Goal: Task Accomplishment & Management: Manage account settings

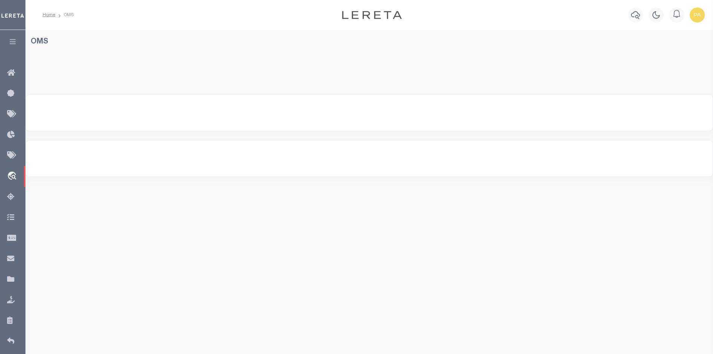
select select "200"
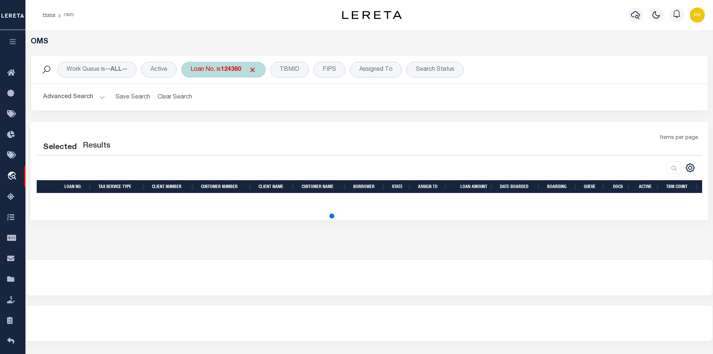
select select "200"
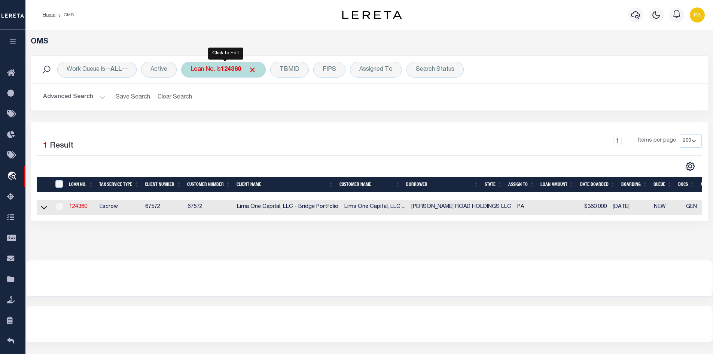
click at [229, 72] on b "124360" at bounding box center [231, 70] width 20 height 6
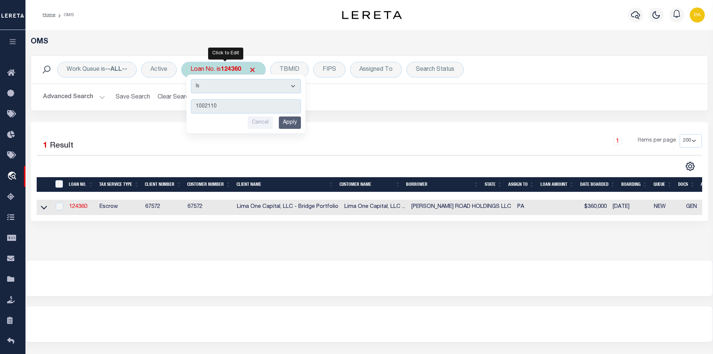
type input "10021107"
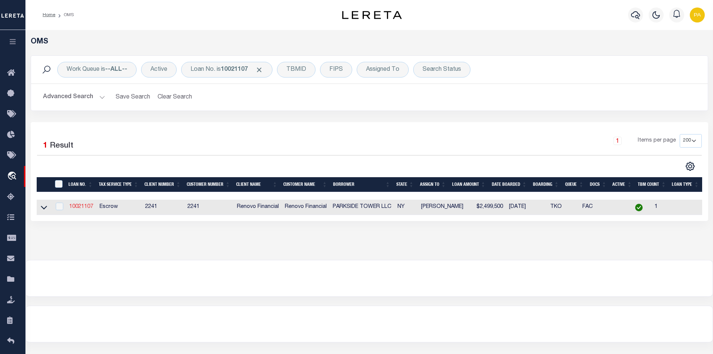
click at [74, 205] on link "10021107" at bounding box center [81, 206] width 24 height 5
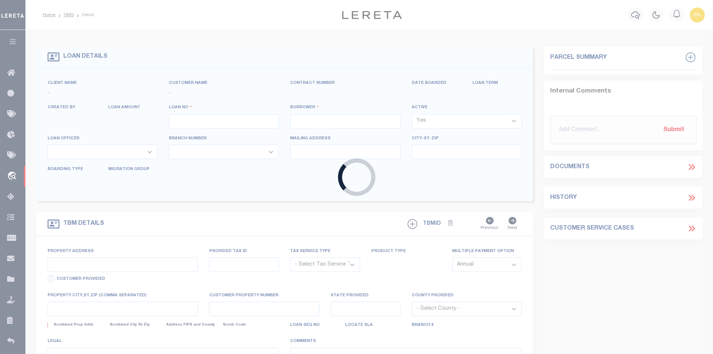
type input "10021107"
type input "PARKSIDE TOWER LLC"
select select
type input "[STREET_ADDRESS][PERSON_NAME]"
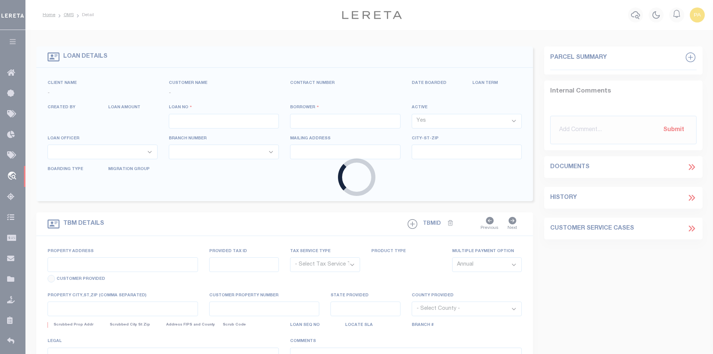
type input "BROOKLYN NY 11211"
select select "10"
select select "Escrow"
select select "25067"
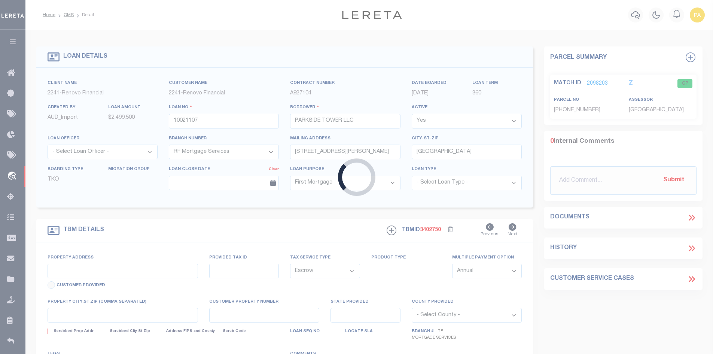
type input "[STREET_ADDRESS]"
type input "03355 0250"
type input "BRONX, NY 10467"
type input "a0kUS000007eHKh"
type input "NY"
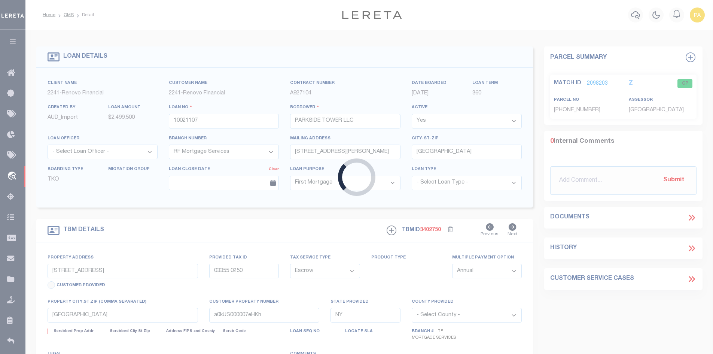
select select
type textarea "Liability Limited to Customer Provided Parcel"
select select
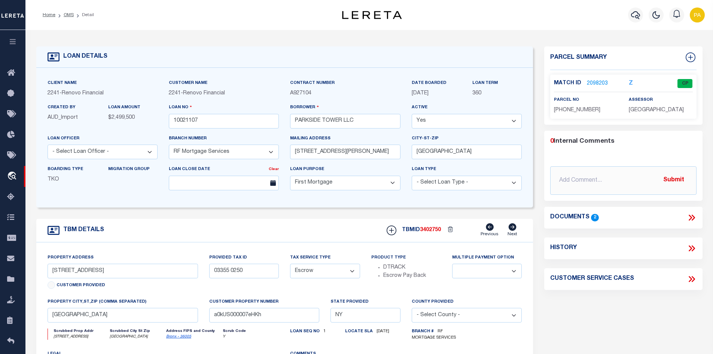
click at [599, 75] on div "Match ID 2098203 Z CP parcel no 2-3355-250" at bounding box center [623, 97] width 146 height 44
click at [594, 84] on link "2098203" at bounding box center [597, 84] width 21 height 8
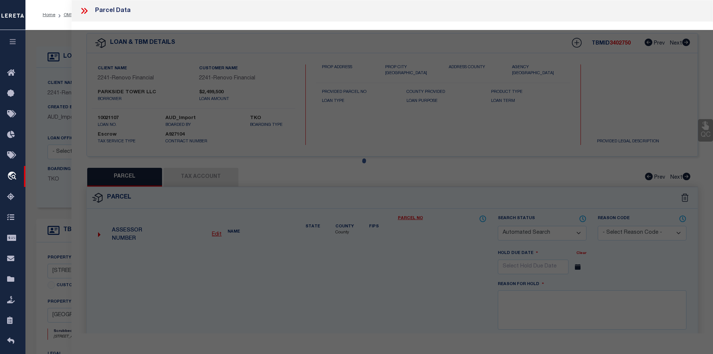
checkbox input "false"
select select "CP"
type input "PARKSIDE TOWER LLC"
select select "AGW"
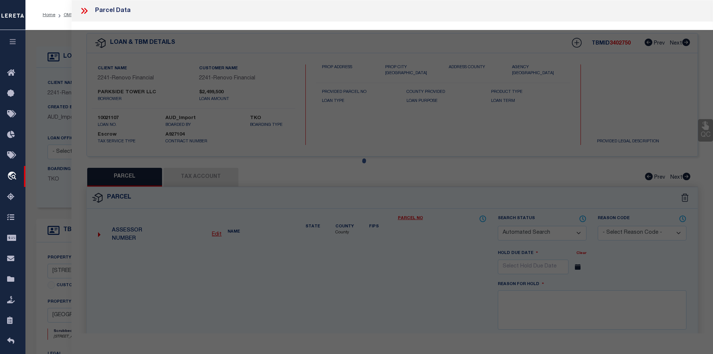
select select "ADD"
type input "[STREET_ADDRESS]"
checkbox input "false"
type input "[GEOGRAPHIC_DATA]"
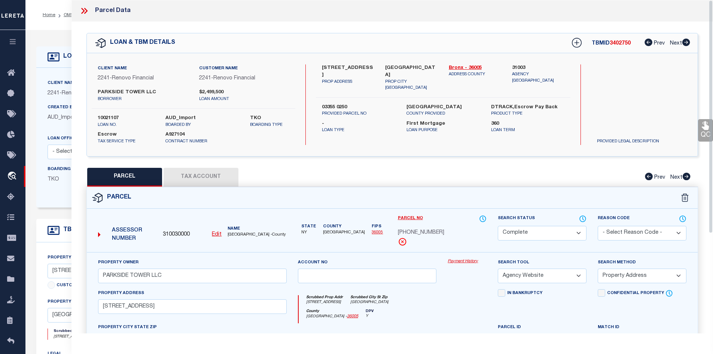
click at [467, 258] on div "Property Owner PARKSIDE TOWER LLC Account no Payment History Search Tool -- Sel…" at bounding box center [392, 350] width 611 height 196
click at [466, 261] on link "Payment History" at bounding box center [467, 261] width 39 height 6
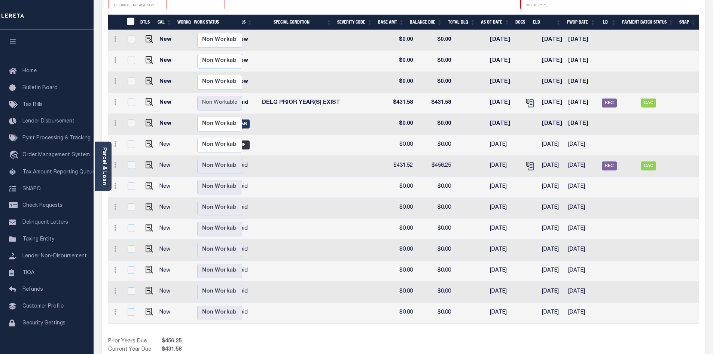
scroll to position [1, 0]
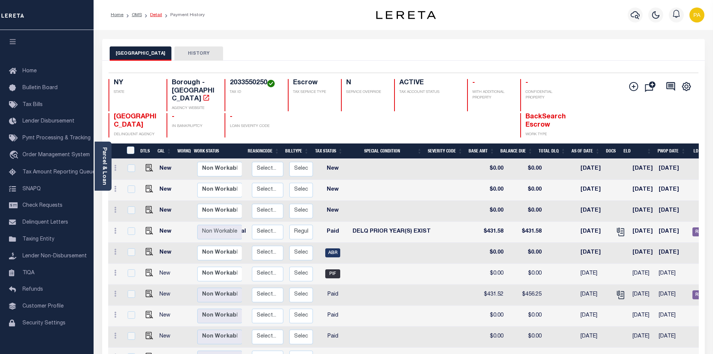
click at [157, 15] on link "Detail" at bounding box center [156, 15] width 12 height 4
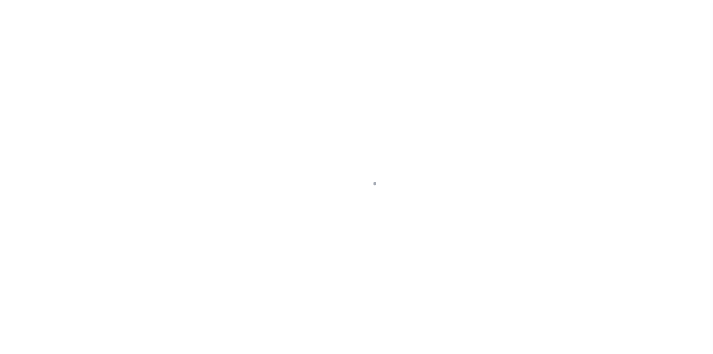
select select "10"
select select "Escrow"
type input "[STREET_ADDRESS]"
type input "03355 0250"
type input "[GEOGRAPHIC_DATA]"
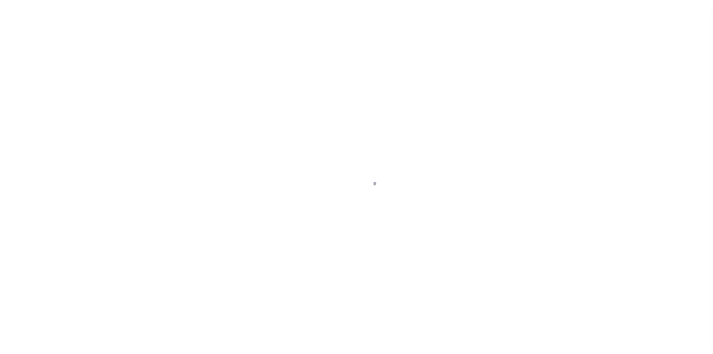
type input "a0kUS000007eHKh"
type input "NY"
select select
type textarea "Liability Limited to Customer Provided Parcel"
select select "25067"
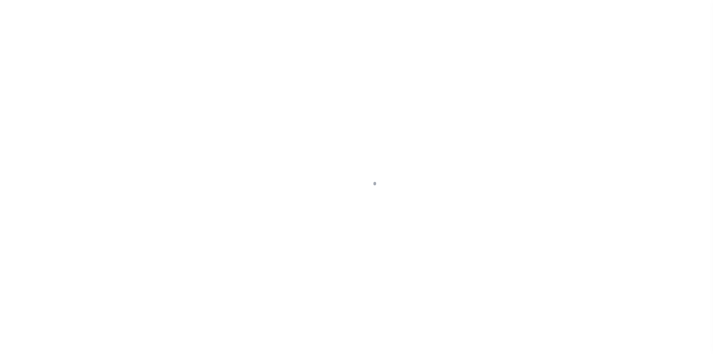
select select
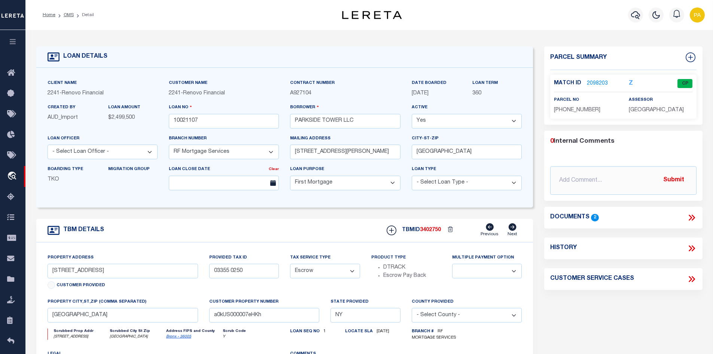
click at [596, 86] on link "2098203" at bounding box center [597, 84] width 21 height 8
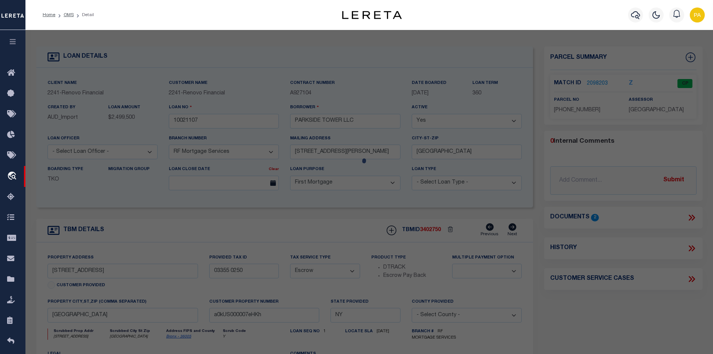
checkbox input "false"
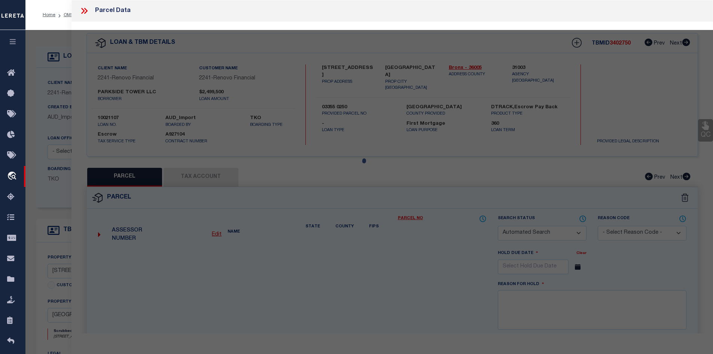
select select "CP"
type input "PARKSIDE TOWER LLC"
select select "AGW"
select select "ADD"
type input "[STREET_ADDRESS]"
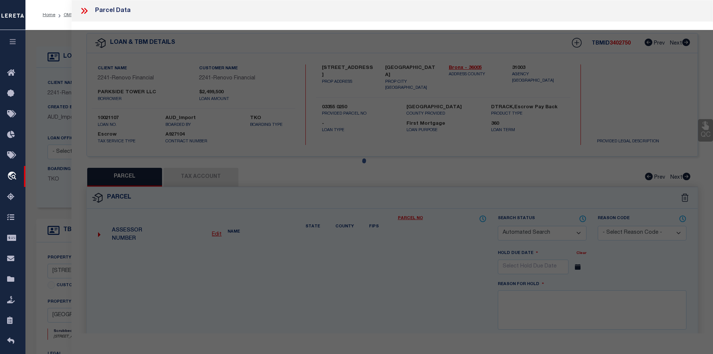
checkbox input "false"
type input "[GEOGRAPHIC_DATA]"
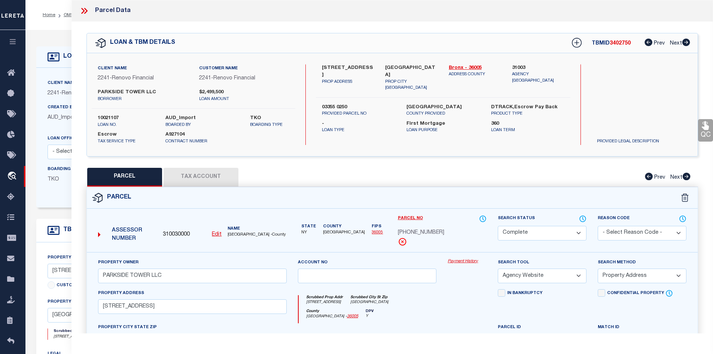
click at [471, 259] on link "Payment History" at bounding box center [467, 261] width 39 height 6
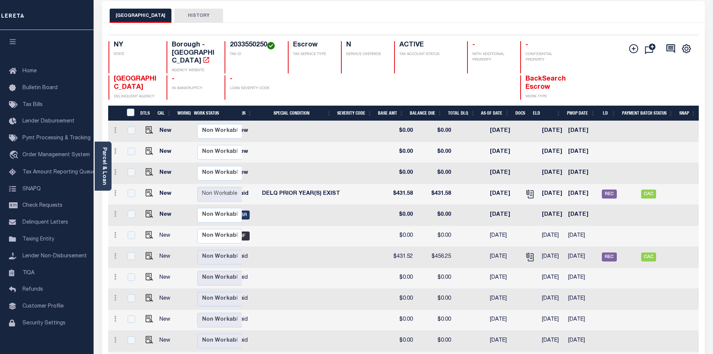
scroll to position [37, 0]
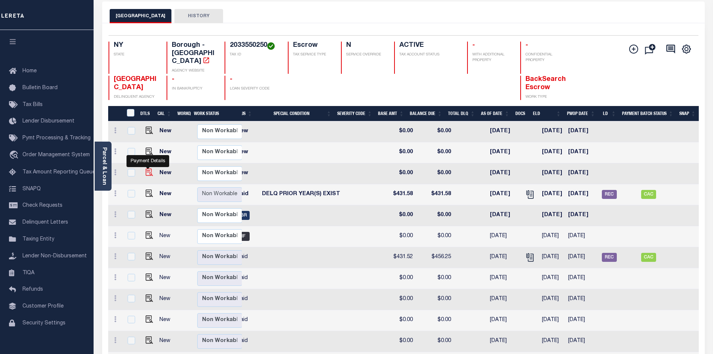
click at [146, 168] on img "" at bounding box center [149, 171] width 7 height 7
checkbox input "true"
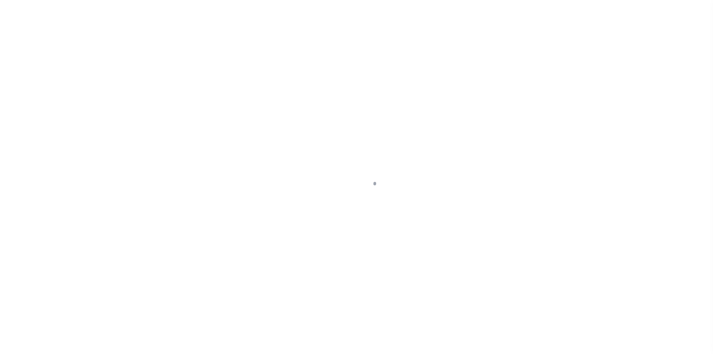
select select "NW2"
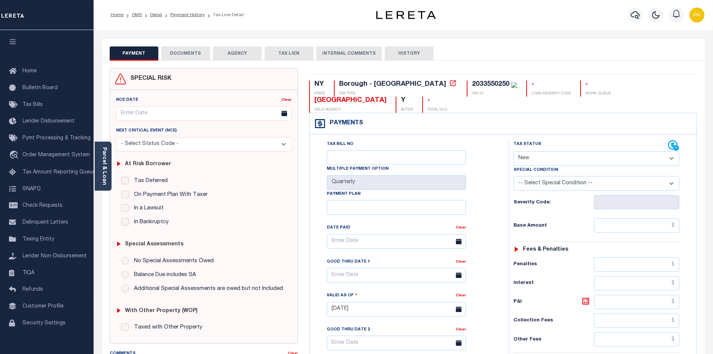
click at [183, 51] on button "DOCUMENTS" at bounding box center [185, 53] width 49 height 14
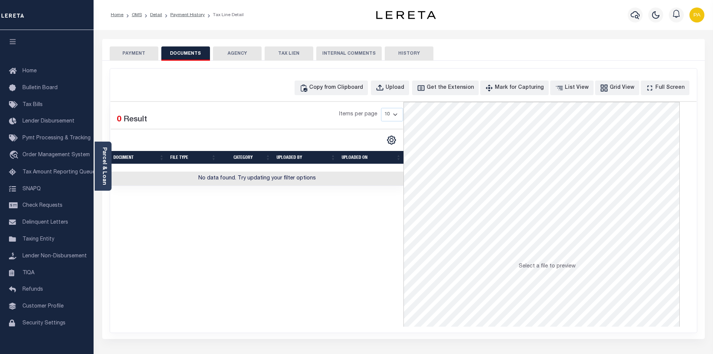
click at [129, 52] on button "PAYMENT" at bounding box center [134, 53] width 49 height 14
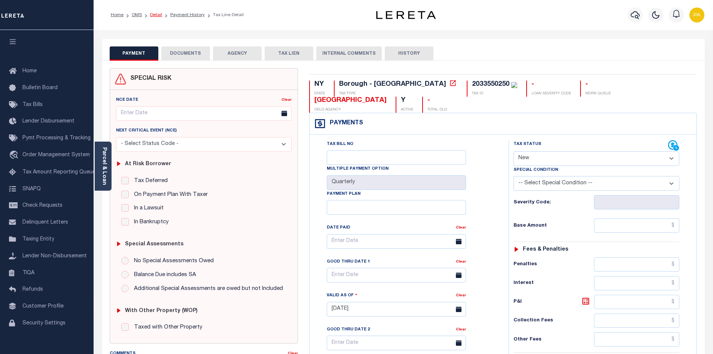
click at [156, 15] on link "Detail" at bounding box center [156, 15] width 12 height 4
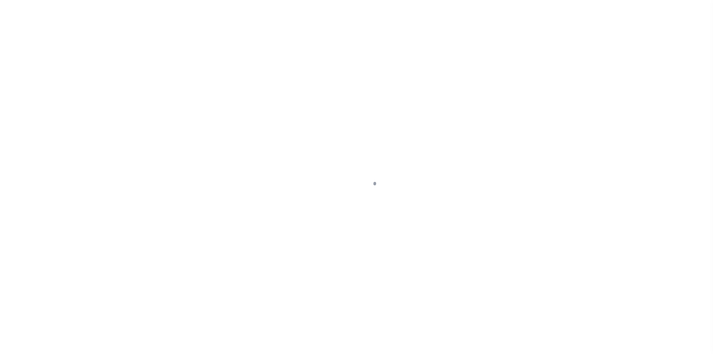
select select "10"
select select "Escrow"
type input "[STREET_ADDRESS]"
type input "03355 0250"
type input "[GEOGRAPHIC_DATA]"
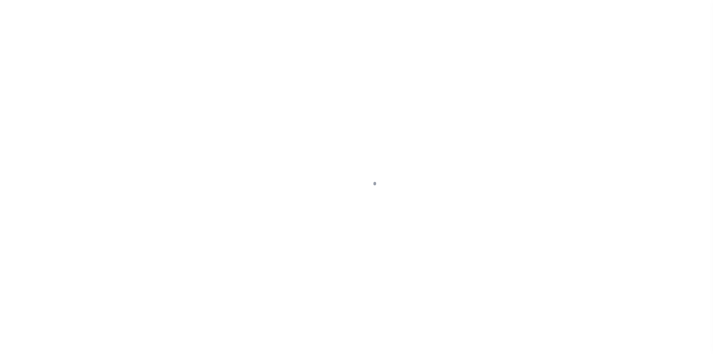
type input "a0kUS000007eHKh"
type input "NY"
select select
type textarea "Liability Limited to Customer Provided Parcel"
select select "25067"
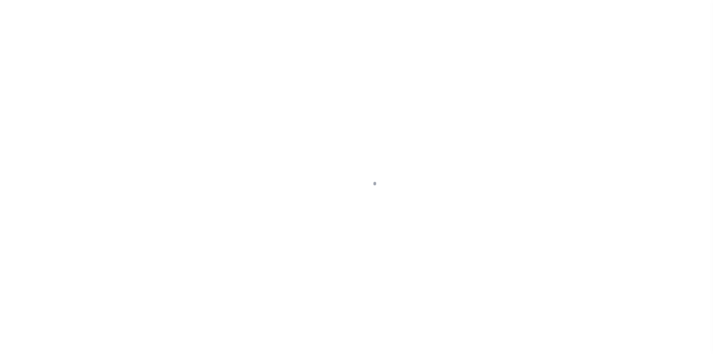
select select
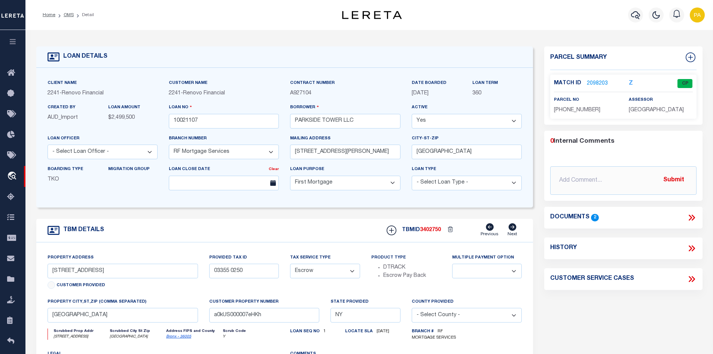
click at [590, 82] on link "2098203" at bounding box center [597, 84] width 21 height 8
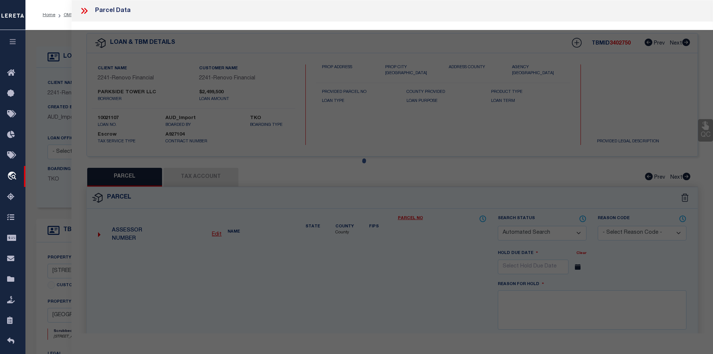
checkbox input "false"
select select "CP"
type input "PARKSIDE TOWER LLC"
select select "AGW"
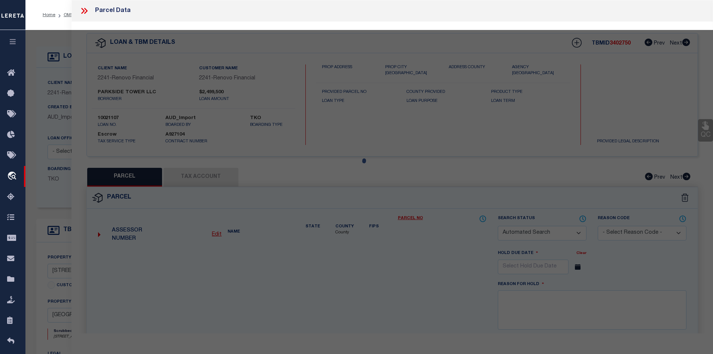
select select "ADD"
type input "[STREET_ADDRESS]"
checkbox input "false"
type input "[GEOGRAPHIC_DATA]"
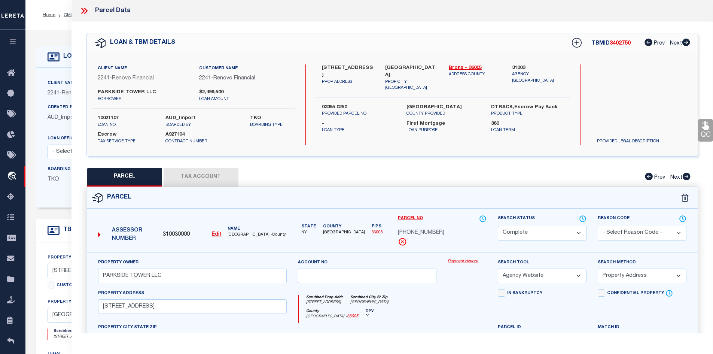
click at [197, 172] on button "Tax Account" at bounding box center [201, 177] width 75 height 19
select select "100"
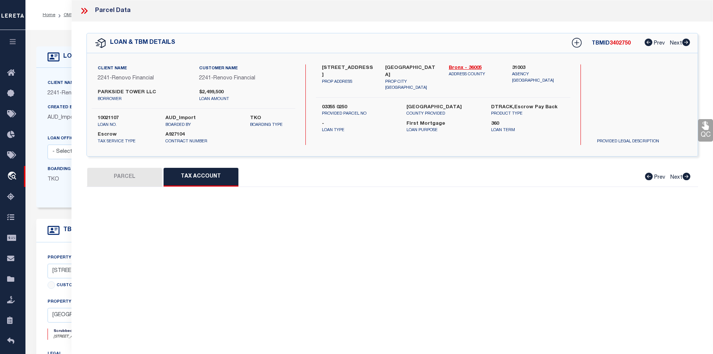
select select "100"
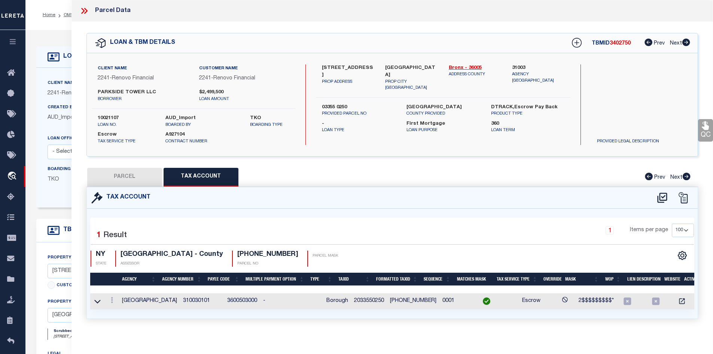
click at [121, 174] on button "PARCEL" at bounding box center [124, 177] width 75 height 19
select select "AS"
select select
checkbox input "false"
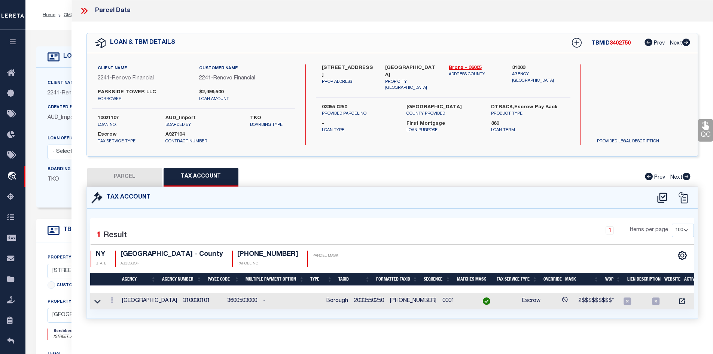
checkbox input "false"
select select "CP"
type input "PARKSIDE TOWER LLC"
select select "AGW"
select select "ADD"
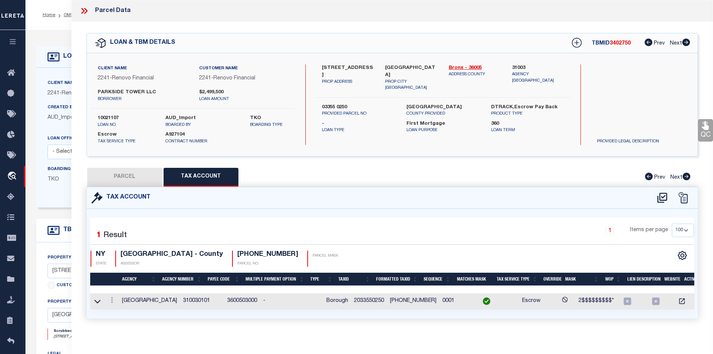
type input "3315 PARKSIDE PLACE"
checkbox input "false"
type input "BRONX, NY 10467"
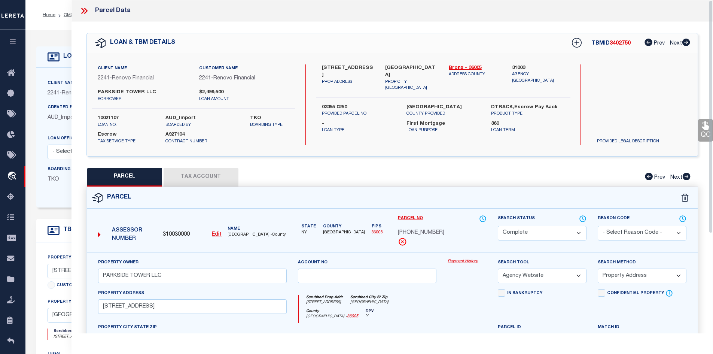
click at [84, 9] on icon at bounding box center [85, 11] width 3 height 6
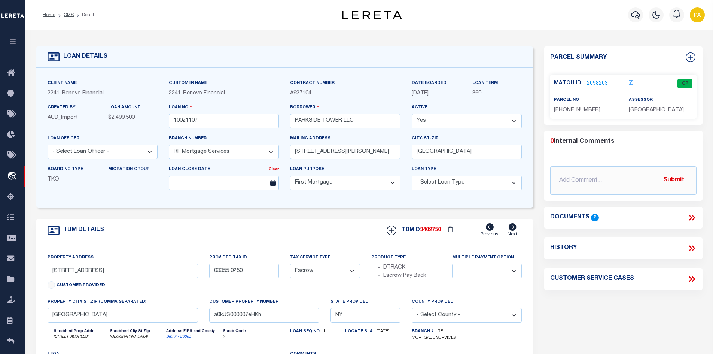
click at [590, 82] on link "2098203" at bounding box center [597, 84] width 21 height 8
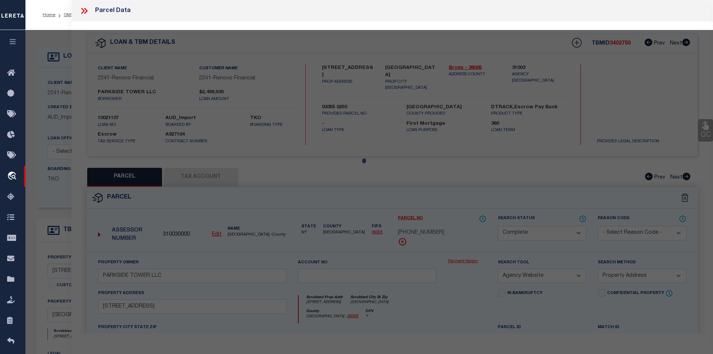
select select "AS"
select select
checkbox input "false"
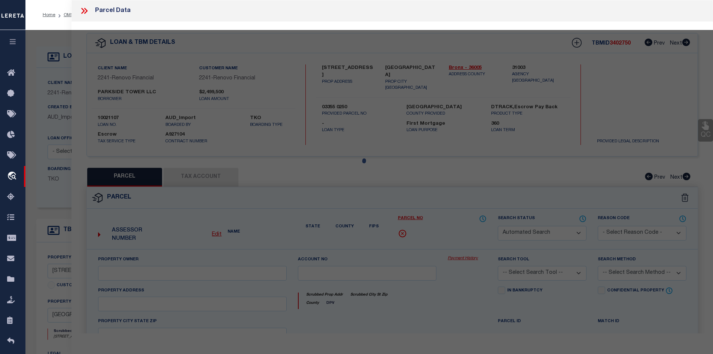
select select "CP"
type input "PARKSIDE TOWER LLC"
select select "AGW"
select select "ADD"
type input "3315 PARKSIDE PLACE"
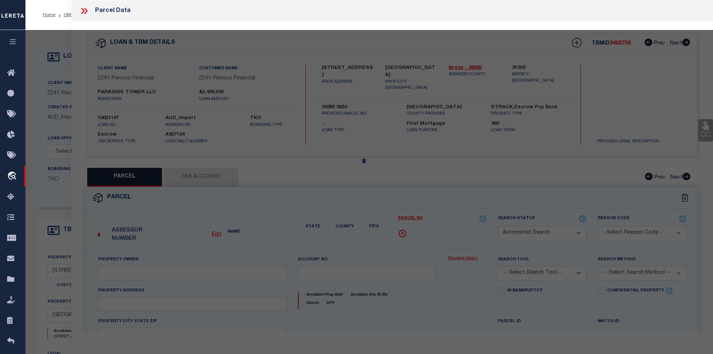
checkbox input "false"
type input "BRONX, NY 10467"
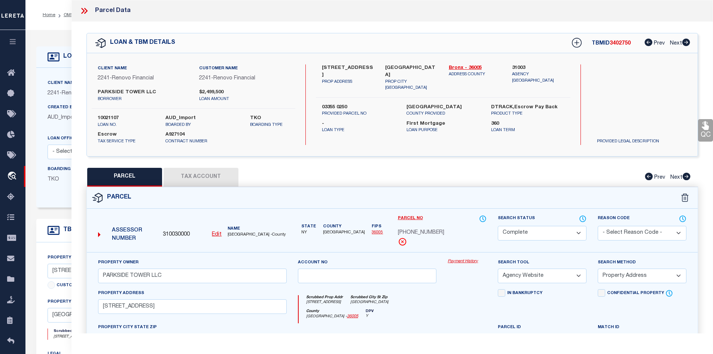
click at [462, 261] on link "Payment History" at bounding box center [467, 261] width 39 height 6
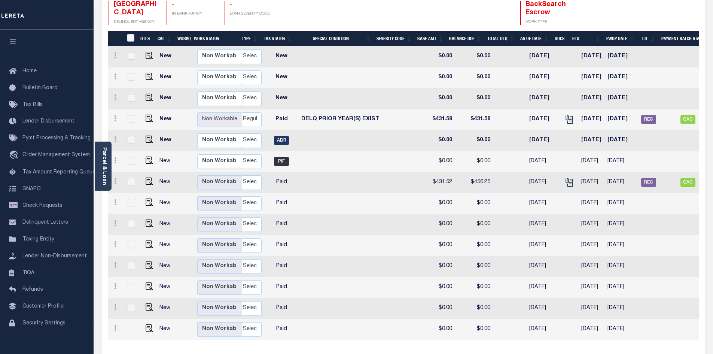
scroll to position [0, 203]
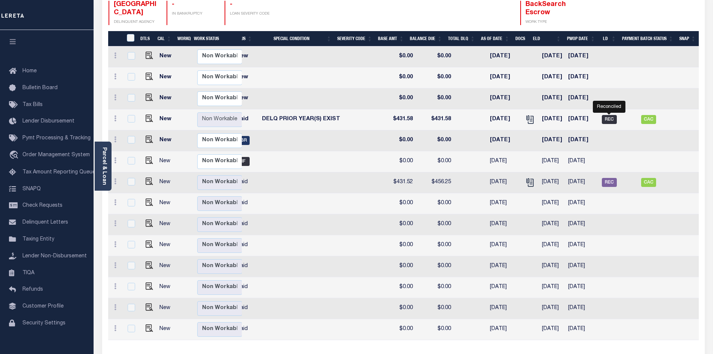
click at [609, 115] on span "REC" at bounding box center [609, 119] width 15 height 9
checkbox input "true"
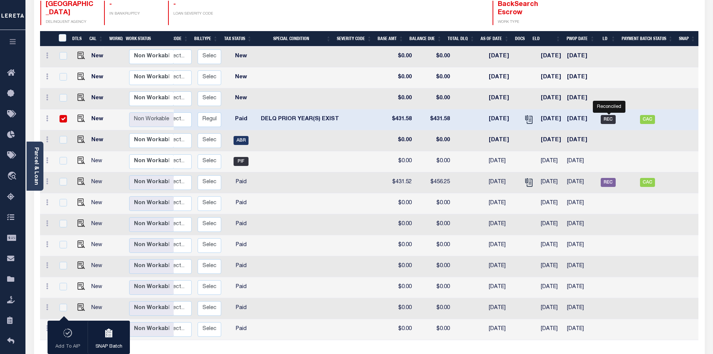
scroll to position [0, 168]
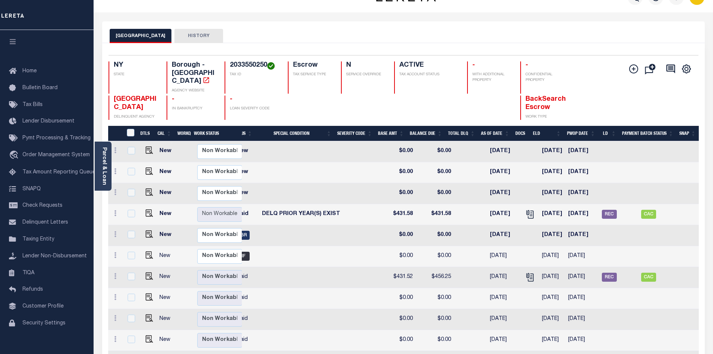
scroll to position [6, 0]
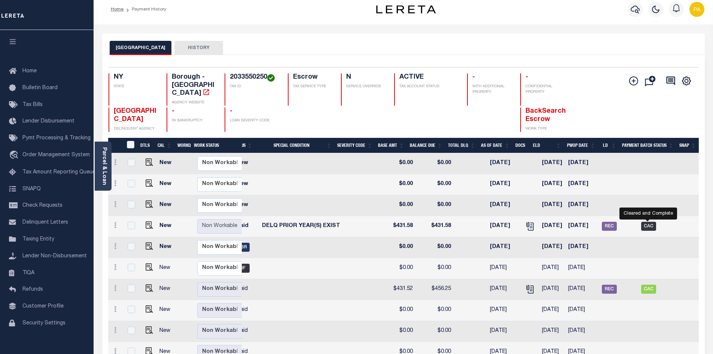
click at [643, 222] on span "CAC" at bounding box center [648, 226] width 15 height 9
checkbox input "true"
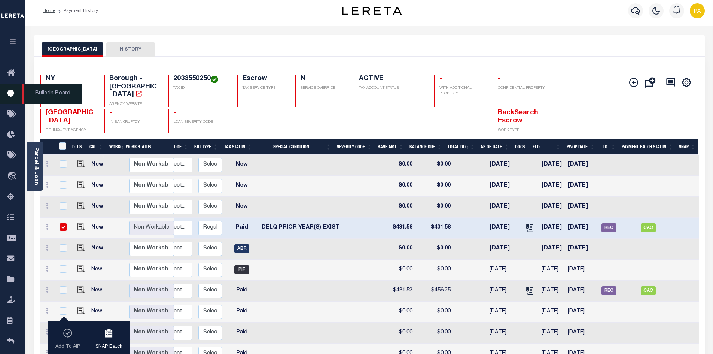
scroll to position [0, 0]
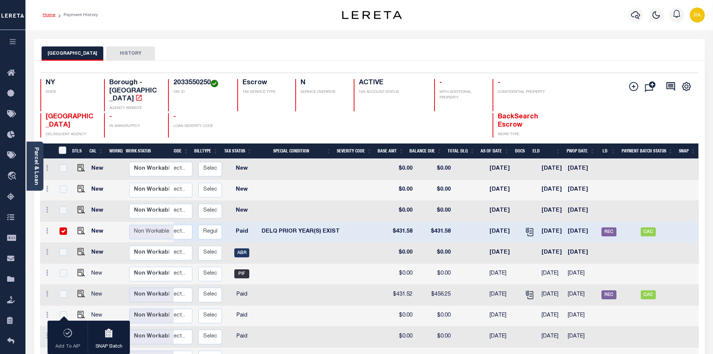
click at [49, 15] on link "Home" at bounding box center [49, 15] width 13 height 4
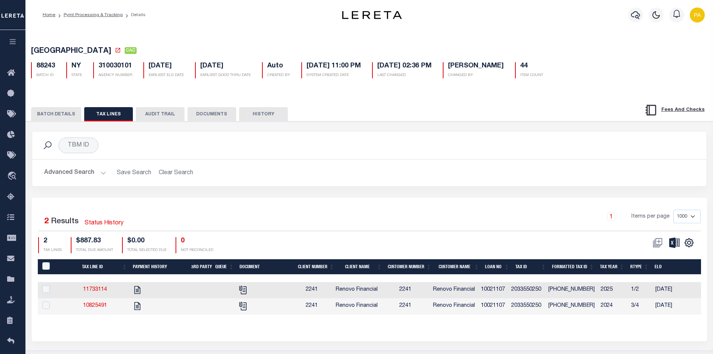
click at [57, 117] on button "BATCH DETAILS" at bounding box center [56, 114] width 50 height 14
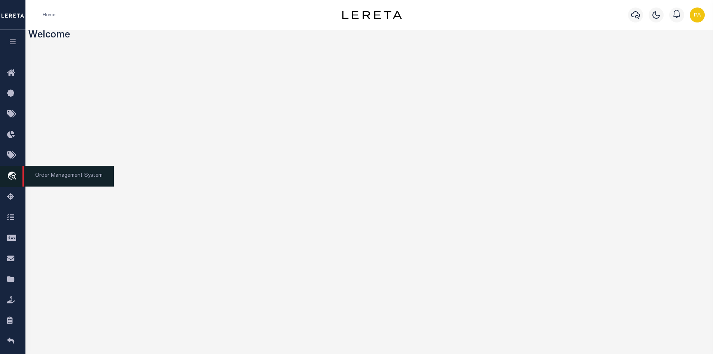
click at [45, 176] on span "Order Management System" at bounding box center [67, 176] width 91 height 21
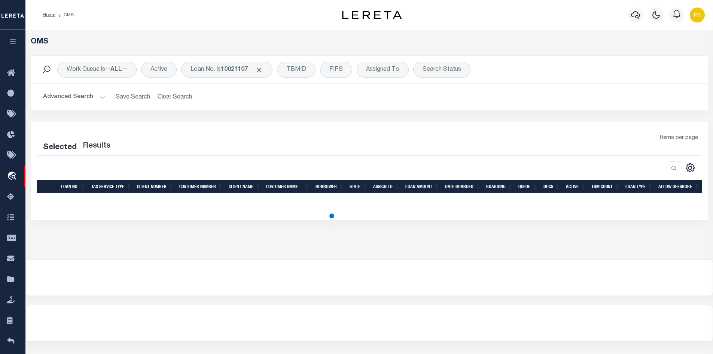
select select "200"
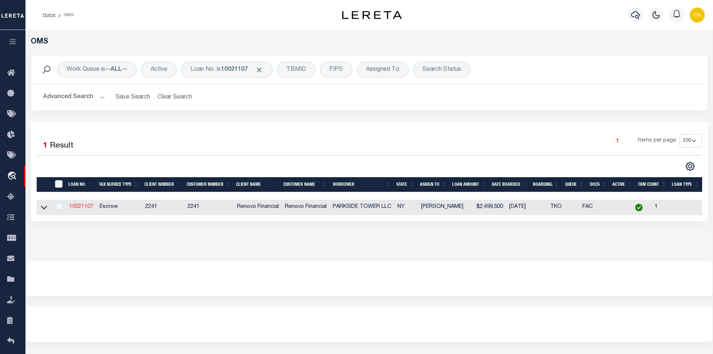
click at [84, 209] on link "10021107" at bounding box center [81, 206] width 24 height 5
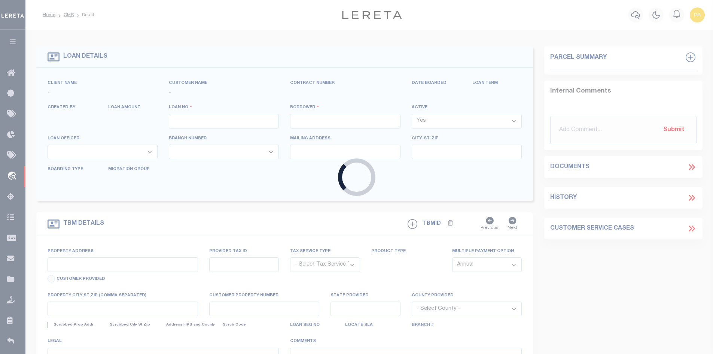
type input "10021107"
type input "PARKSIDE TOWER LLC"
select select
type input "199 lee ave suite 117"
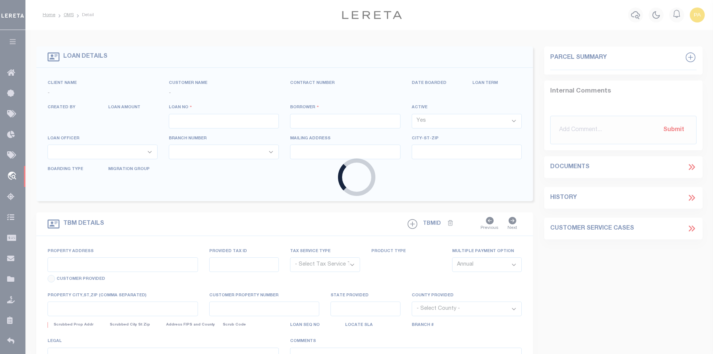
type input "BROOKLYN NY 11211"
select select "10"
select select "Escrow"
select select "25067"
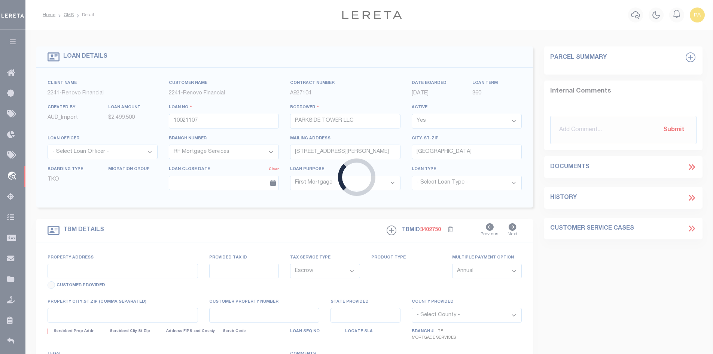
type input "3315 PARKSIDE PLACE"
type input "03355 0250"
type input "BRONX, NY 10467"
type input "a0kUS000007eHKh"
type input "NY"
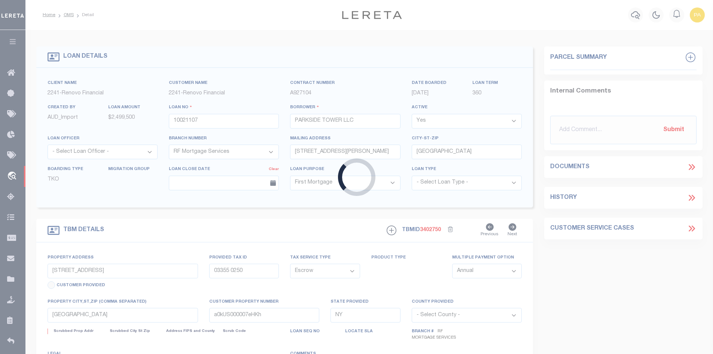
select select
type textarea "Liability Limited to Customer Provided Parcel"
select select
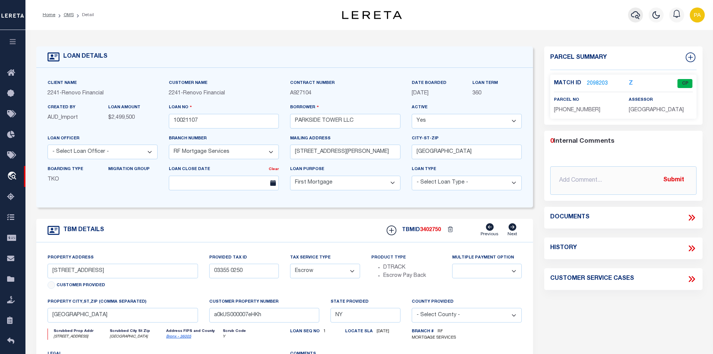
click at [633, 16] on icon "button" at bounding box center [635, 14] width 9 height 9
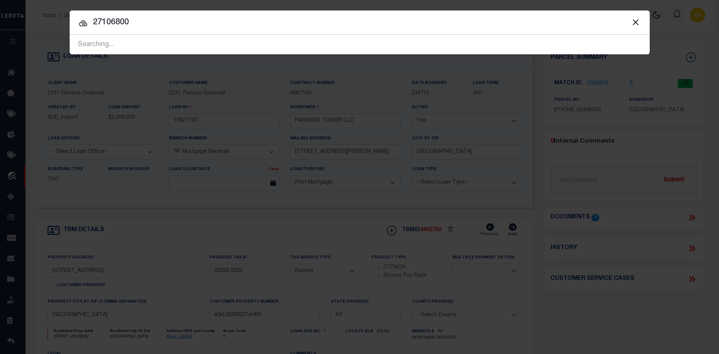
type input "27106800"
drag, startPoint x: 143, startPoint y: 22, endPoint x: -38, endPoint y: 10, distance: 181.6
click at [0, 10] on html "Home OMS Detail" at bounding box center [359, 287] width 719 height 574
type input "297 STIEFEL AVE"
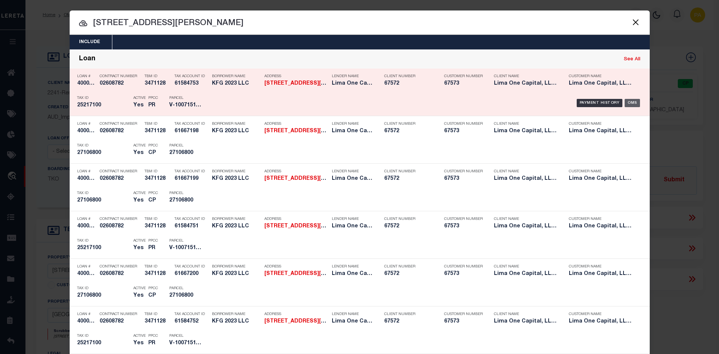
click at [631, 104] on div "OMS" at bounding box center [631, 103] width 15 height 8
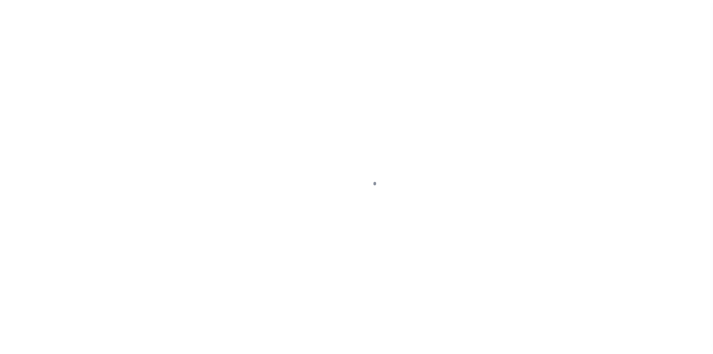
select select "10"
type input "[STREET_ADDRESS][PERSON_NAME]"
select select "Escrow"
select select
type input "[GEOGRAPHIC_DATA] 16117"
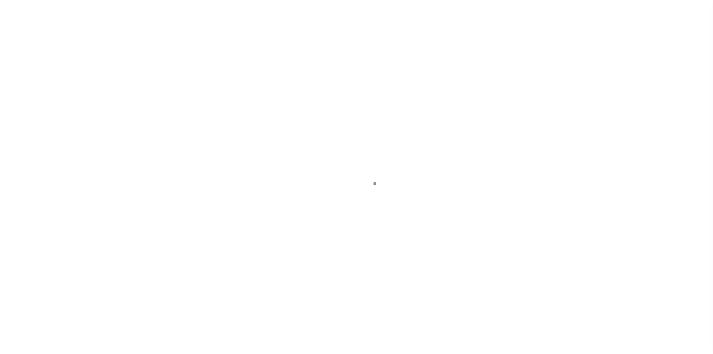
type input "40006121-2"
type input "PA"
type textarea "SEE FILE1"
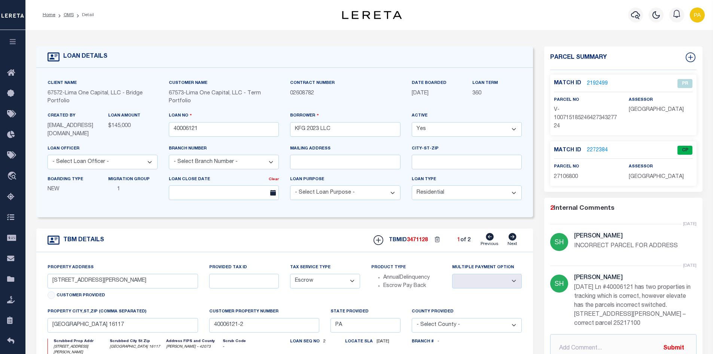
click at [599, 150] on link "2272384" at bounding box center [597, 150] width 21 height 8
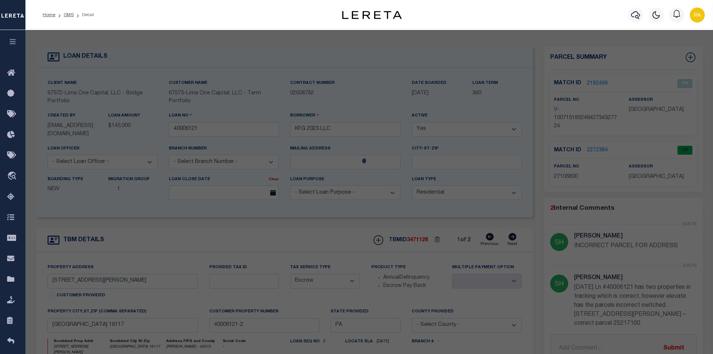
checkbox input "false"
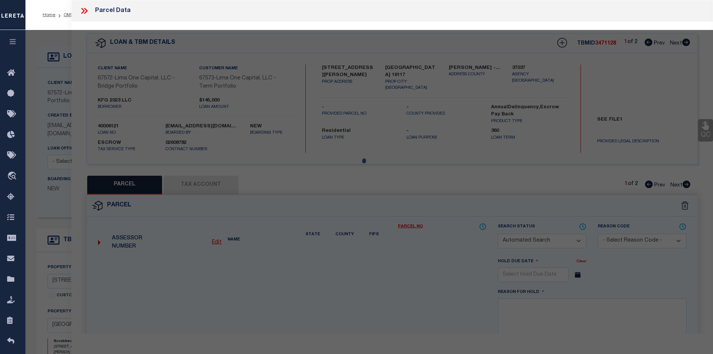
select select "CP"
select select "ADD"
type input "KFC 2023 LLC"
select select "AGW"
select select "ADD"
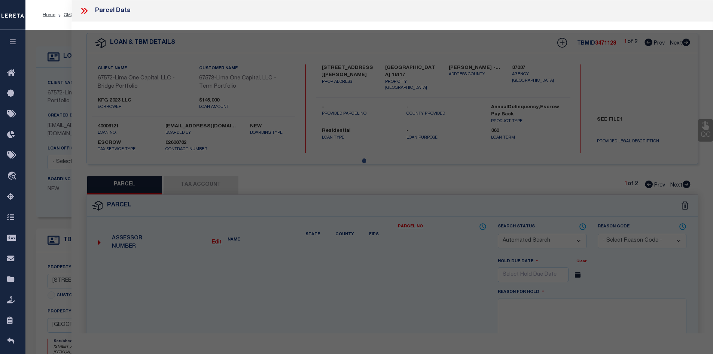
type input "[STREET_ADDRESS][PERSON_NAME]"
type textarea "L 113- 114 H-G 128 -127"
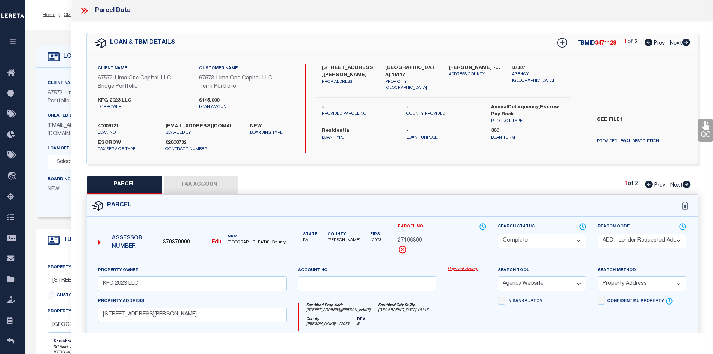
click at [465, 269] on link "Payment History" at bounding box center [467, 269] width 39 height 6
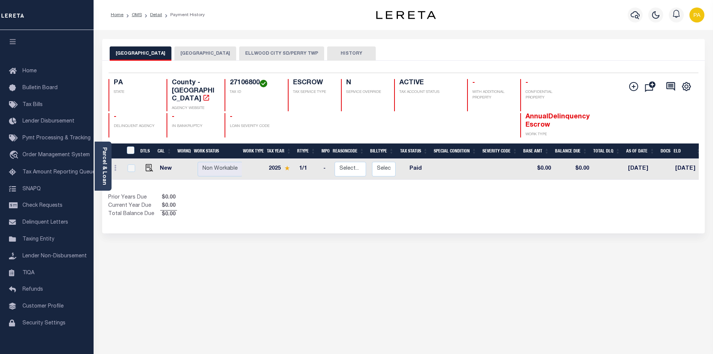
click at [192, 52] on button "[GEOGRAPHIC_DATA]" at bounding box center [205, 53] width 62 height 14
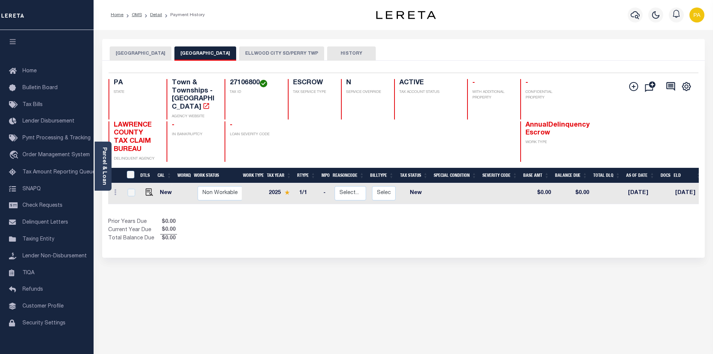
click at [264, 55] on button "ELLWOOD CITY SD/PERRY TWP" at bounding box center [281, 53] width 85 height 14
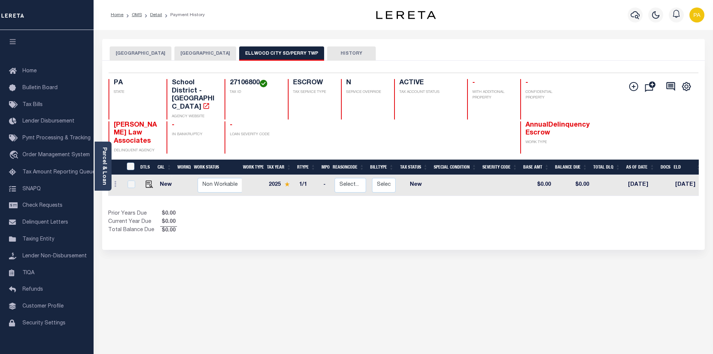
click at [191, 56] on button "PERRY TOWNSHIP" at bounding box center [205, 53] width 62 height 14
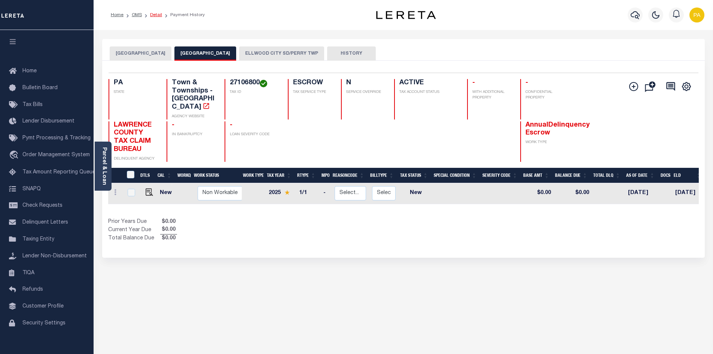
click at [156, 14] on link "Detail" at bounding box center [156, 15] width 12 height 4
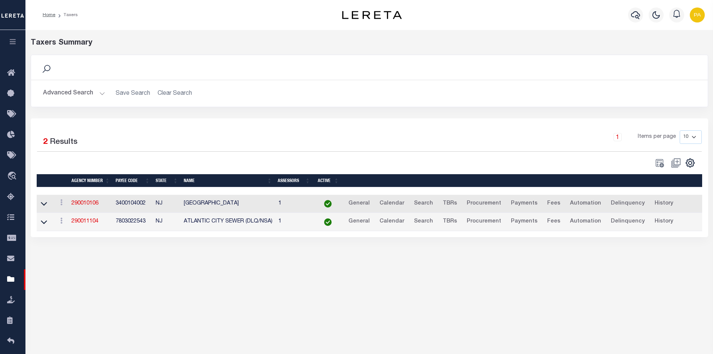
click at [100, 92] on button "Advanced Search" at bounding box center [74, 93] width 62 height 15
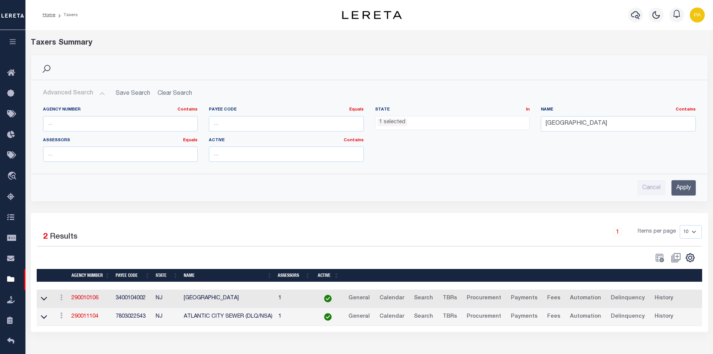
click at [412, 125] on ul "1 selected" at bounding box center [453, 121] width 154 height 10
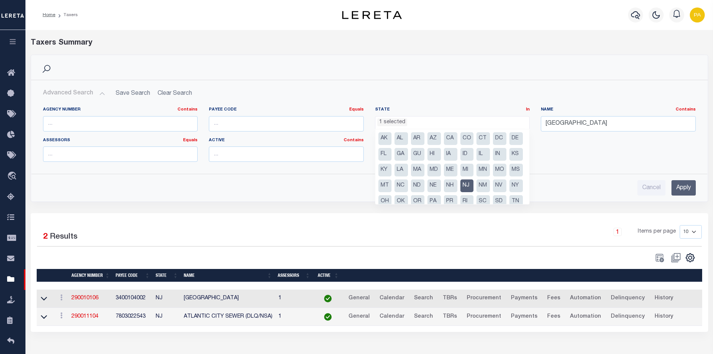
click at [460, 192] on li "NJ" at bounding box center [466, 185] width 13 height 13
click at [441, 201] on li "PA" at bounding box center [434, 201] width 13 height 13
select select "PA"
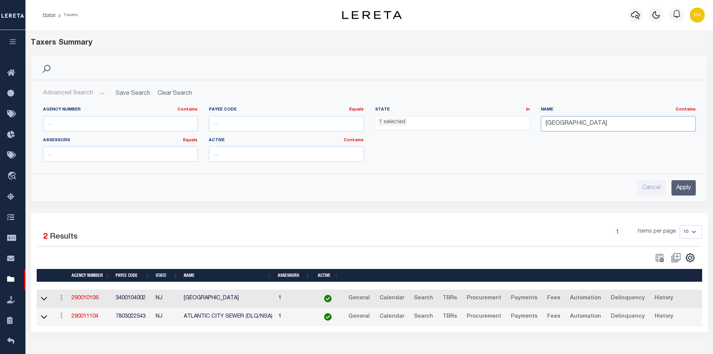
drag, startPoint x: 606, startPoint y: 127, endPoint x: 263, endPoint y: 92, distance: 345.0
click at [357, 104] on div "Agency Number Contains Contains Is Payee Code Equals Equals Is Not Equal To Is …" at bounding box center [369, 134] width 676 height 67
type input "[GEOGRAPHIC_DATA]"
click at [689, 191] on input "Apply" at bounding box center [684, 187] width 24 height 15
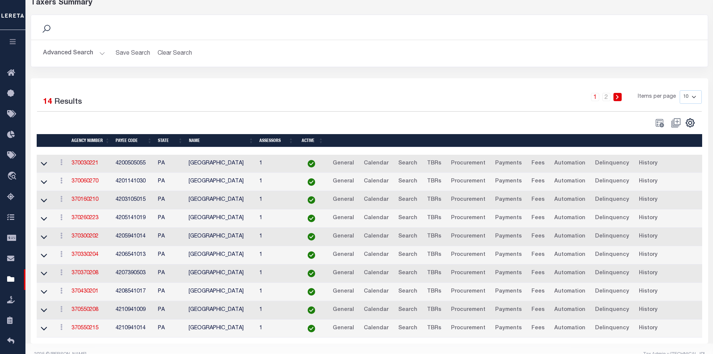
scroll to position [58, 0]
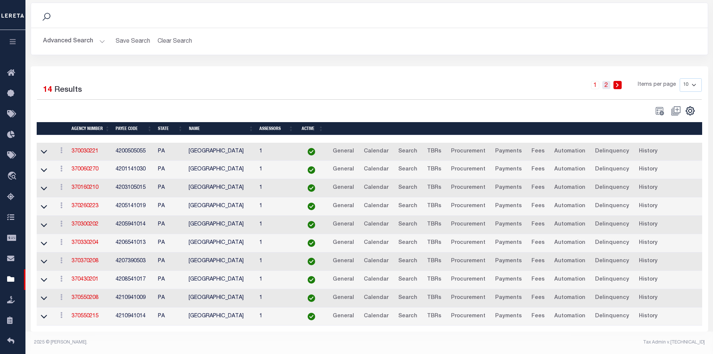
click at [606, 82] on link "2" at bounding box center [606, 85] width 8 height 8
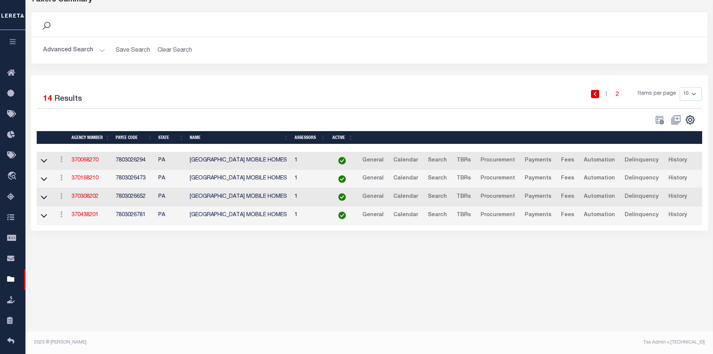
scroll to position [43, 0]
click at [609, 94] on link "1" at bounding box center [606, 94] width 8 height 8
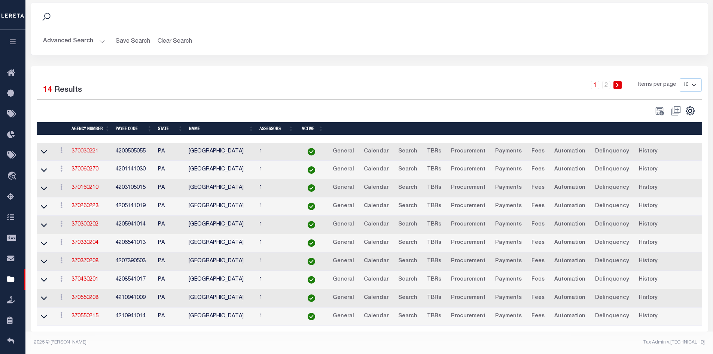
scroll to position [58, 0]
click at [82, 149] on link "370030221" at bounding box center [85, 151] width 27 height 5
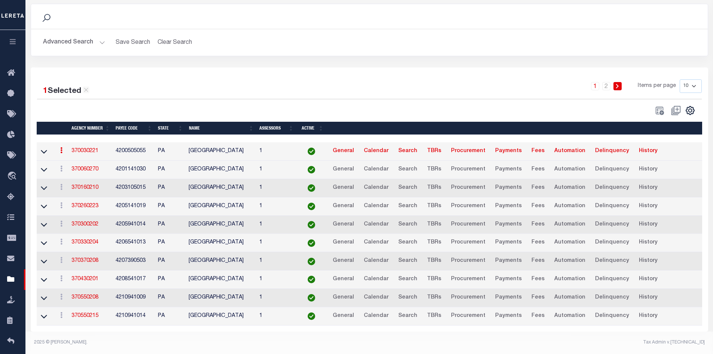
scroll to position [57, 0]
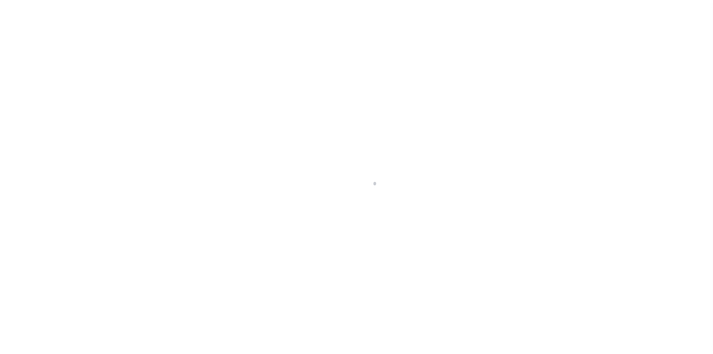
select select "10"
type input "[STREET_ADDRESS][PERSON_NAME]"
select select "Escrow"
select select
type input "[GEOGRAPHIC_DATA] 16117"
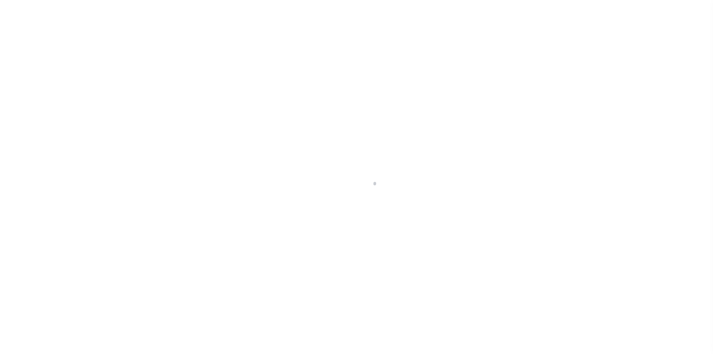
type input "40006121-2"
type input "PA"
type textarea "SEE FILE1"
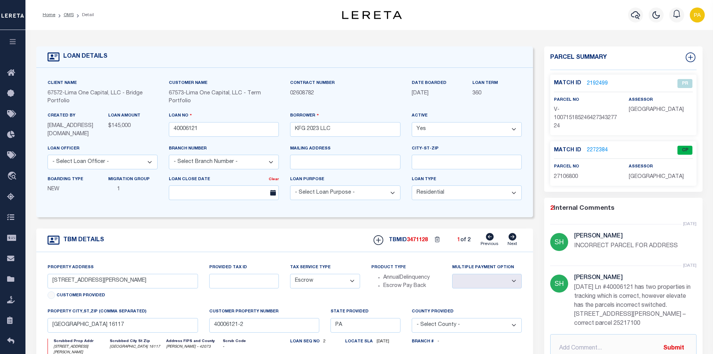
click at [597, 149] on link "2272384" at bounding box center [597, 150] width 21 height 8
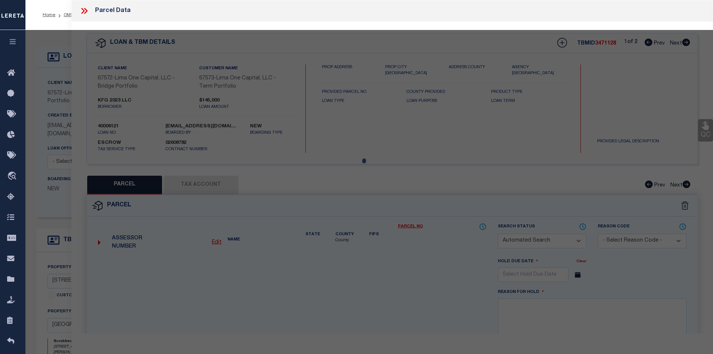
checkbox input "false"
select select "CP"
select select "ADD"
type input "KFC 2023 LLC"
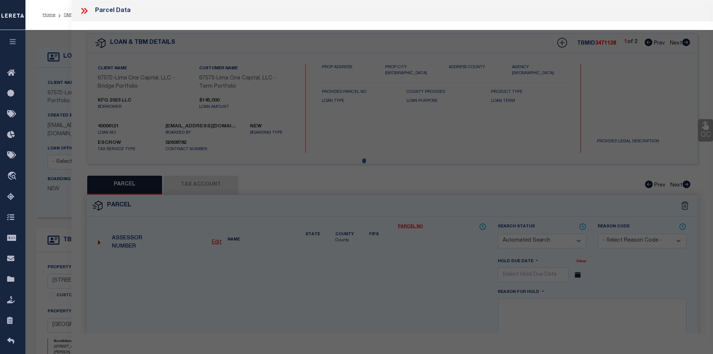
select select "AGW"
select select "ADD"
type input "[STREET_ADDRESS][PERSON_NAME]"
type textarea "L 113- 114 H-G 128 -127"
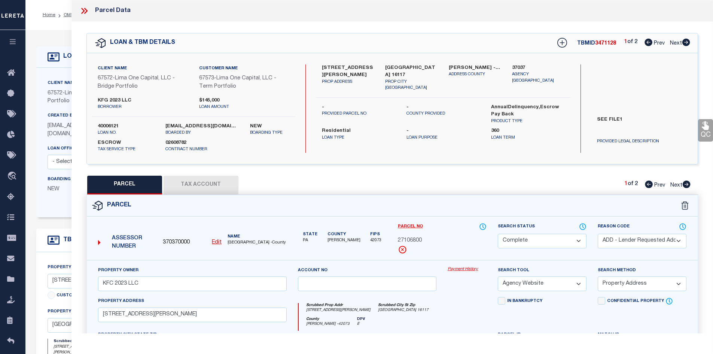
click at [203, 182] on button "Tax Account" at bounding box center [201, 185] width 75 height 19
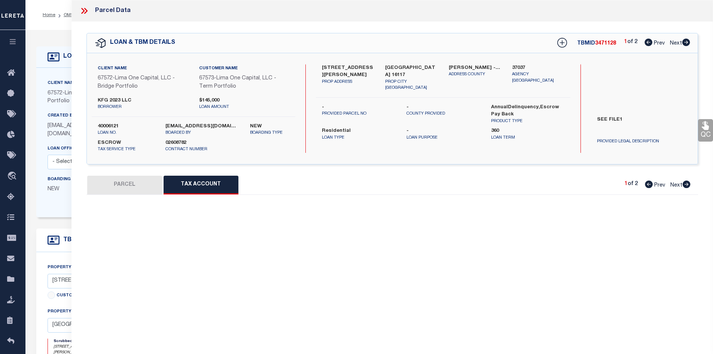
select select "100"
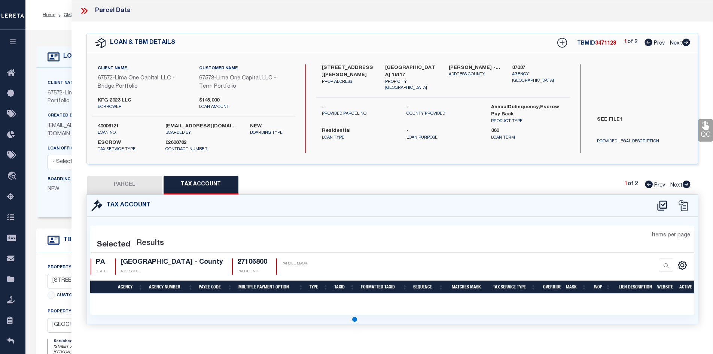
select select "100"
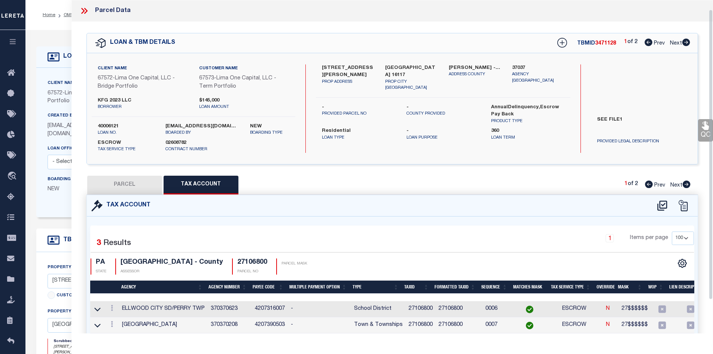
scroll to position [49, 0]
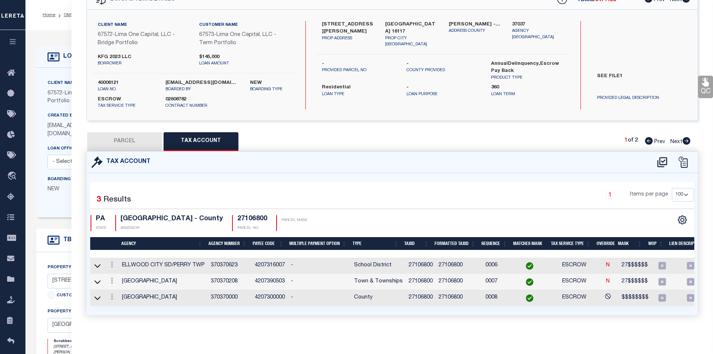
click at [131, 140] on button "PARCEL" at bounding box center [124, 141] width 75 height 19
select select "AS"
select select
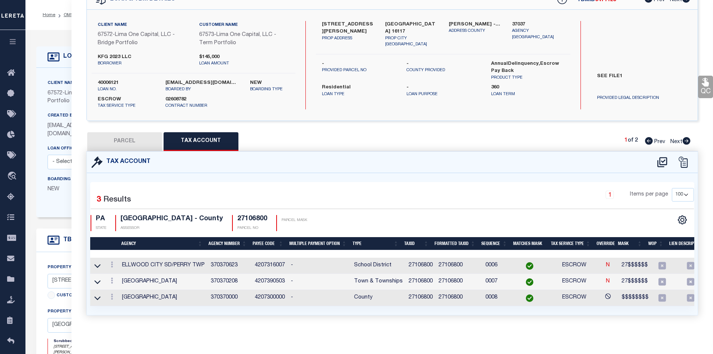
checkbox input "false"
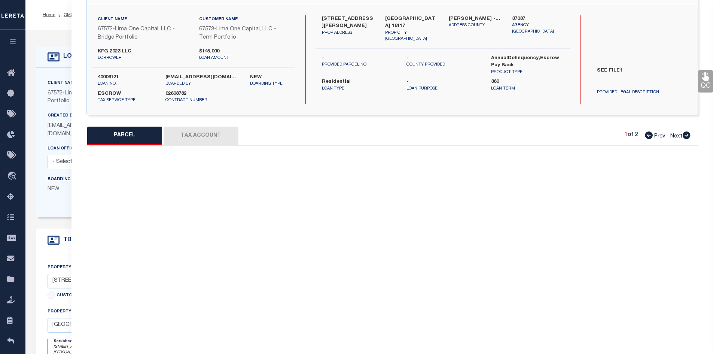
select select "CP"
select select "ADD"
type input "KFC 2023 LLC"
select select "AGW"
select select "ADD"
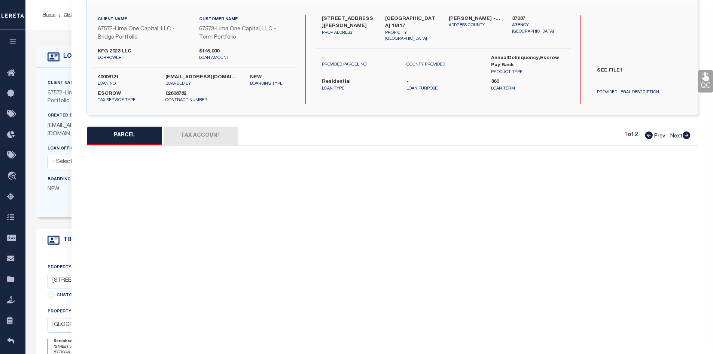
type input "297 STIEFEL AVENUE"
type textarea "L 113- 114 H-G 128 -127"
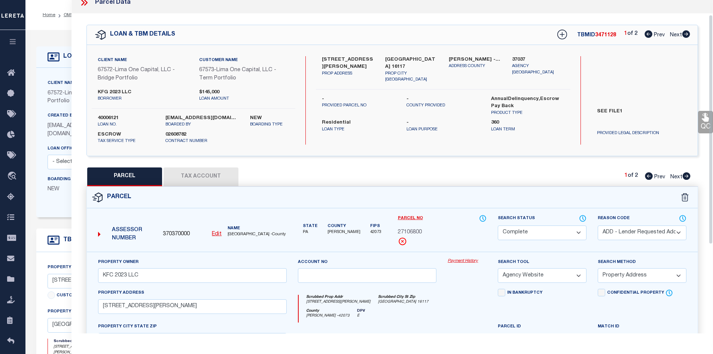
scroll to position [0, 0]
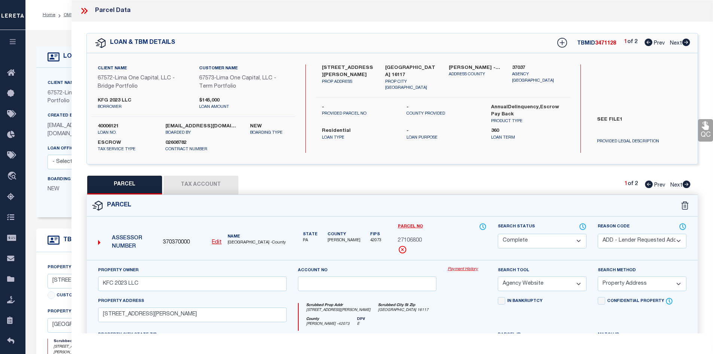
click at [474, 271] on link "Payment History" at bounding box center [467, 269] width 39 height 6
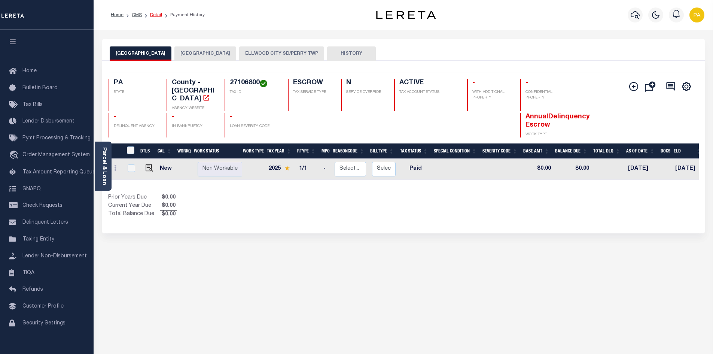
click at [158, 15] on link "Detail" at bounding box center [156, 15] width 12 height 4
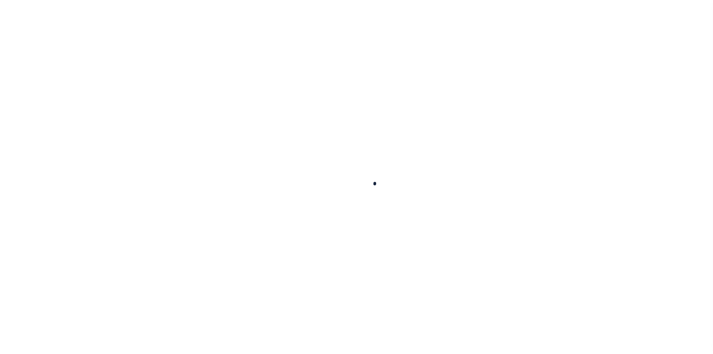
select select
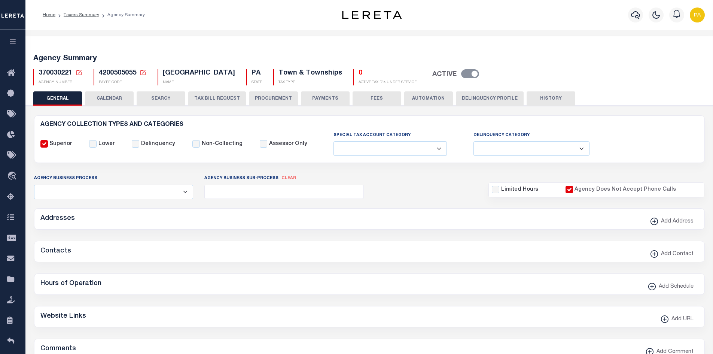
checkbox input "false"
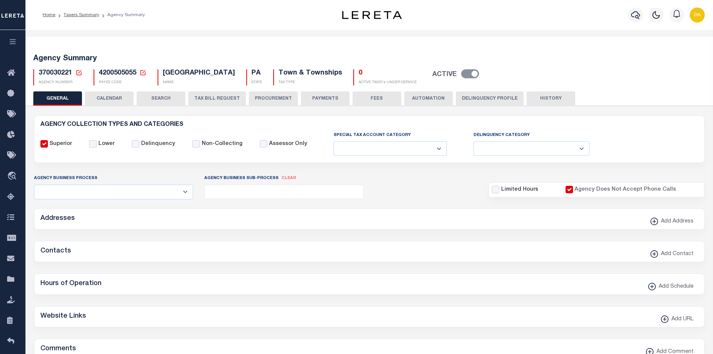
checkbox input "true"
type input "4200505055"
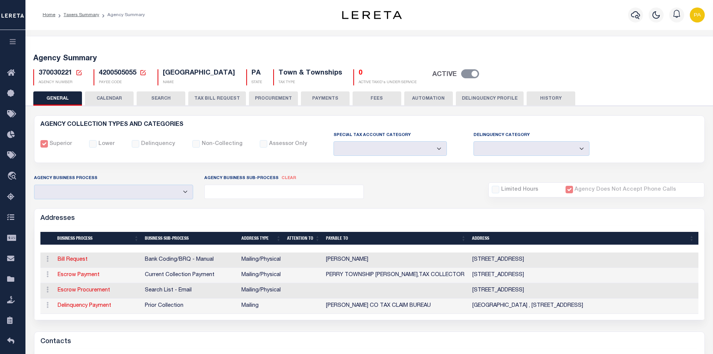
click at [219, 95] on button "TAX BILL REQUEST" at bounding box center [217, 98] width 58 height 14
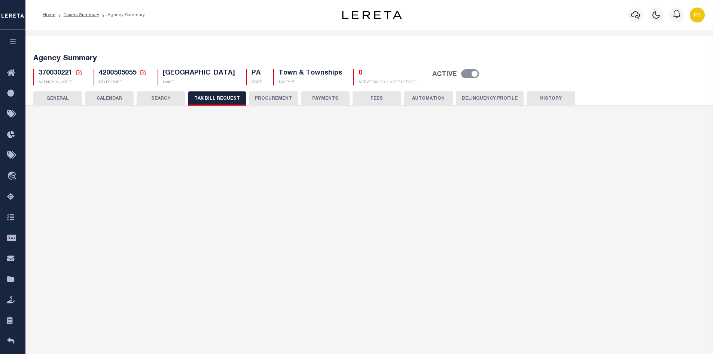
select select "29"
checkbox input "false"
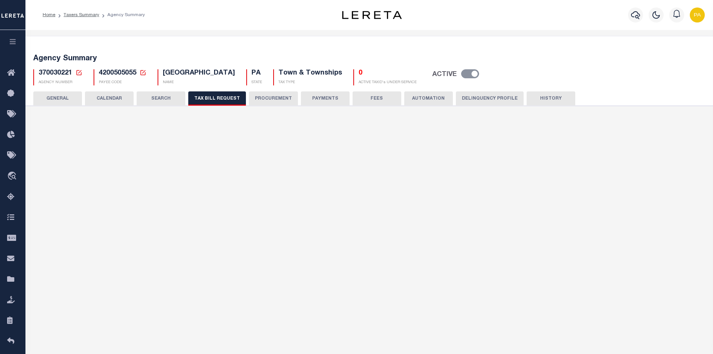
select select "23"
select select "false"
select select "15"
select select
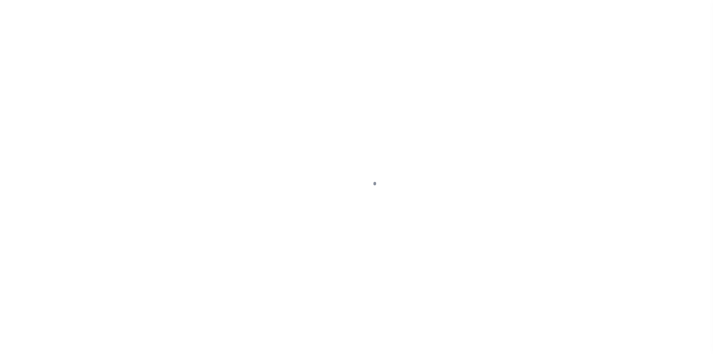
select select "10"
type input "297 STIEFEL AVENUE"
select select "Escrow"
select select
type input "ELLWOOD CITY PA 16117"
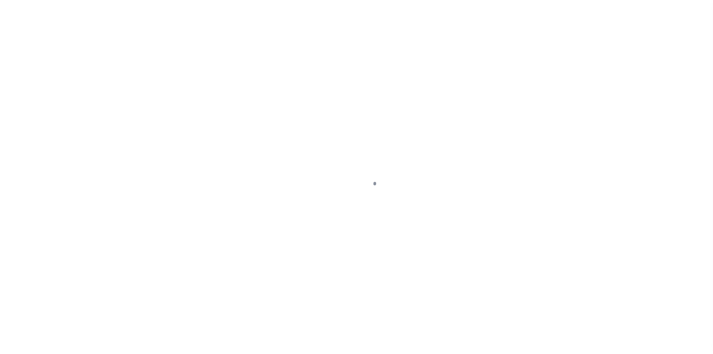
type input "40006121-2"
type input "PA"
type textarea "SEE FILE1"
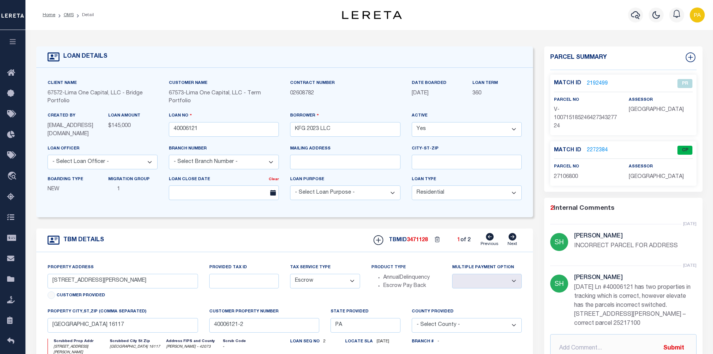
drag, startPoint x: 50, startPoint y: 236, endPoint x: 46, endPoint y: 229, distance: 7.9
drag, startPoint x: 62, startPoint y: 85, endPoint x: 21, endPoint y: 87, distance: 41.2
click at [72, 16] on link "OMS" at bounding box center [69, 15] width 10 height 4
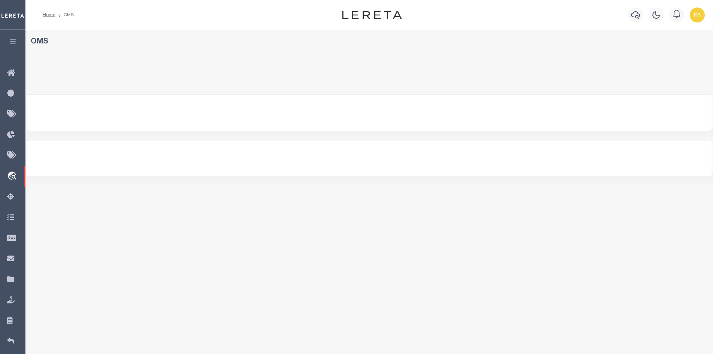
select select "200"
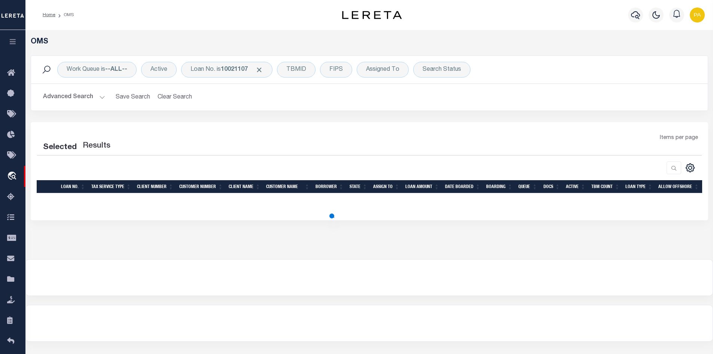
select select "200"
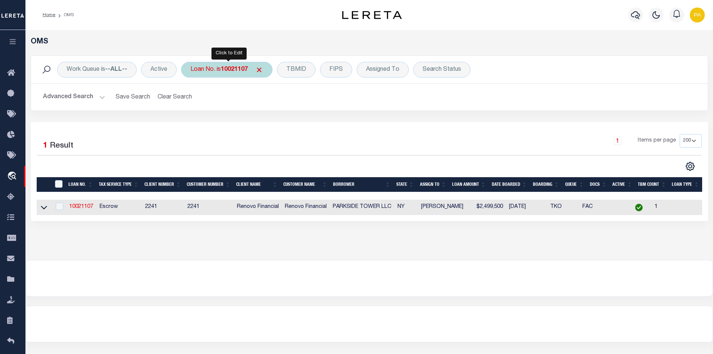
click at [242, 72] on b "10021107" at bounding box center [234, 70] width 27 height 6
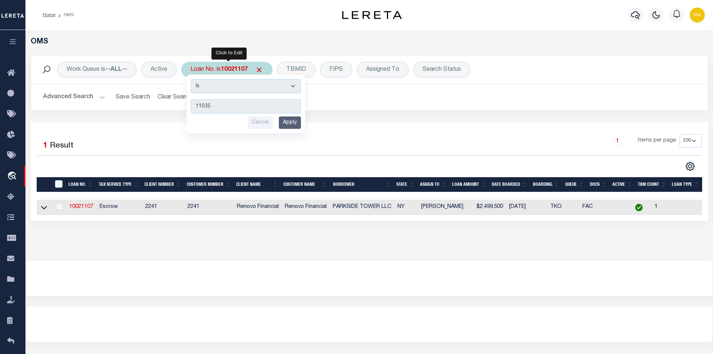
type input "110357"
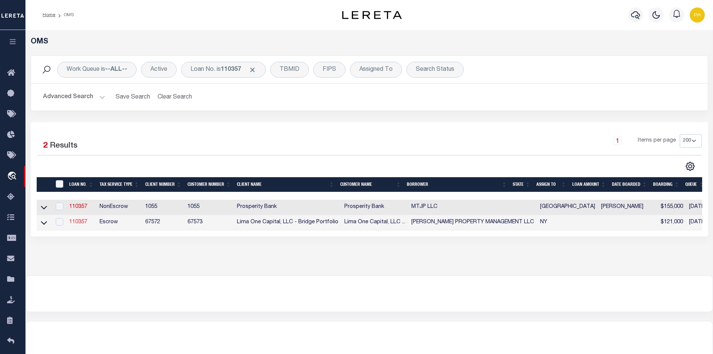
click at [77, 222] on link "110357" at bounding box center [78, 221] width 18 height 5
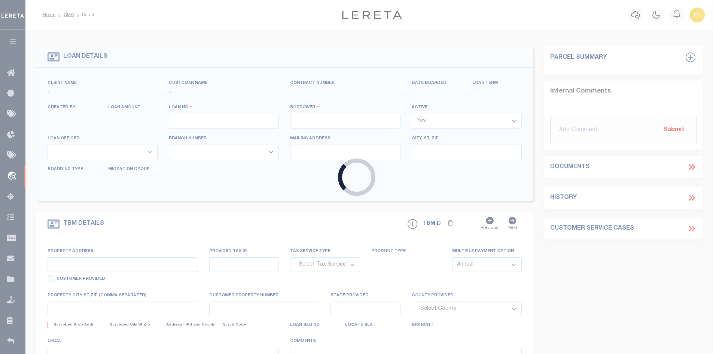
type input "110357"
type input "[PERSON_NAME] PROPERTY MANAGEMENT LLC"
select select
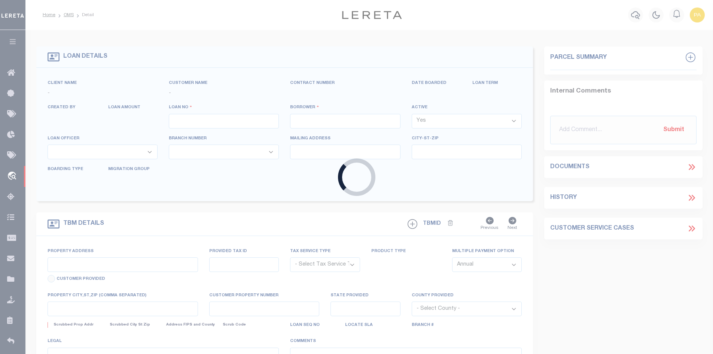
select select
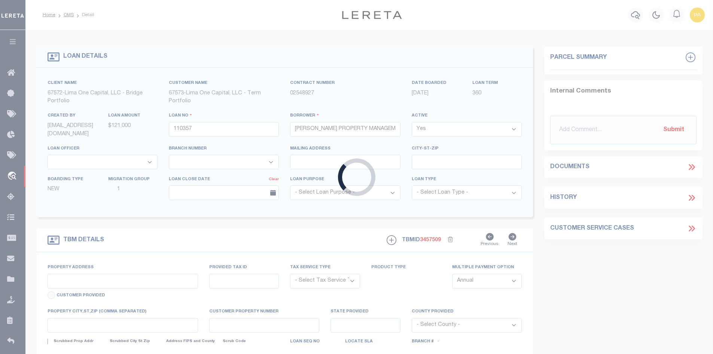
type input "[STREET_ADDRESS]"
radio input "true"
select select "Escrow"
type input "ROCHESTER NY 14621"
type input "110357-1"
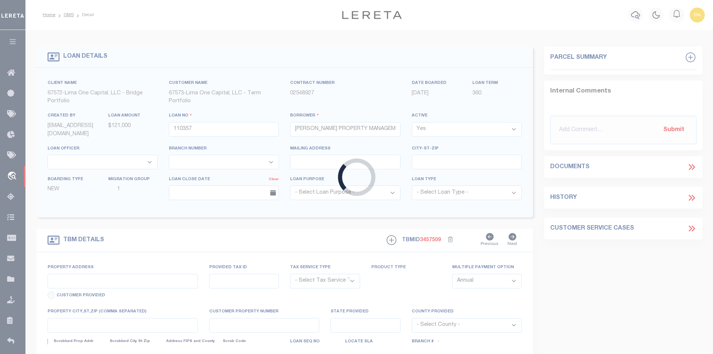
type input "NY"
type textarea "[DATE] LEGAL COVERS 3 PARCELS"
select select "4"
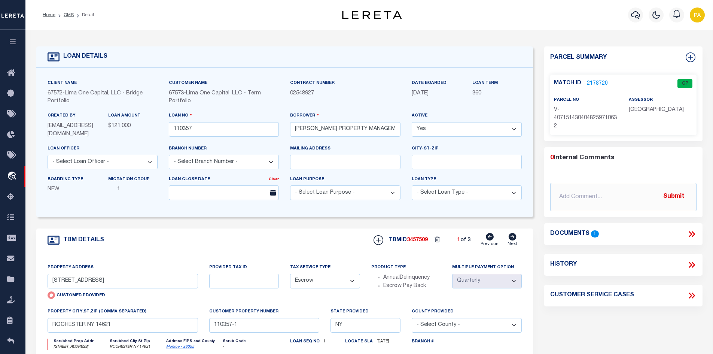
click at [596, 84] on link "2178720" at bounding box center [597, 84] width 21 height 8
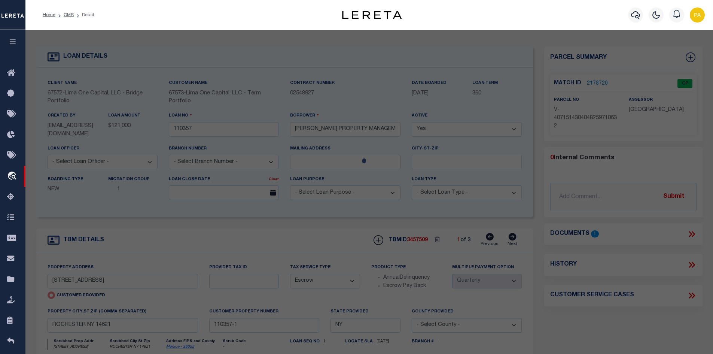
checkbox input "false"
select select "CP"
select select "AGW"
select select
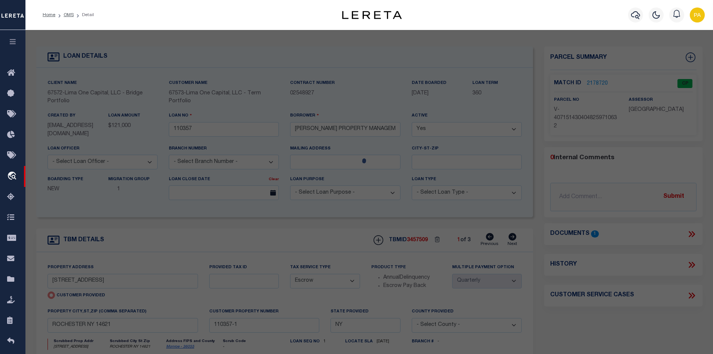
type input "[STREET_ADDRESS]"
checkbox input "false"
type input "ROCHESTER NY 14621"
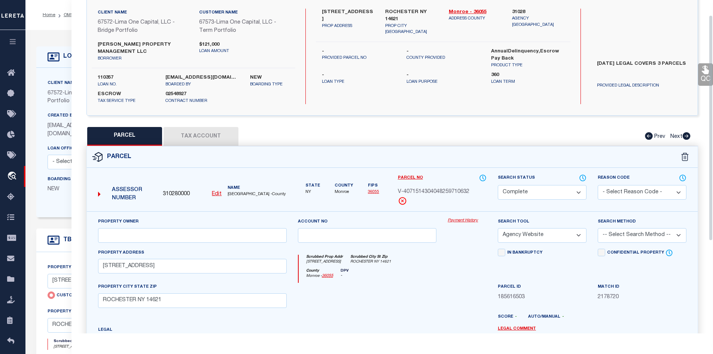
scroll to position [75, 0]
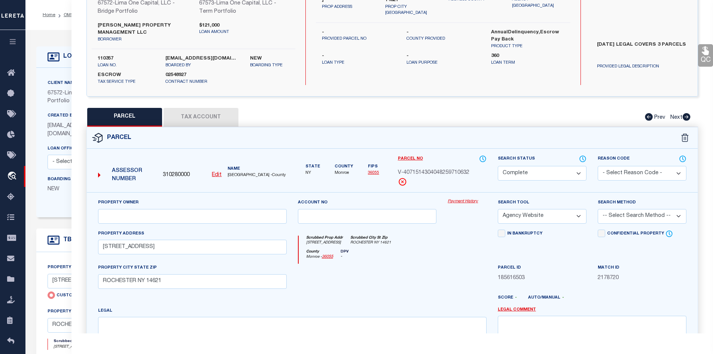
click at [462, 201] on link "Payment History" at bounding box center [467, 201] width 39 height 6
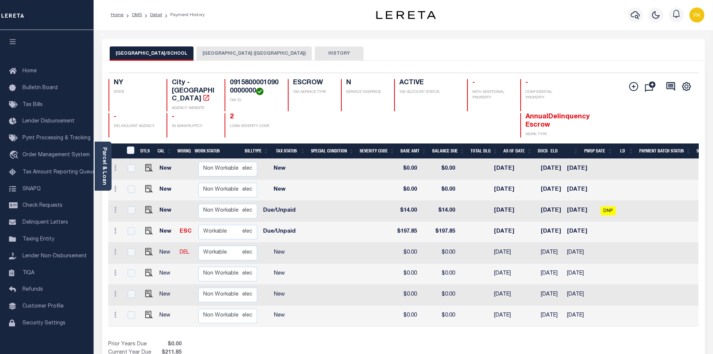
scroll to position [0, 190]
click at [220, 53] on button "MONROE COUNTY (ROCHESTER CITY)" at bounding box center [254, 53] width 115 height 14
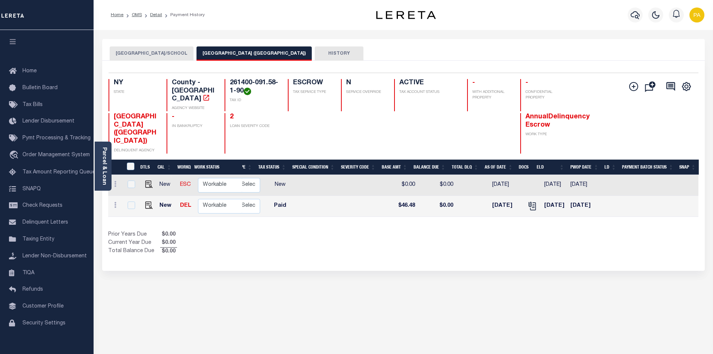
scroll to position [0, 0]
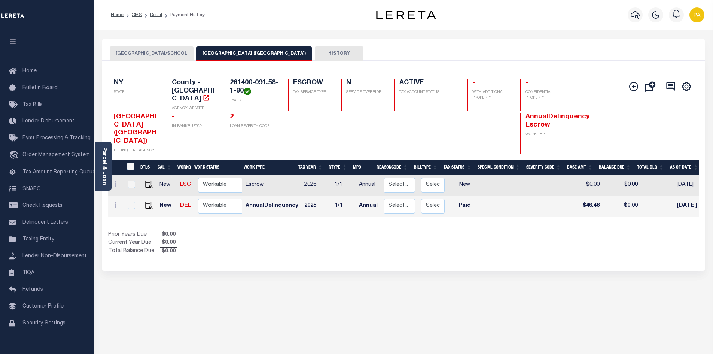
click at [142, 49] on button "[GEOGRAPHIC_DATA]/SCHOOL" at bounding box center [152, 53] width 84 height 14
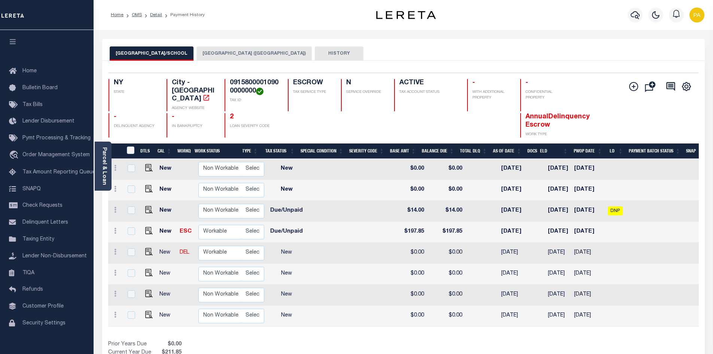
scroll to position [0, 190]
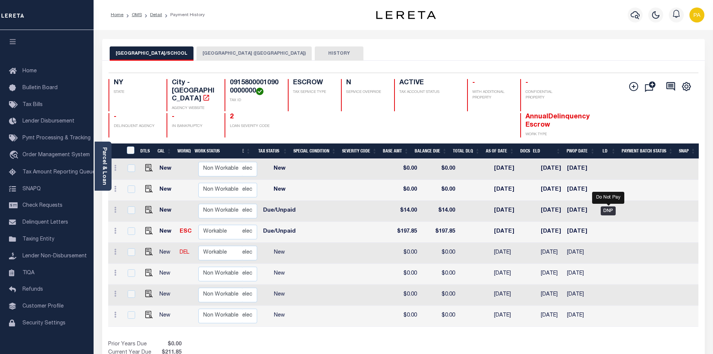
click at [610, 206] on span "DNP" at bounding box center [608, 210] width 15 height 9
checkbox input "true"
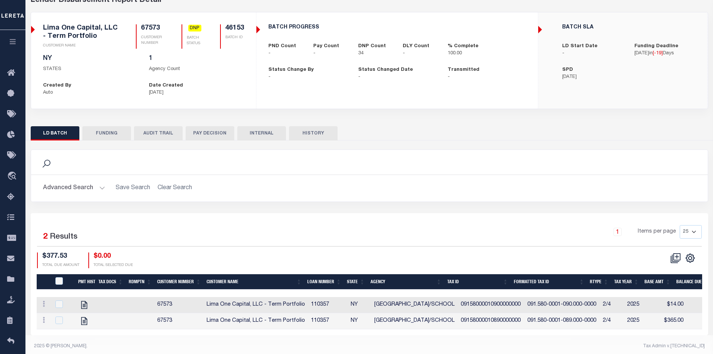
scroll to position [52, 0]
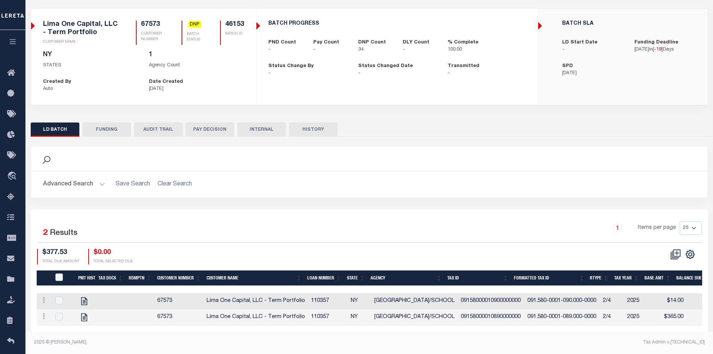
click at [96, 124] on button "FUNDING" at bounding box center [106, 129] width 49 height 14
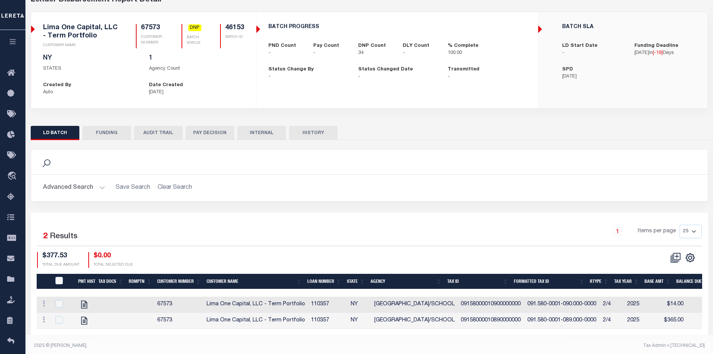
type input "$0"
type input "[DATE]"
select select "100"
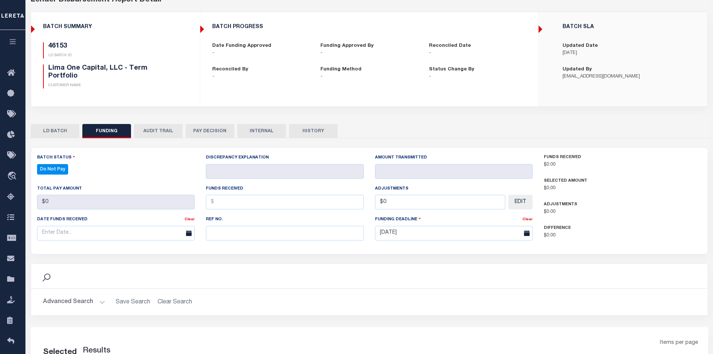
select select "100"
click at [164, 130] on button "AUDIT TRAIL" at bounding box center [158, 131] width 49 height 14
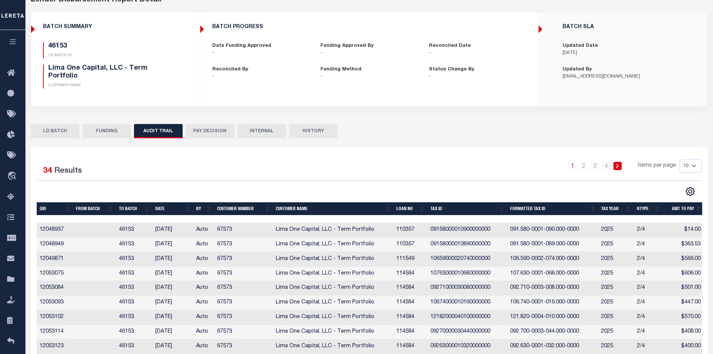
click at [60, 131] on button "LD BATCH" at bounding box center [55, 131] width 49 height 14
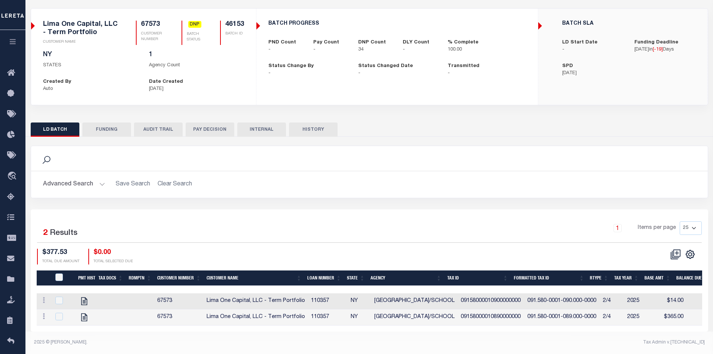
click at [442, 319] on td "[GEOGRAPHIC_DATA]/SCHOOL" at bounding box center [414, 317] width 86 height 16
checkbox input "true"
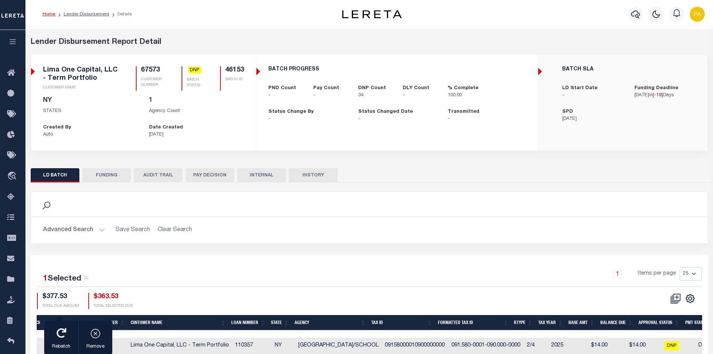
scroll to position [0, 0]
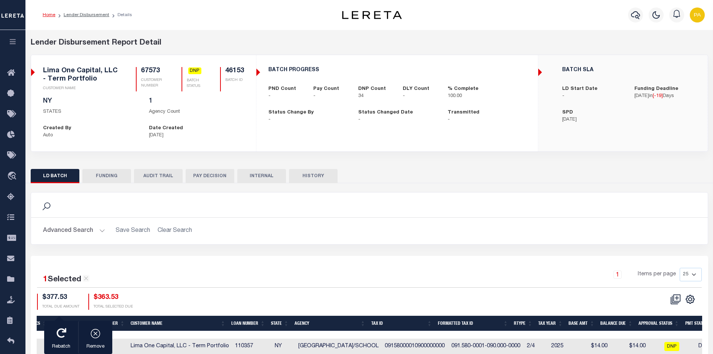
click at [213, 174] on button "PAY DECISION" at bounding box center [210, 176] width 49 height 14
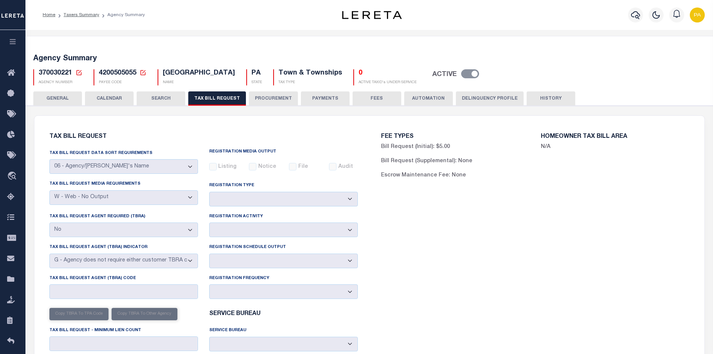
select select "29"
select select "23"
select select "false"
select select "15"
select select
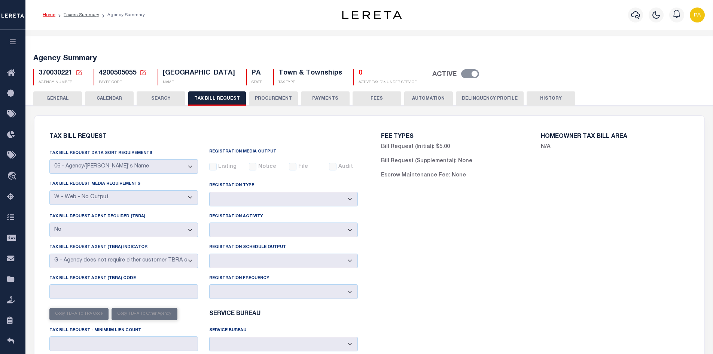
click at [50, 16] on link "Home" at bounding box center [49, 15] width 13 height 4
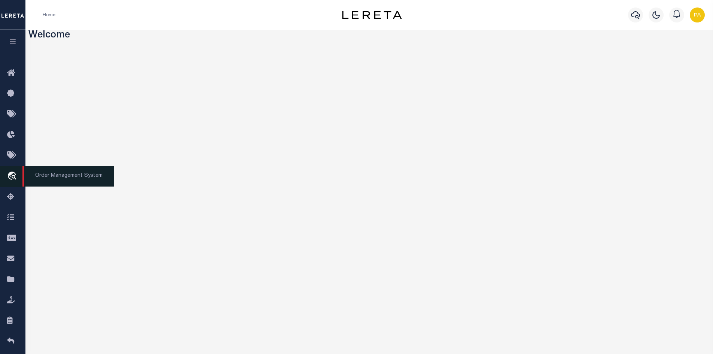
click at [33, 177] on span "Order Management System" at bounding box center [67, 176] width 91 height 21
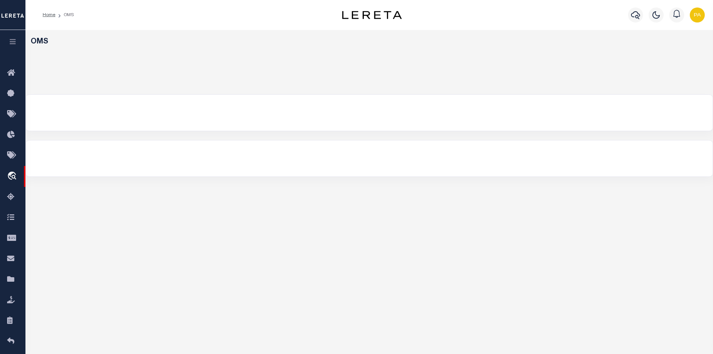
select select "200"
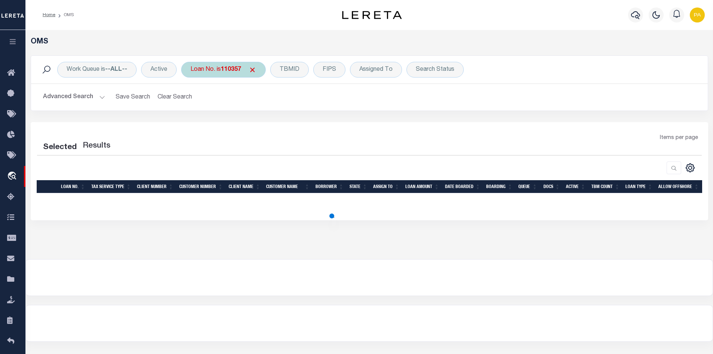
select select "200"
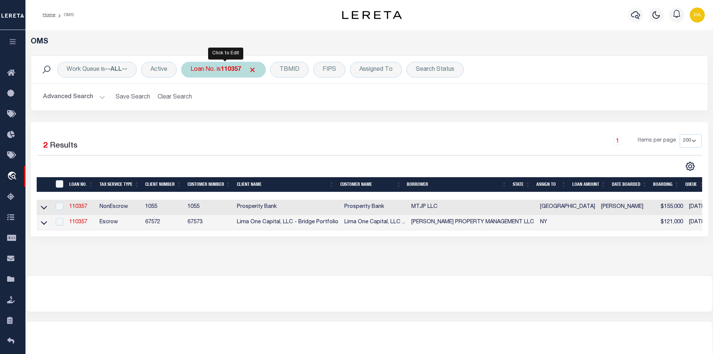
click at [241, 67] on b "110357" at bounding box center [231, 70] width 20 height 6
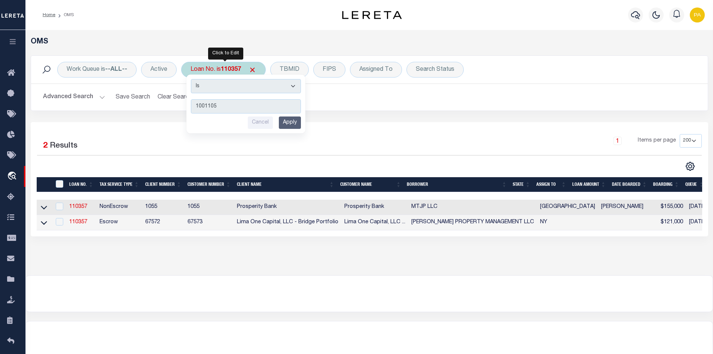
type input "10011057"
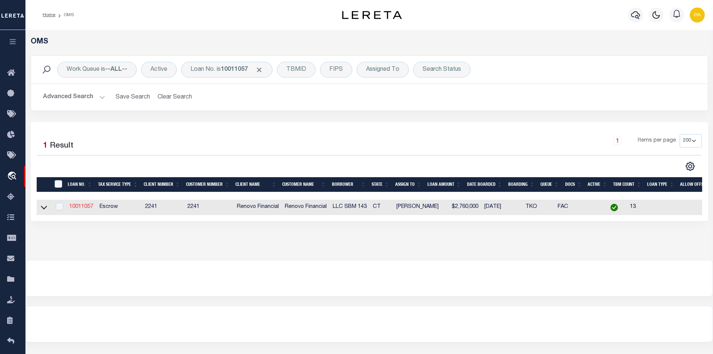
click at [83, 207] on link "10011057" at bounding box center [81, 206] width 24 height 5
type input "10011057"
type input "LLC SBM 143"
select select
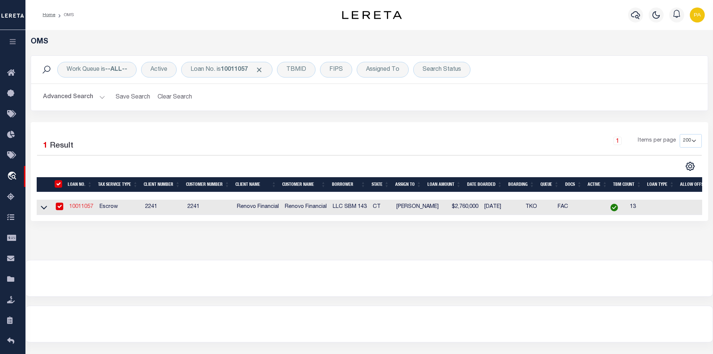
type input "[STREET_ADDRESS]"
type input "[GEOGRAPHIC_DATA] NULL"
select select "10"
select select "Escrow"
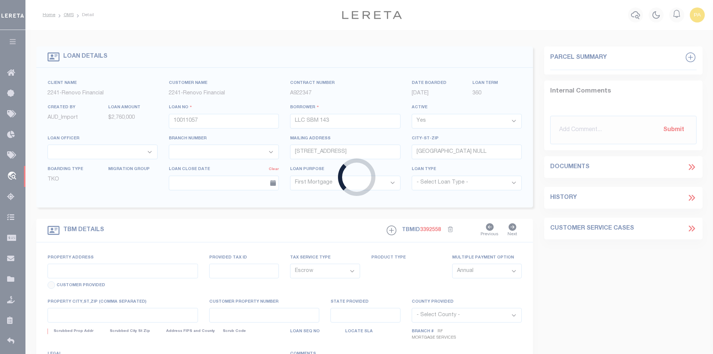
select select "25067"
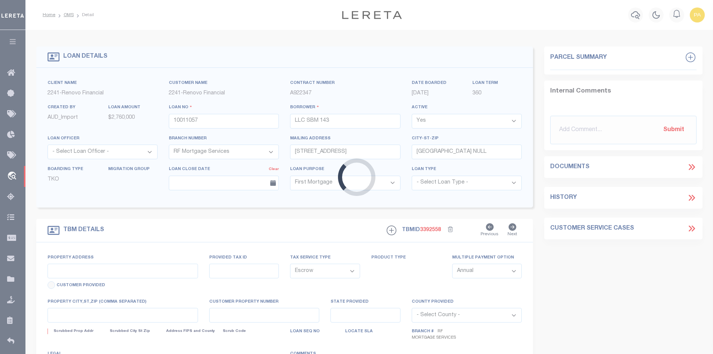
type input "2-8 BALDWIN ST"
type input "254791119"
type input "HARFORD NY 06114"
type input "a0kUS000006jdpm"
type input "CT"
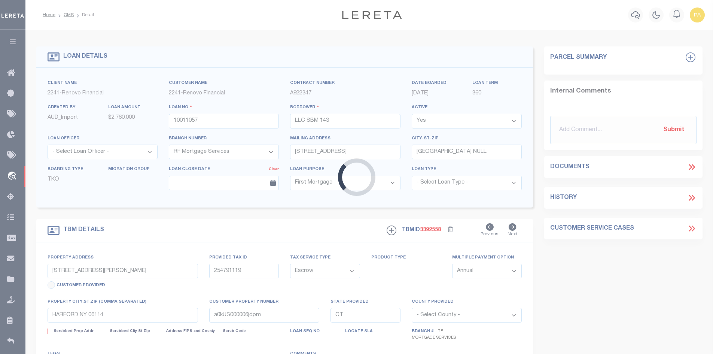
select select
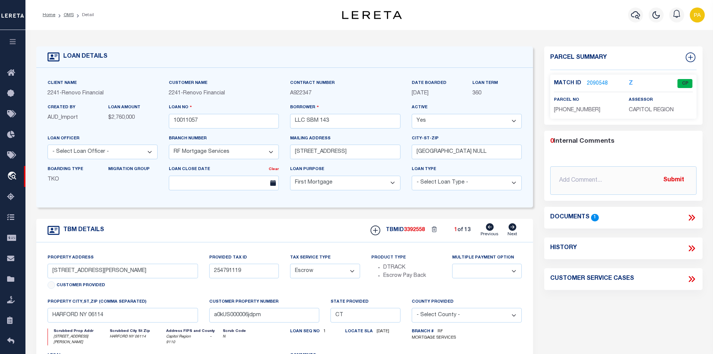
click at [513, 228] on icon at bounding box center [512, 226] width 8 height 7
type input "272 CLEVELAND AVE"
type input "237058038"
type input "HARTFORD CT 06120"
select select
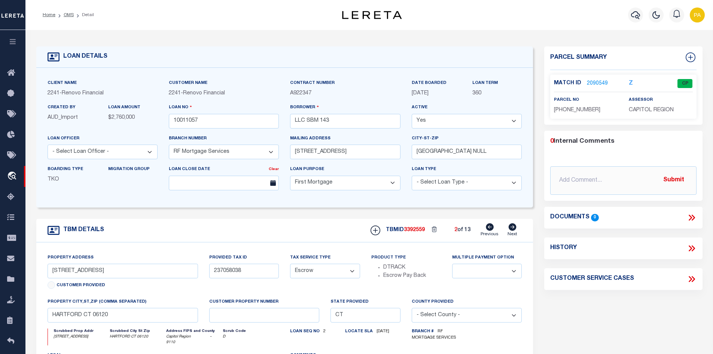
click at [513, 228] on icon at bounding box center [512, 226] width 8 height 7
type input "237058037"
select select
click at [513, 228] on icon at bounding box center [512, 226] width 8 height 7
type input "237058036"
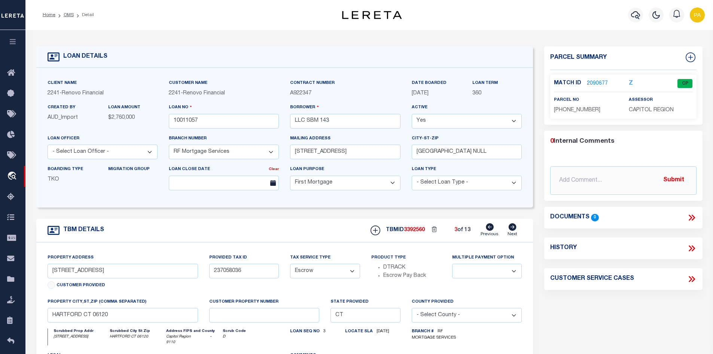
select select
click at [513, 228] on icon at bounding box center [512, 226] width 8 height 7
type input "237058035"
select select
click at [513, 228] on icon at bounding box center [512, 226] width 8 height 7
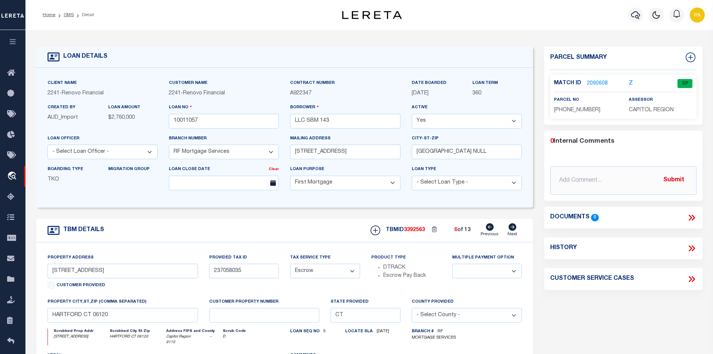
type input "237058034"
select select
click at [513, 229] on icon at bounding box center [512, 226] width 8 height 7
type input "237058033"
type input "a0kUS000006jdpn"
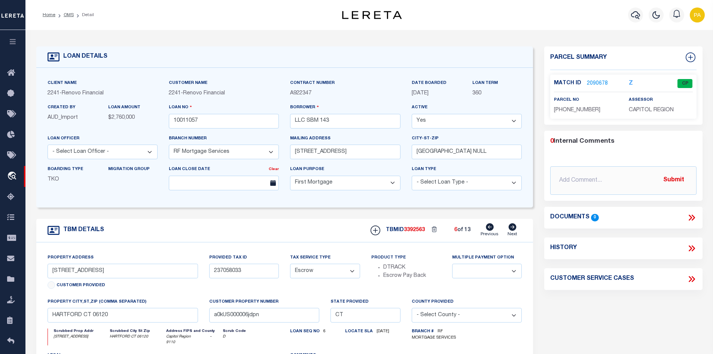
select select
click at [513, 229] on icon at bounding box center [513, 226] width 8 height 7
type input "237058032"
select select
click at [513, 229] on icon at bounding box center [513, 226] width 8 height 7
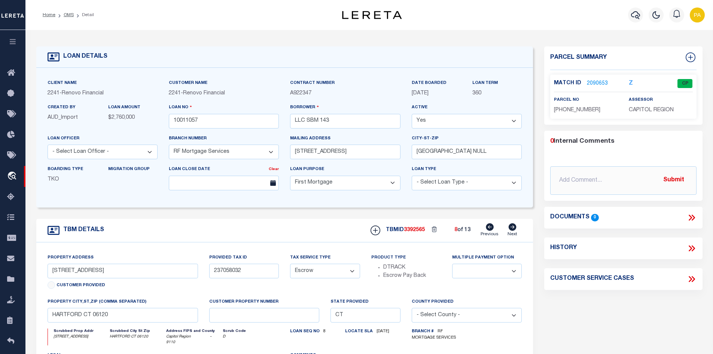
type input "237058031"
type input "HARFORD NY 06120"
select select
click at [513, 229] on icon at bounding box center [513, 226] width 8 height 7
type input "237058030"
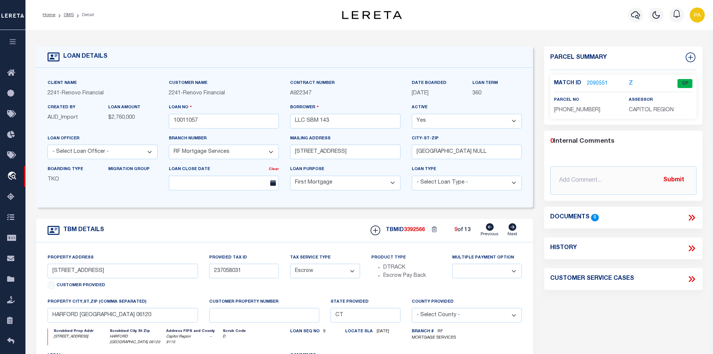
type input "HARTFORD CT 06120"
select select
click at [513, 229] on icon at bounding box center [513, 226] width 8 height 7
type input "237058029"
type input "HARTFORD 06120"
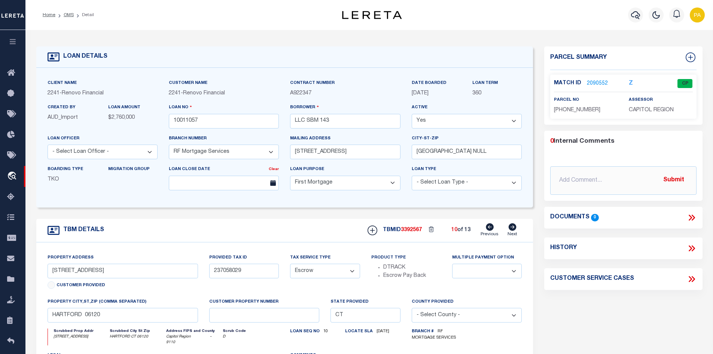
select select
click at [513, 229] on icon at bounding box center [513, 226] width 8 height 7
type input "143 FRANKLIN RD"
type input "2130099000000"
type input "HAMDEN CT 06517"
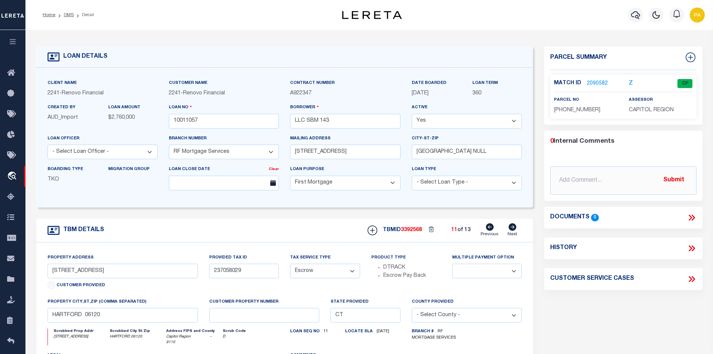
type input "a0kUS000006jdpo"
select select
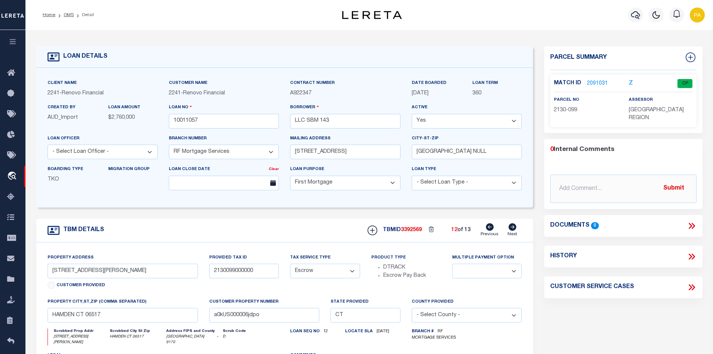
click at [596, 81] on link "2091031" at bounding box center [597, 84] width 21 height 8
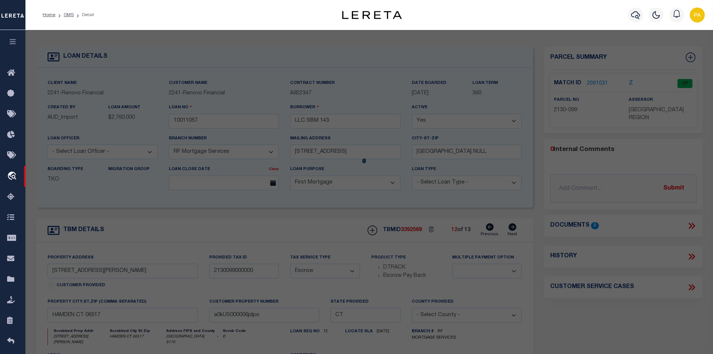
checkbox input "false"
select select "CP"
type input "SBM 143 LLC"
select select
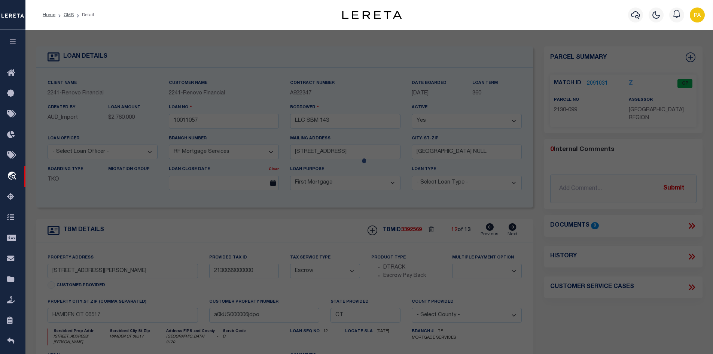
type input "143 FRANKLIN RD"
type input "HAMDEN CT 06517"
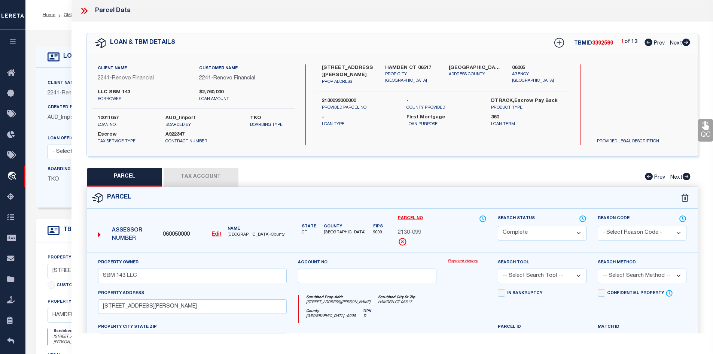
click at [459, 262] on link "Payment History" at bounding box center [467, 261] width 39 height 6
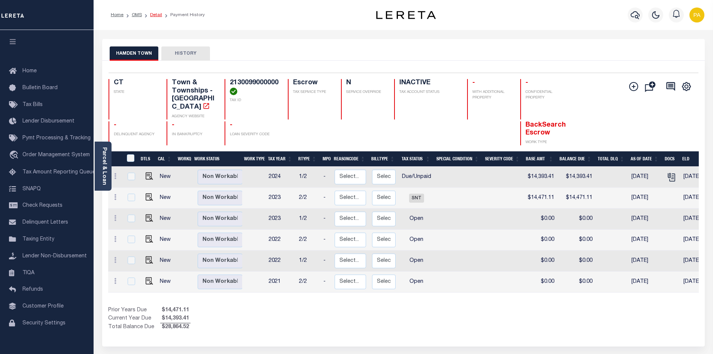
click at [153, 14] on link "Detail" at bounding box center [156, 15] width 12 height 4
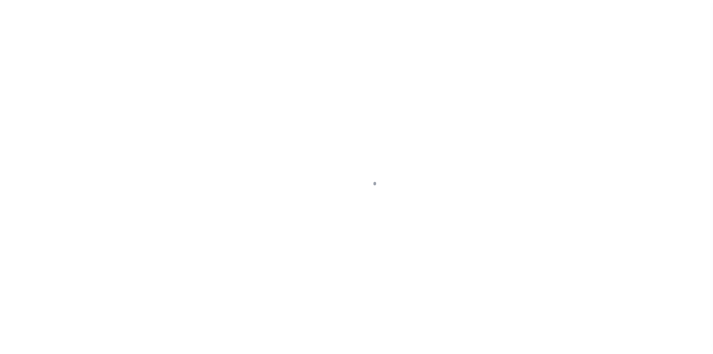
select select "10"
select select "Escrow"
type input "[STREET_ADDRESS][PERSON_NAME]"
type input "2130099000000"
type input "HAMDEN CT 06517"
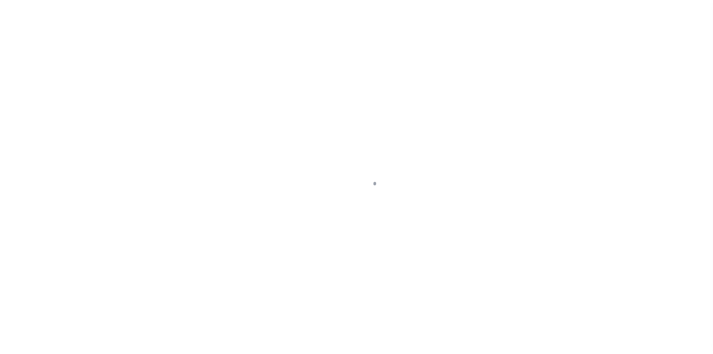
type input "a0kUS000006jdpo"
type input "CT"
select select "25067"
select select
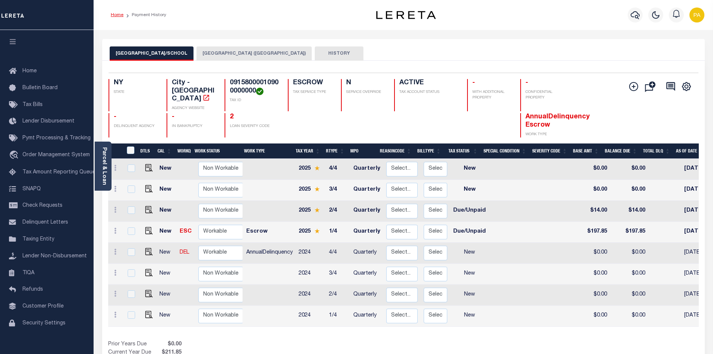
click at [116, 16] on link "Home" at bounding box center [117, 15] width 13 height 4
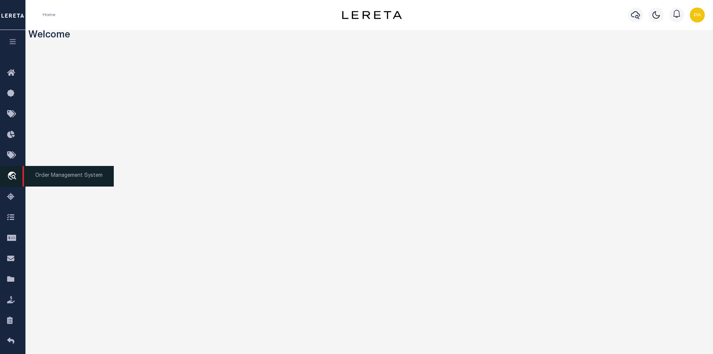
click at [52, 174] on span "Order Management System" at bounding box center [67, 176] width 91 height 21
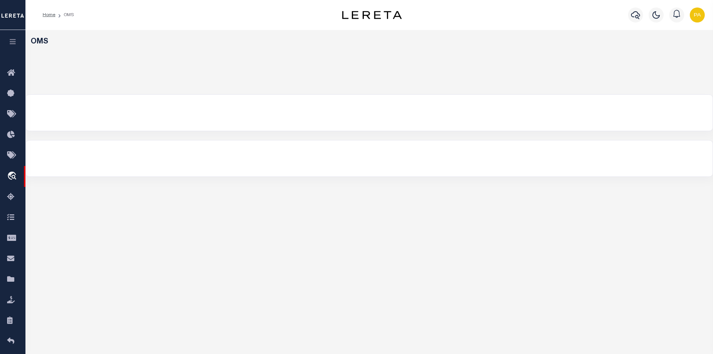
select select "200"
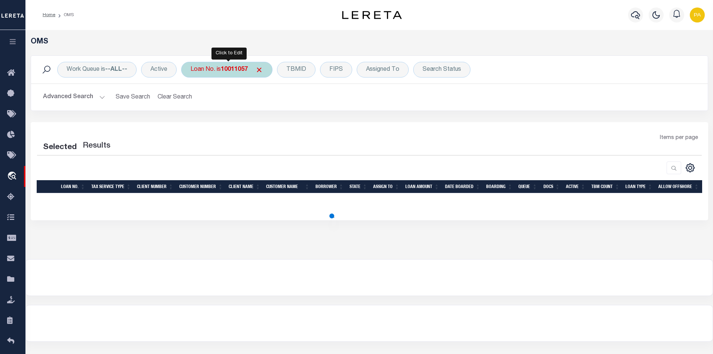
select select "200"
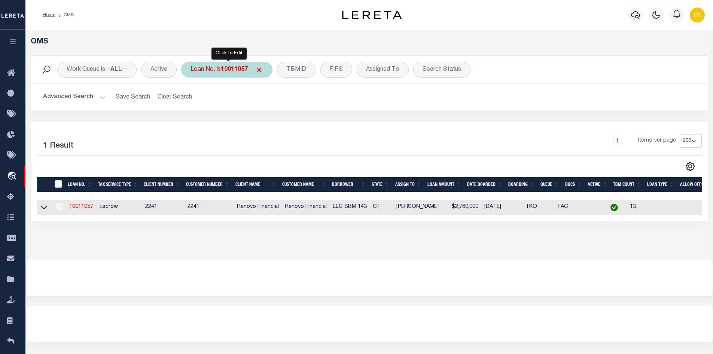
click at [255, 68] on div "Loan No. is 10011057" at bounding box center [226, 70] width 91 height 16
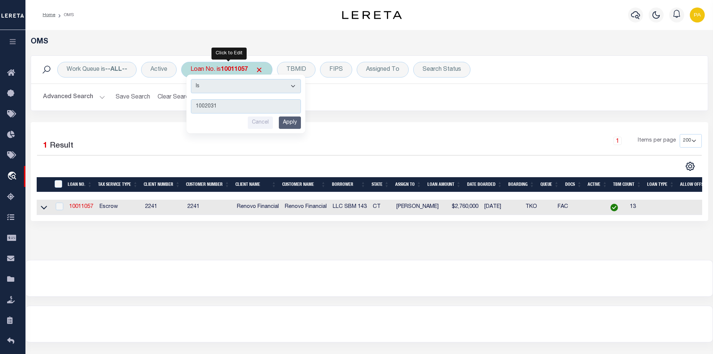
type input "10020318"
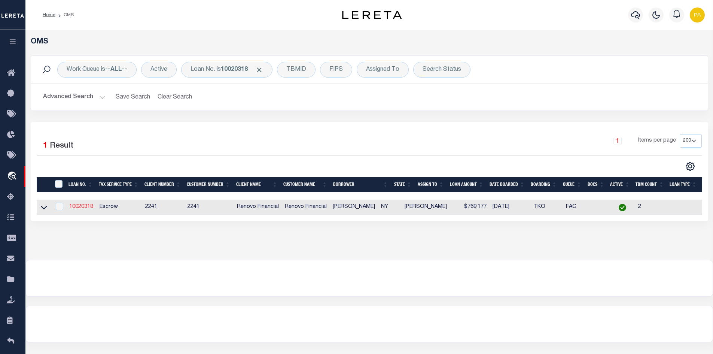
click at [76, 209] on link "10020318" at bounding box center [81, 206] width 24 height 5
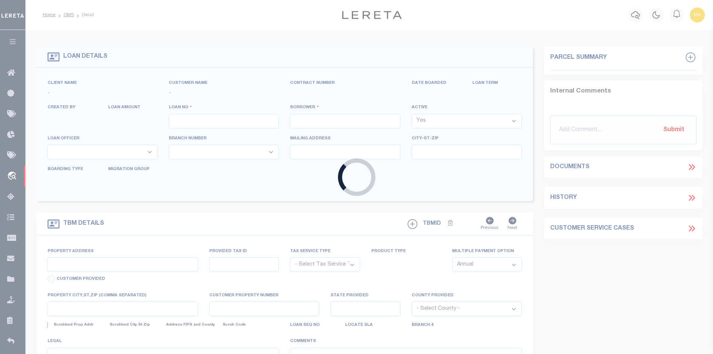
type input "10020318"
type input "[PERSON_NAME]"
select select
type input "[STREET_ADDRESS][PERSON_NAME]"
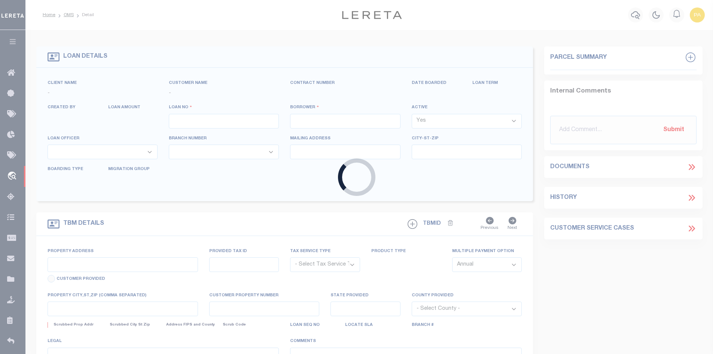
type input "CEDARHURST NY 11516"
select select "10"
select select "Escrow"
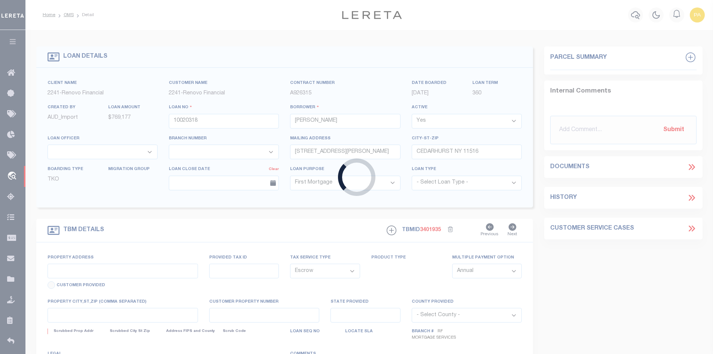
type input "[STREET_ADDRESS][PERSON_NAME]"
type input "39346 00210"
type input "[GEOGRAPHIC_DATA], [GEOGRAPHIC_DATA] 11516"
type input "a0kUS000007eBbp"
type input "NY"
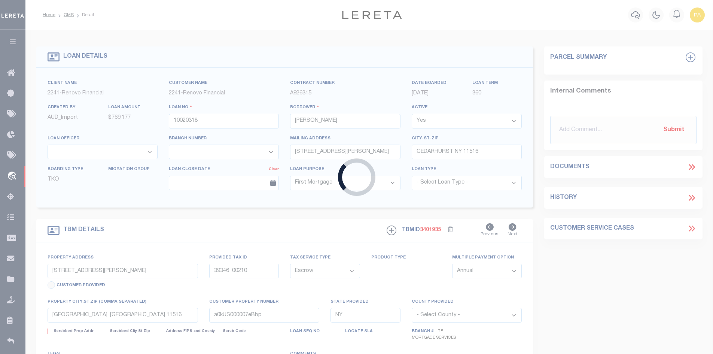
select select
type textarea "Liability Limited to Customer Provided Parcel"
select select "25067"
select select
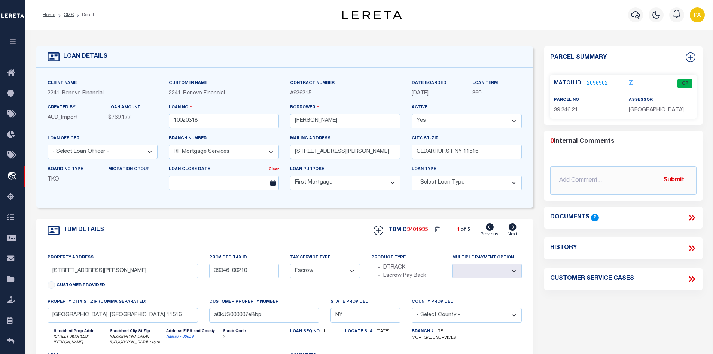
click at [512, 227] on icon at bounding box center [513, 226] width 8 height 7
type input "01539346 00210"
select select
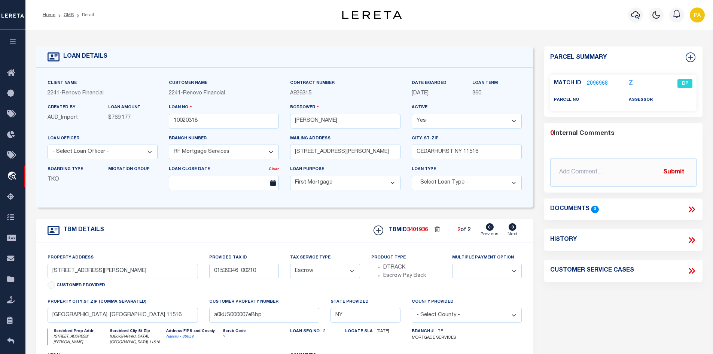
click at [490, 230] on icon at bounding box center [490, 226] width 8 height 7
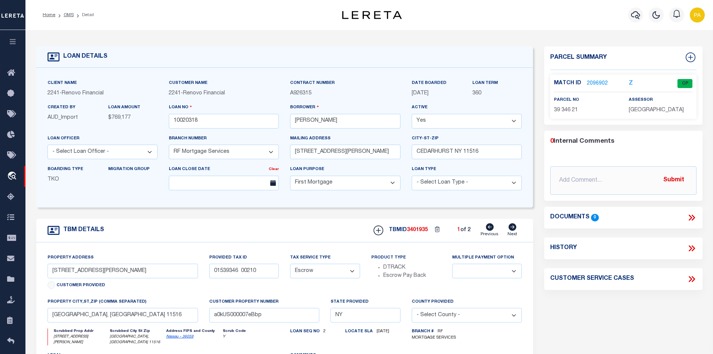
type input "39346 00210"
select select
click at [590, 80] on link "2096902" at bounding box center [597, 84] width 21 height 8
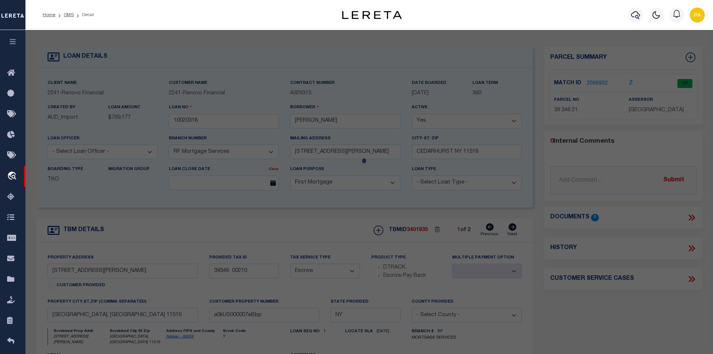
checkbox input "false"
select select "CP"
select select
type input "350 LIVINGSTON PL"
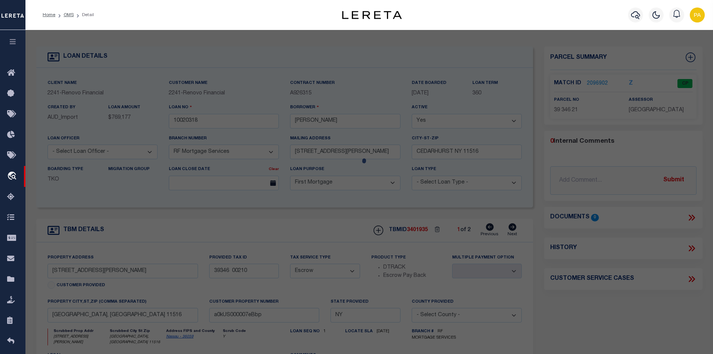
checkbox input "false"
type input "[GEOGRAPHIC_DATA], [GEOGRAPHIC_DATA] 11516"
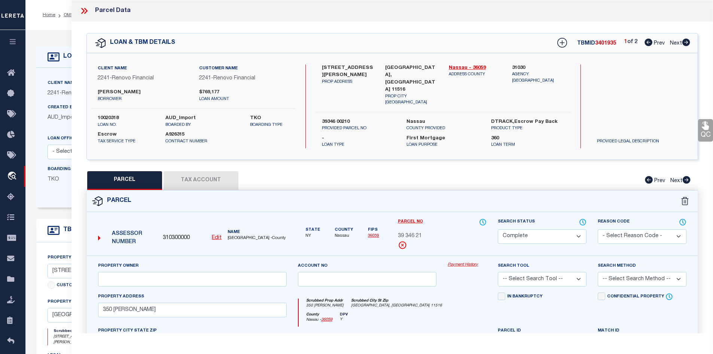
click at [456, 262] on link "Payment History" at bounding box center [467, 265] width 39 height 6
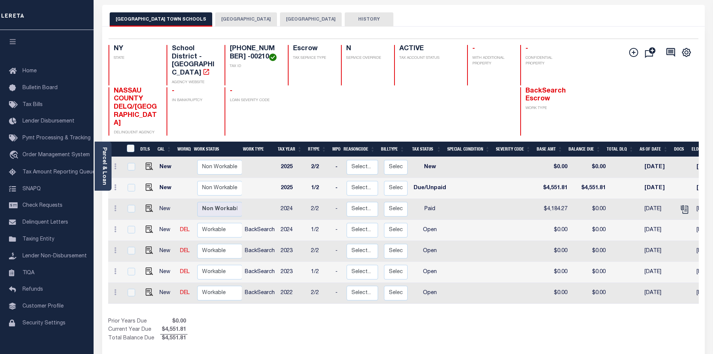
scroll to position [0, 158]
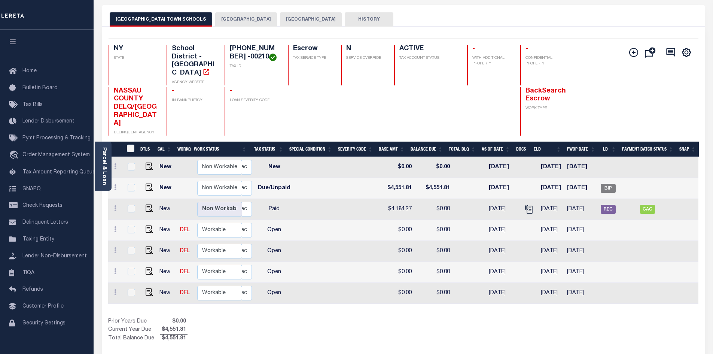
click at [215, 19] on button "[GEOGRAPHIC_DATA]" at bounding box center [246, 19] width 62 height 14
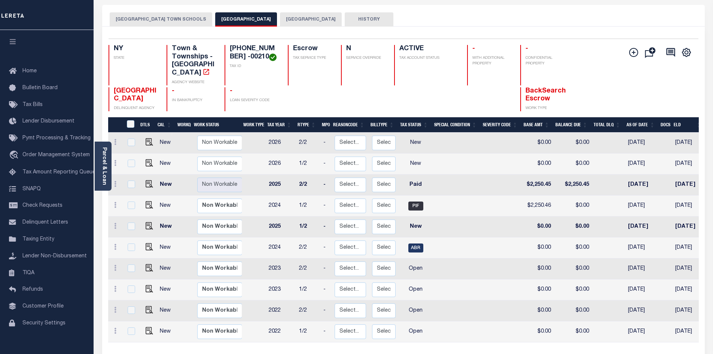
scroll to position [0, 141]
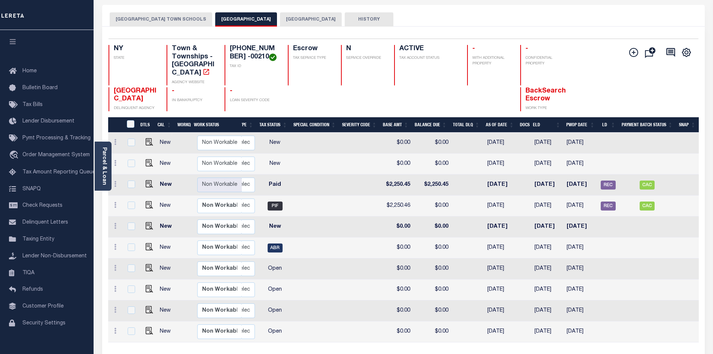
click at [280, 18] on button "[GEOGRAPHIC_DATA]" at bounding box center [311, 19] width 62 height 14
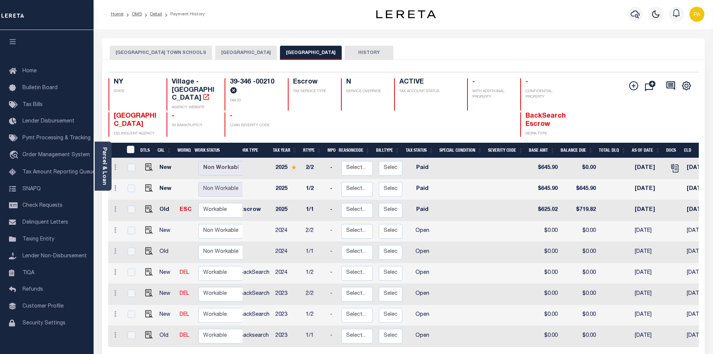
scroll to position [0, 0]
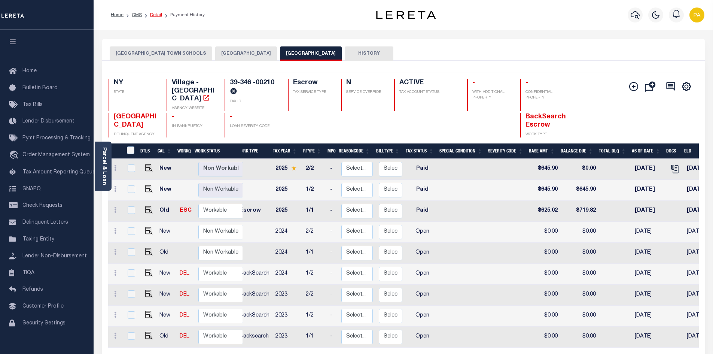
click at [155, 15] on link "Detail" at bounding box center [156, 15] width 12 height 4
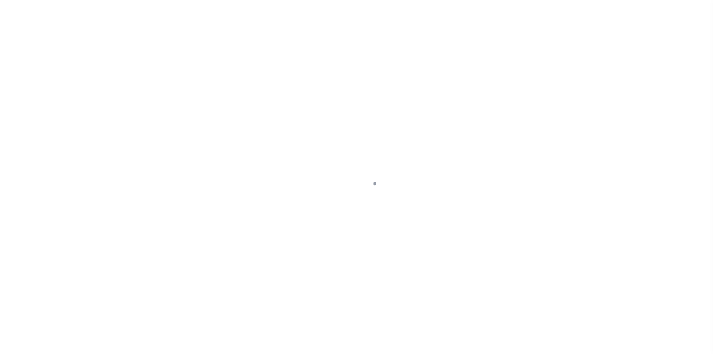
select select "10"
select select "Escrow"
type input "[STREET_ADDRESS][PERSON_NAME]"
type input "39346 00210"
type input "CEDARHURST, NY 11516"
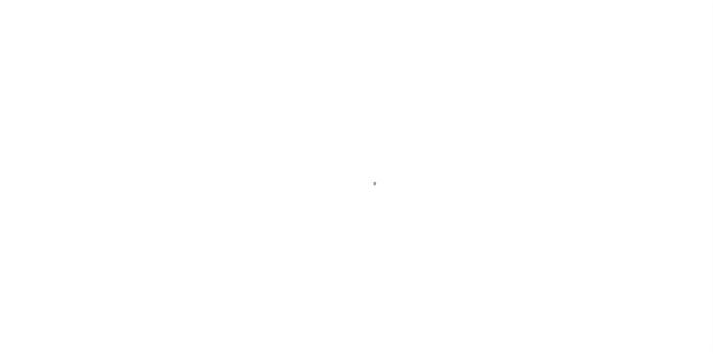
type input "a0kUS000007eBbp"
type input "NY"
select select
type textarea "Liability Limited to Customer Provided Parcel"
select select "25067"
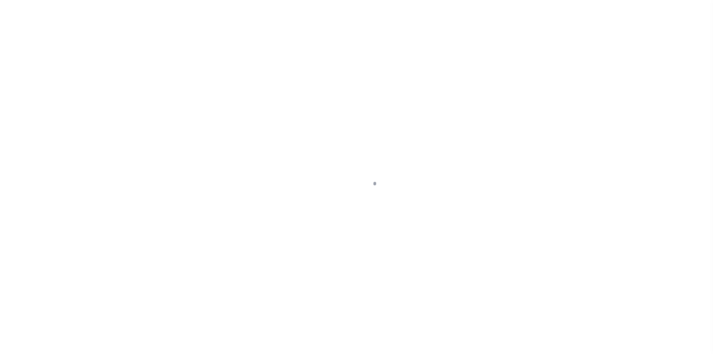
select select
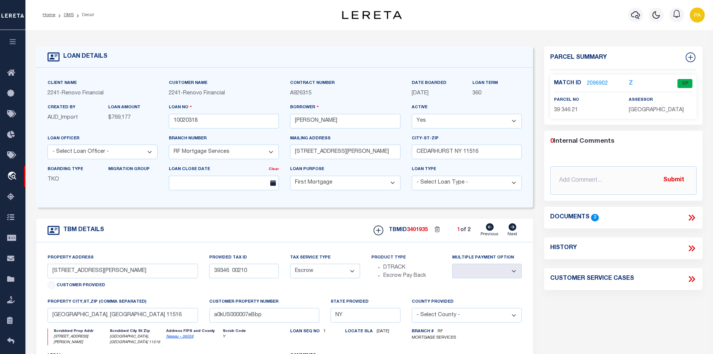
click at [592, 80] on link "2096902" at bounding box center [597, 84] width 21 height 8
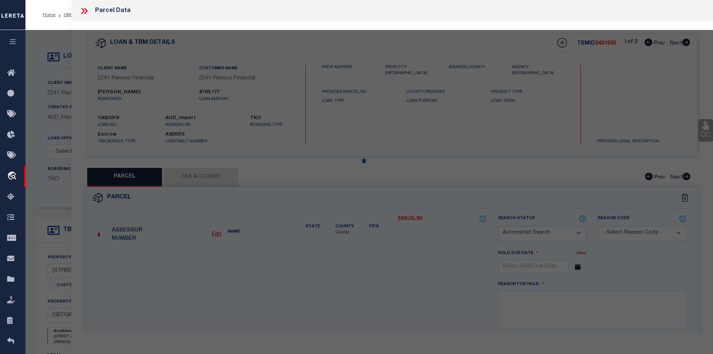
checkbox input "false"
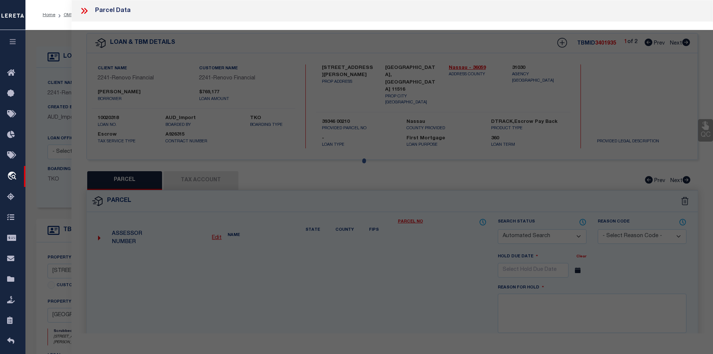
select select "CP"
select select
type input "350 LIVINGSTON PL"
checkbox input "false"
type input "CEDARHURST, NY 11516"
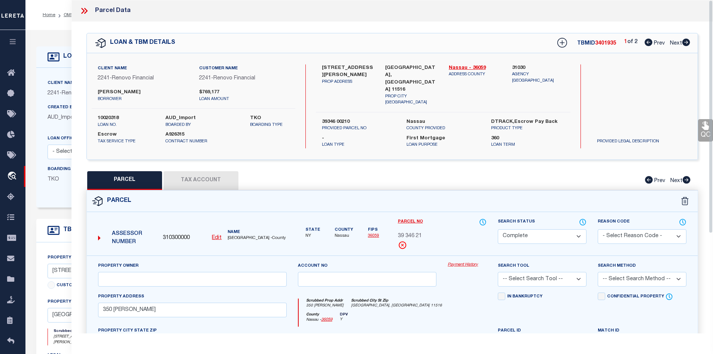
click at [454, 262] on link "Payment History" at bounding box center [467, 265] width 39 height 6
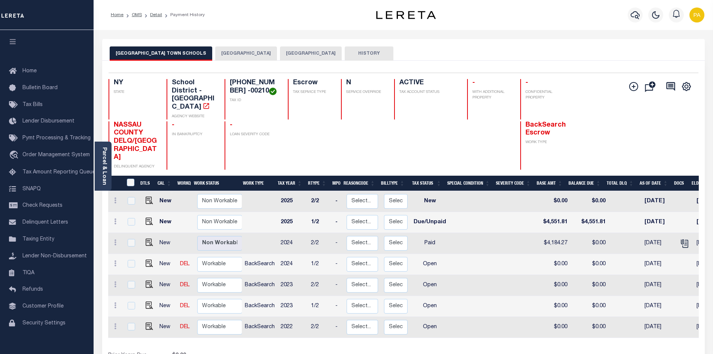
drag, startPoint x: 280, startPoint y: 51, endPoint x: 281, endPoint y: 55, distance: 4.7
click at [280, 51] on button "[GEOGRAPHIC_DATA]" at bounding box center [311, 53] width 62 height 14
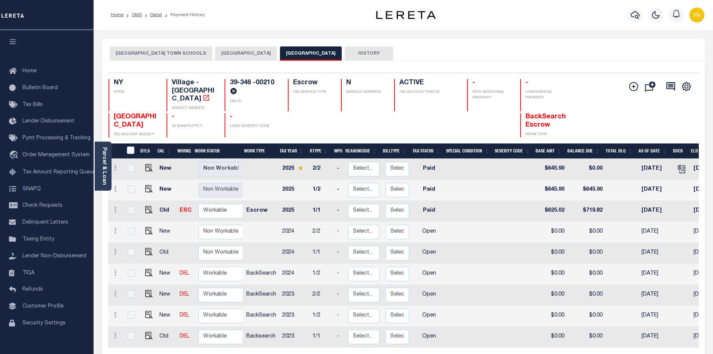
scroll to position [0, 158]
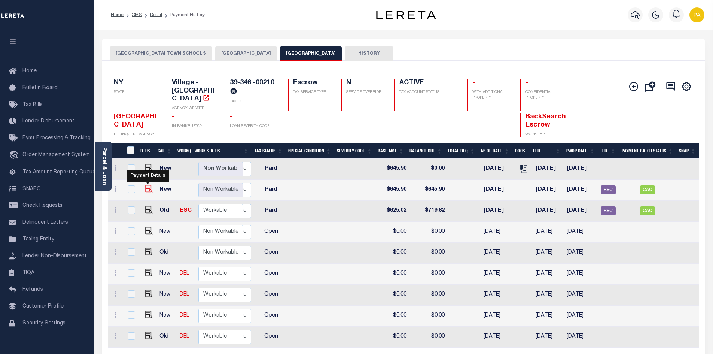
click at [146, 185] on img "" at bounding box center [148, 188] width 7 height 7
checkbox input "true"
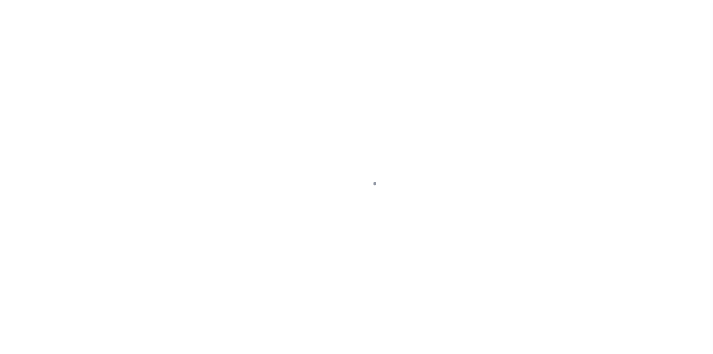
select select "PYD"
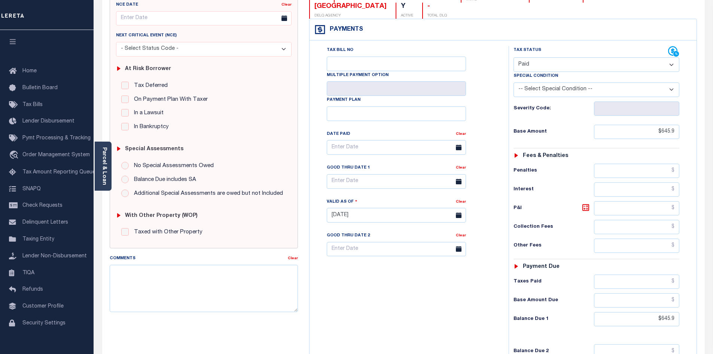
scroll to position [64, 0]
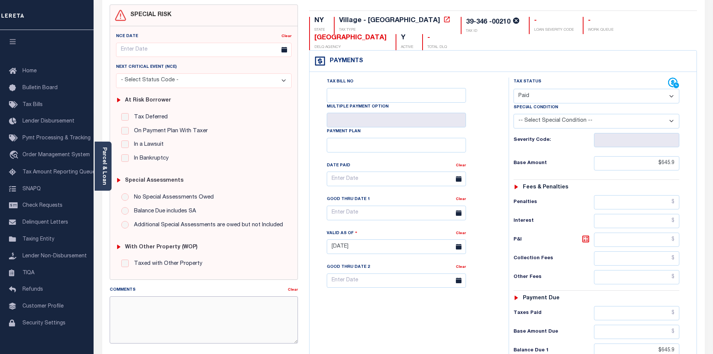
click at [131, 314] on textarea "Comments" at bounding box center [204, 319] width 188 height 47
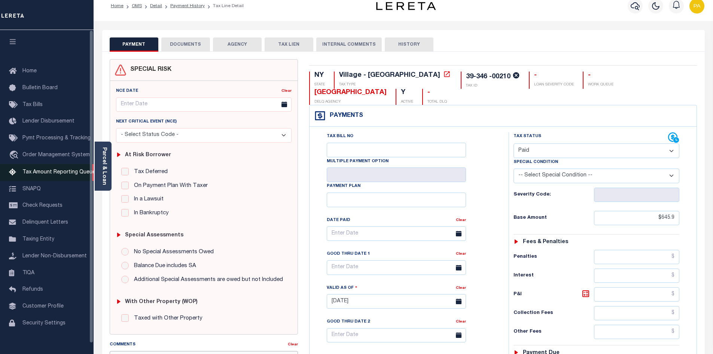
scroll to position [0, 0]
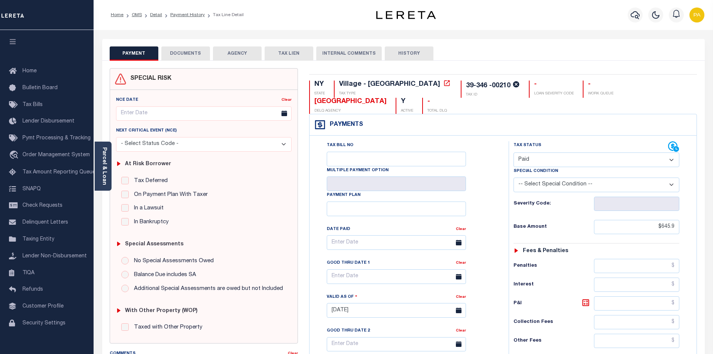
type textarea "10/06/2025pk Collector Kaitlyn Bassett confirmed taxes for"
type input "10/06/2025"
click at [182, 18] on li "Payment History" at bounding box center [183, 15] width 43 height 7
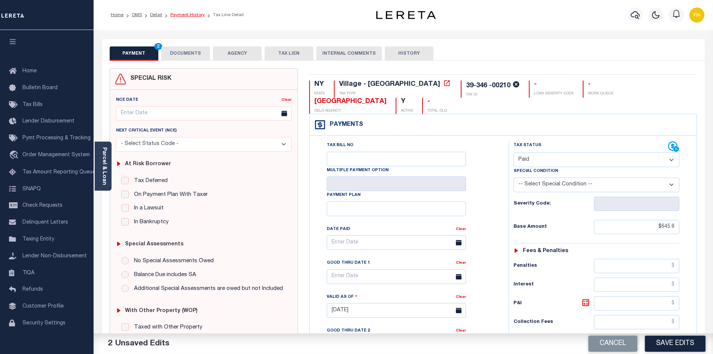
click at [181, 13] on link "Payment History" at bounding box center [187, 15] width 34 height 4
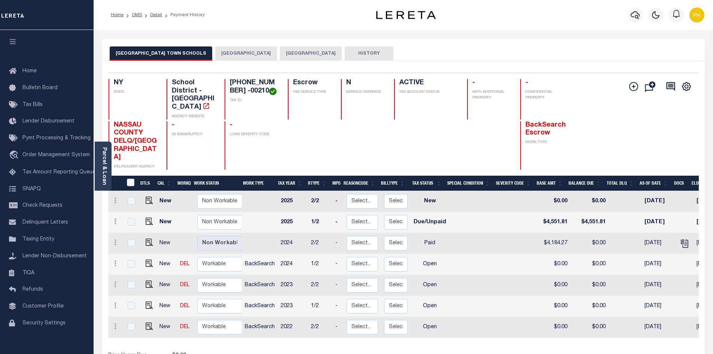
click at [280, 53] on button "[GEOGRAPHIC_DATA]" at bounding box center [311, 53] width 62 height 14
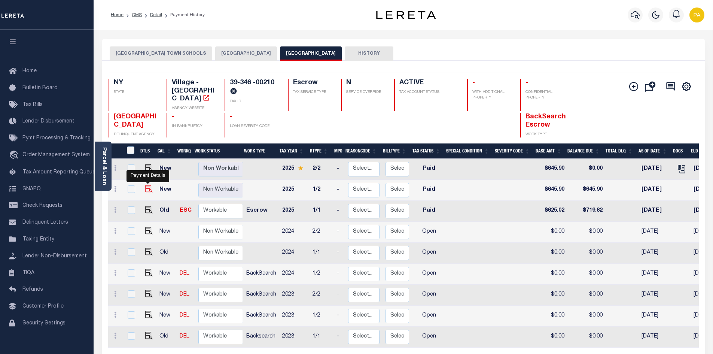
click at [150, 185] on img "" at bounding box center [148, 188] width 7 height 7
checkbox input "true"
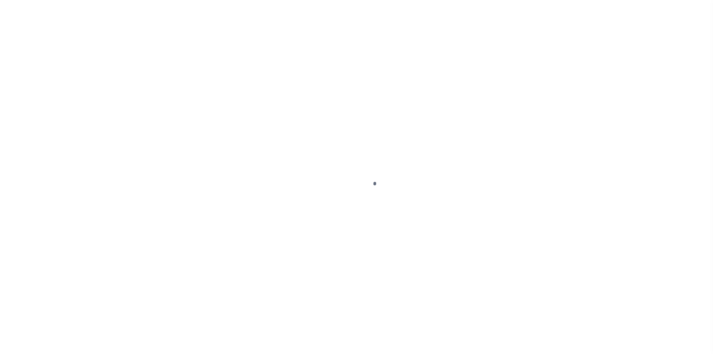
select select "PYD"
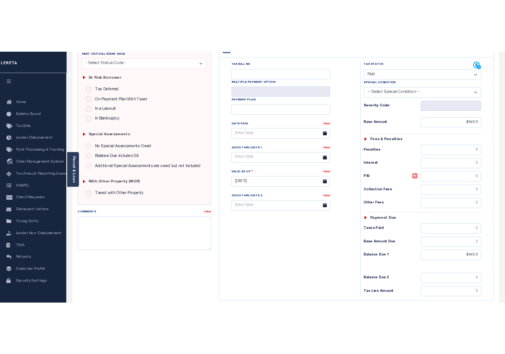
scroll to position [150, 0]
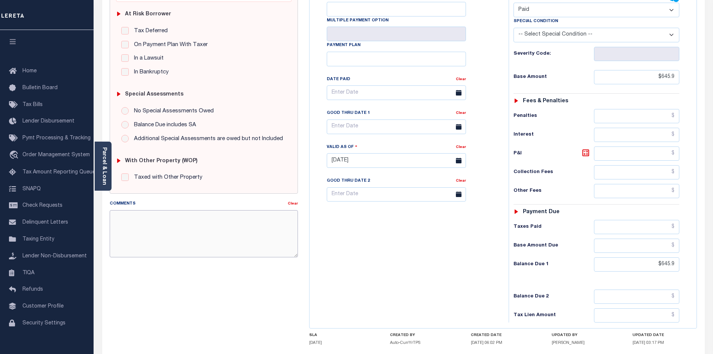
click at [247, 242] on textarea "Comments" at bounding box center [204, 233] width 188 height 47
type textarea "10/06/0"
type input "[DATE]"
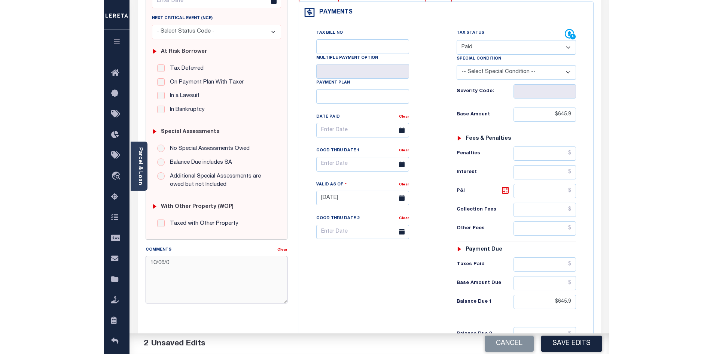
scroll to position [105, 0]
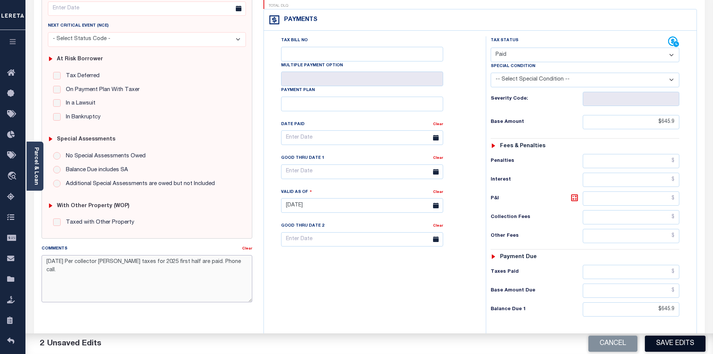
type textarea "[DATE] Per collector [PERSON_NAME] taxes for 2025 first half are paid. Phone ca…"
click at [673, 343] on button "Save Edits" at bounding box center [675, 343] width 61 height 16
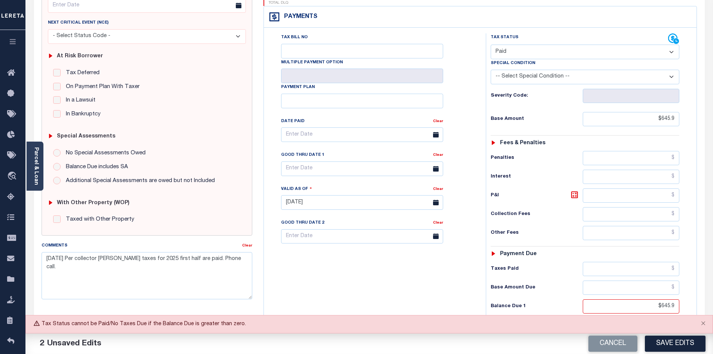
scroll to position [112, 0]
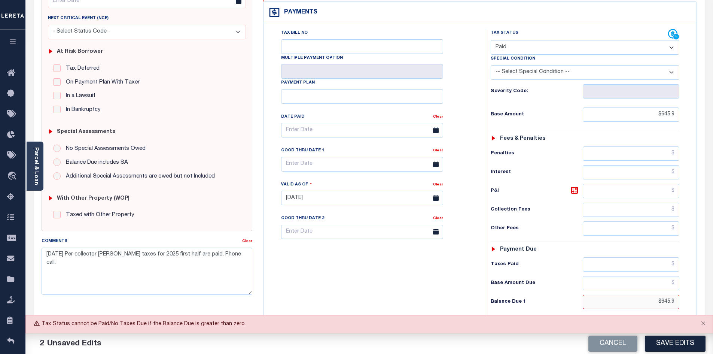
drag, startPoint x: 664, startPoint y: 285, endPoint x: 658, endPoint y: 293, distance: 9.8
click at [658, 293] on div "Tax Status Status - Select Status Code -" at bounding box center [587, 194] width 203 height 331
click at [659, 295] on input "$645.9" at bounding box center [631, 302] width 97 height 14
drag, startPoint x: 660, startPoint y: 286, endPoint x: 718, endPoint y: 287, distance: 58.4
click at [713, 287] on html "Home OMS Detail Payment History Tax Line Detail" at bounding box center [356, 172] width 713 height 568
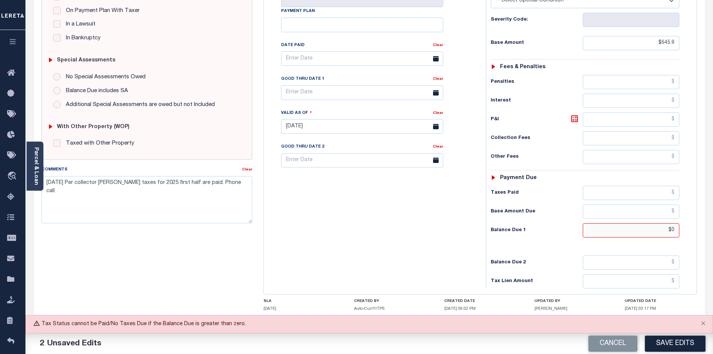
scroll to position [197, 0]
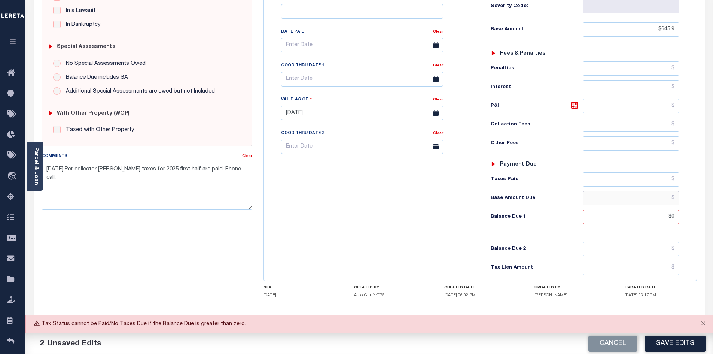
type input "$0.00"
click at [675, 191] on input "text" at bounding box center [631, 198] width 97 height 14
type input "$0.00"
click at [669, 343] on button "Save Edits" at bounding box center [675, 343] width 61 height 16
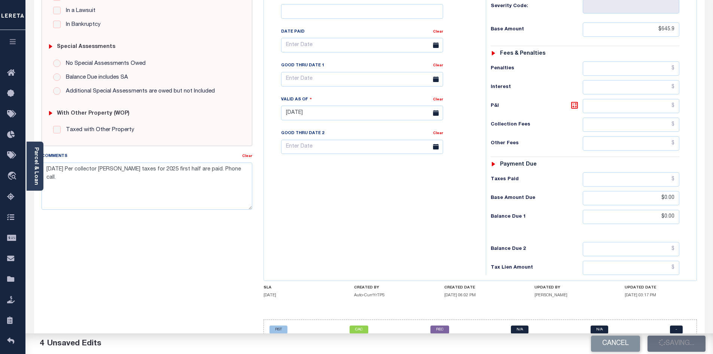
checkbox input "false"
type input "$645.9"
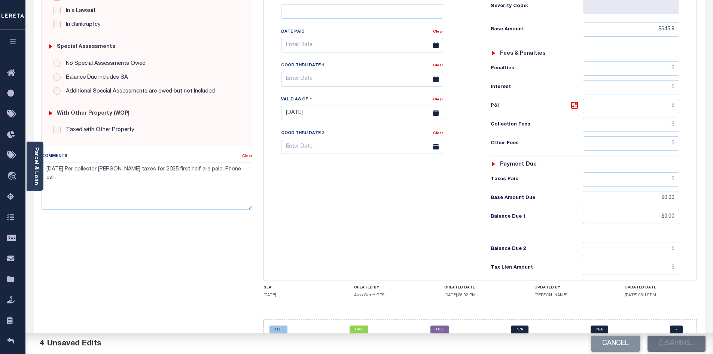
type input "$0"
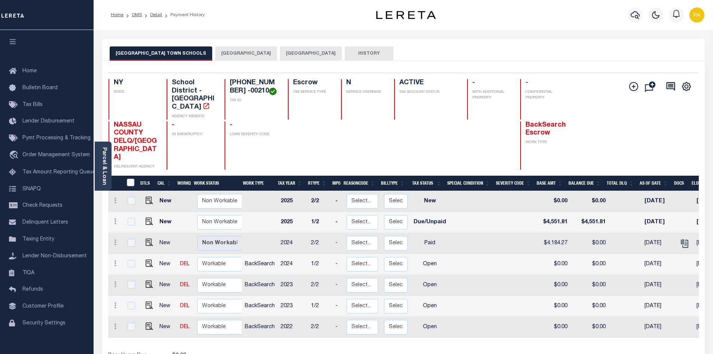
click at [290, 51] on button "CEDARHURST VILLAGE" at bounding box center [311, 53] width 62 height 14
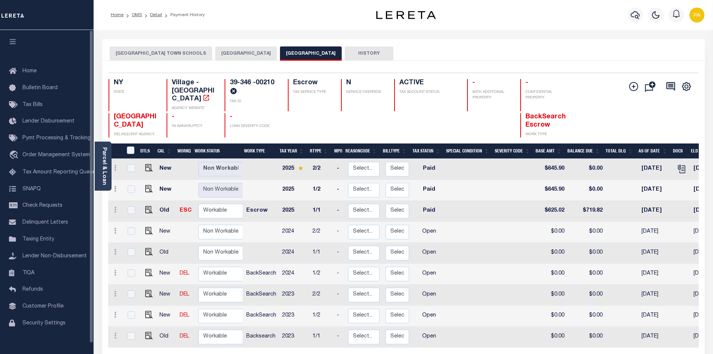
click at [215, 53] on button "HEMPSTEAD TOWN" at bounding box center [246, 53] width 62 height 14
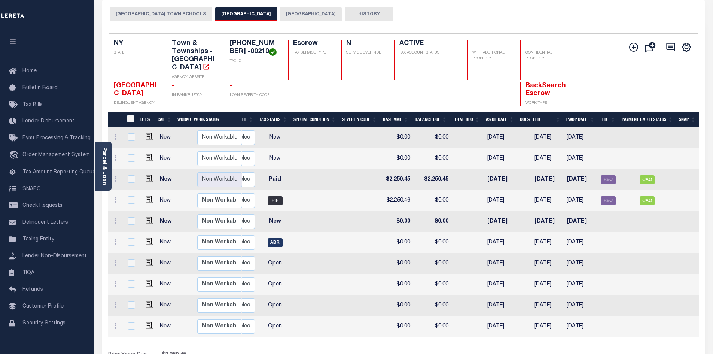
scroll to position [37, 0]
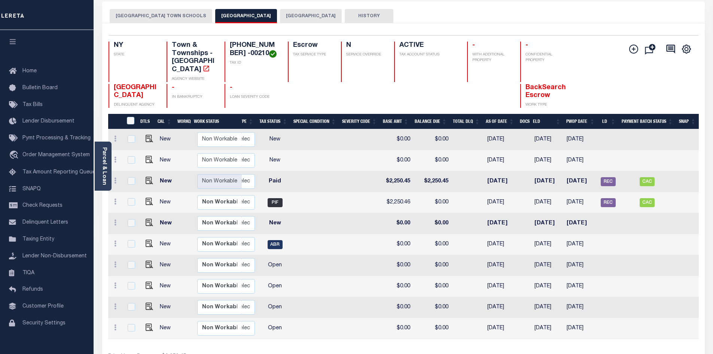
click at [142, 18] on button "HEMPSTEAD TOWN SCHOOLS" at bounding box center [161, 16] width 103 height 14
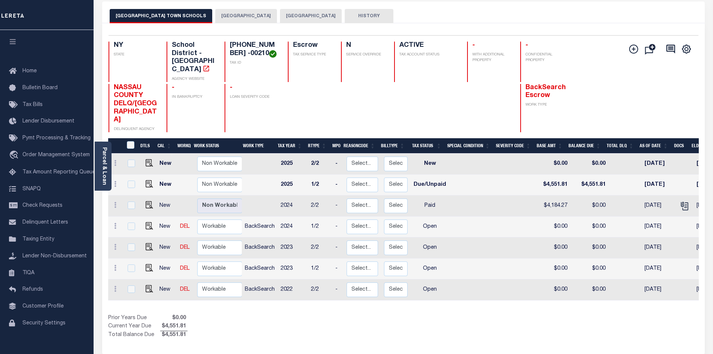
scroll to position [0, 158]
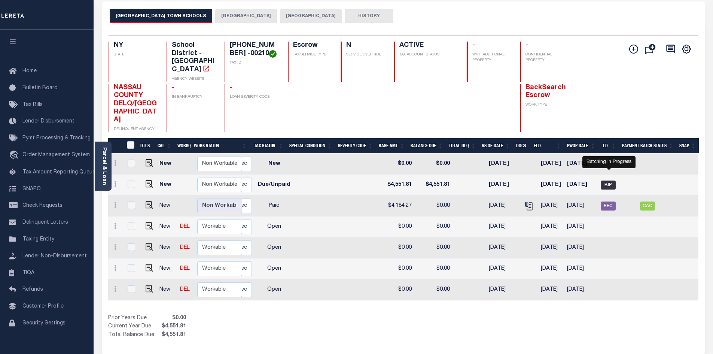
click at [609, 180] on span "BIP" at bounding box center [608, 184] width 15 height 9
checkbox input "true"
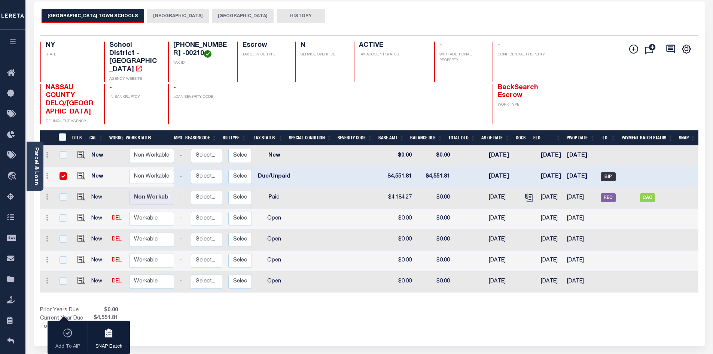
scroll to position [0, 90]
click at [603, 172] on span "BIP" at bounding box center [608, 176] width 15 height 9
checkbox input "false"
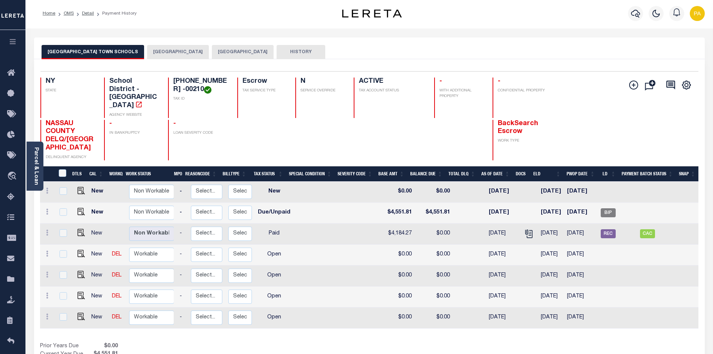
scroll to position [0, 0]
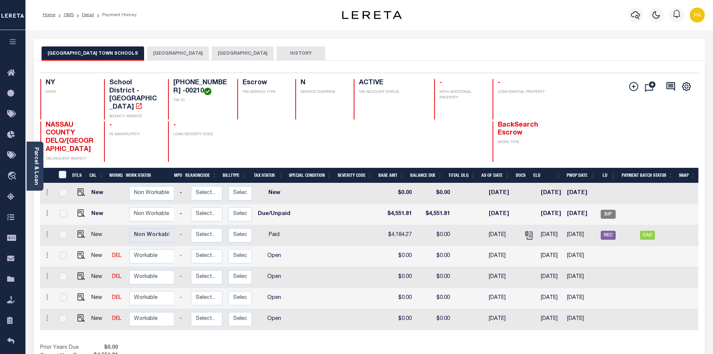
click at [147, 49] on button "[GEOGRAPHIC_DATA]" at bounding box center [178, 53] width 62 height 14
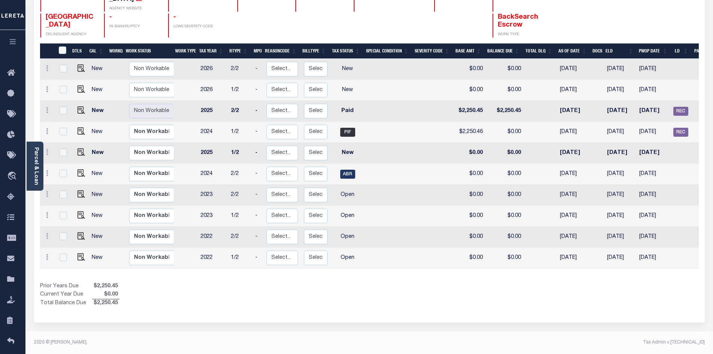
scroll to position [0, 73]
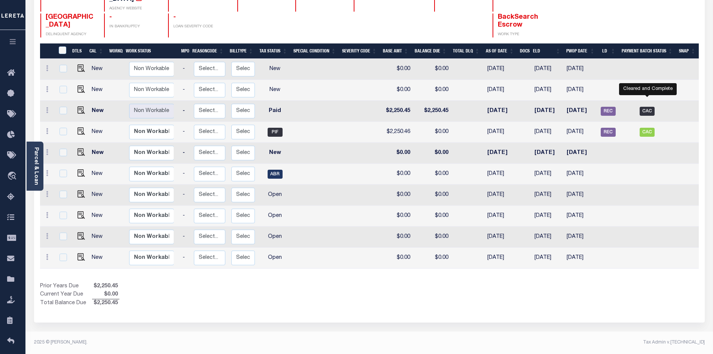
click at [650, 107] on span "CAC" at bounding box center [647, 111] width 15 height 9
checkbox input "true"
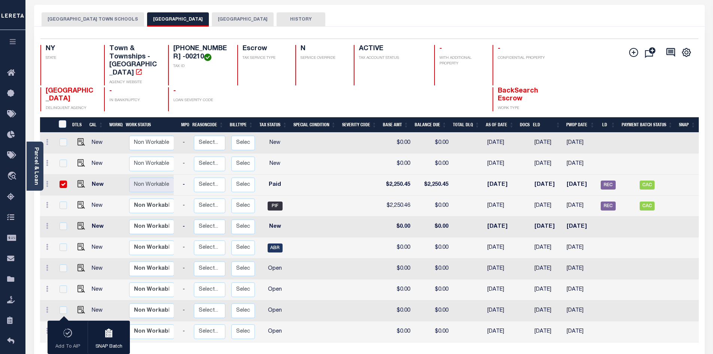
scroll to position [0, 0]
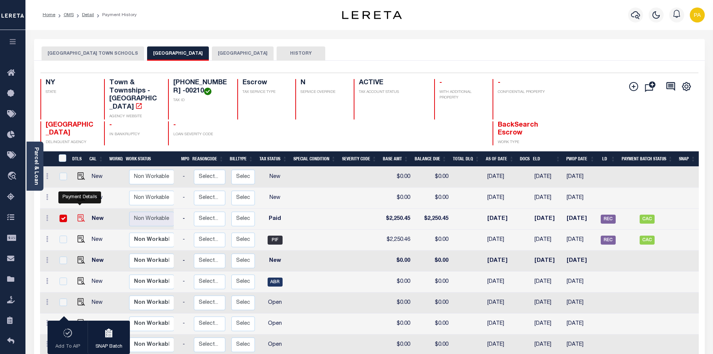
click at [80, 214] on img "" at bounding box center [80, 217] width 7 height 7
checkbox input "false"
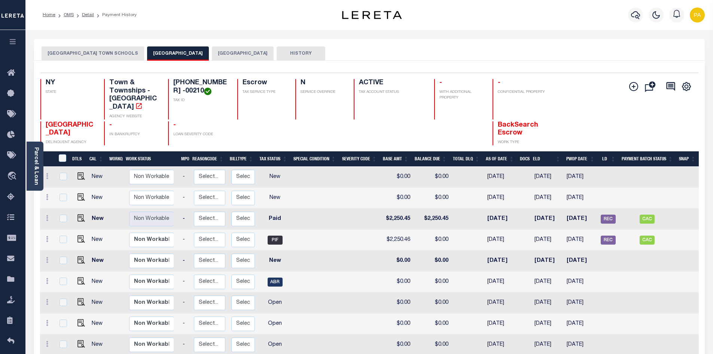
scroll to position [0, 73]
click at [86, 13] on link "Detail" at bounding box center [88, 15] width 12 height 4
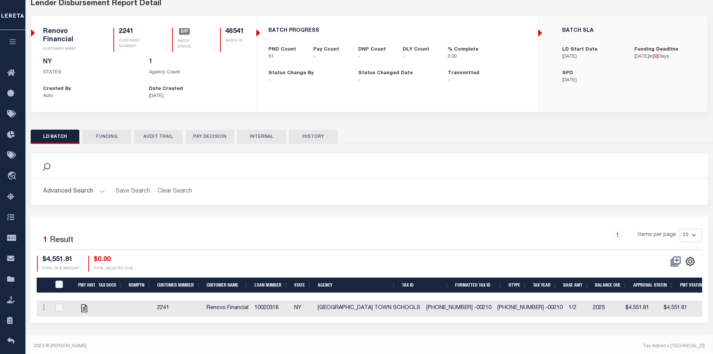
scroll to position [43, 0]
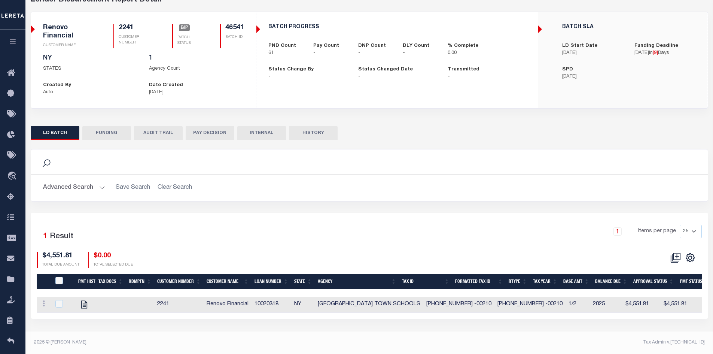
drag, startPoint x: 460, startPoint y: 318, endPoint x: 546, endPoint y: 315, distance: 86.5
click at [541, 319] on div "Selected 1 Result 1 Items per page 25 50 100 200 $4,551.81 $0.00" at bounding box center [370, 266] width 678 height 106
drag, startPoint x: 142, startPoint y: 174, endPoint x: 111, endPoint y: 148, distance: 40.9
click at [139, 171] on div "Search Advanced Search Save Search Clear Search Is Is" at bounding box center [370, 175] width 678 height 52
click at [112, 130] on button "FUNDING" at bounding box center [106, 133] width 49 height 14
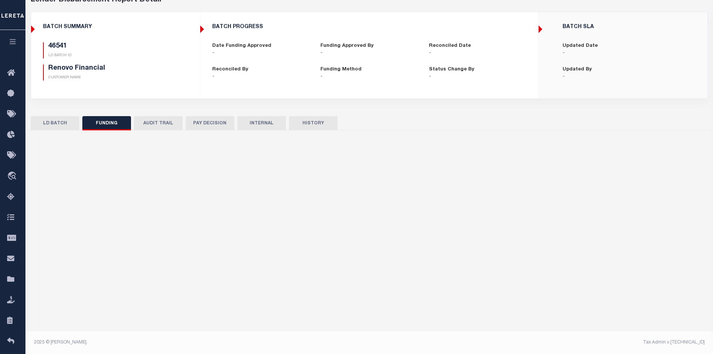
type input "$0"
type input "[DATE]"
select select "100"
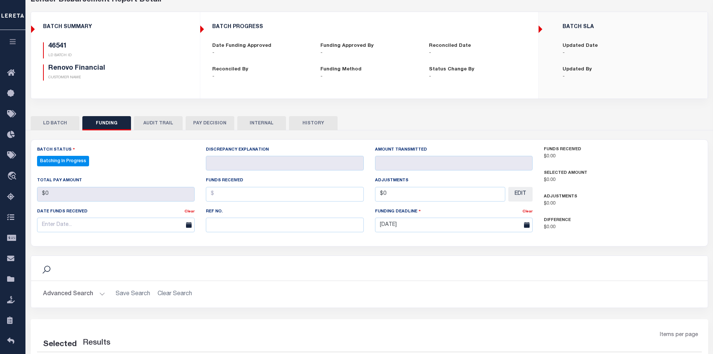
select select "100"
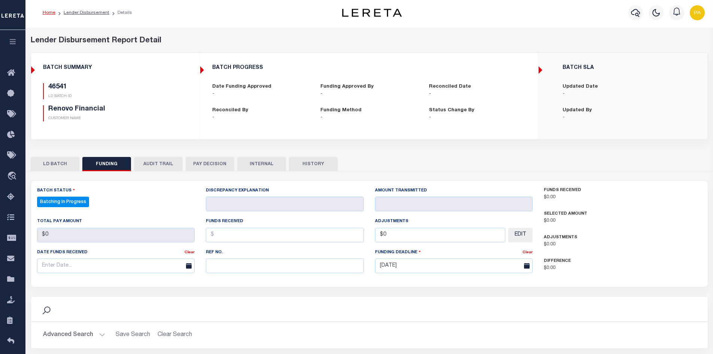
scroll to position [0, 0]
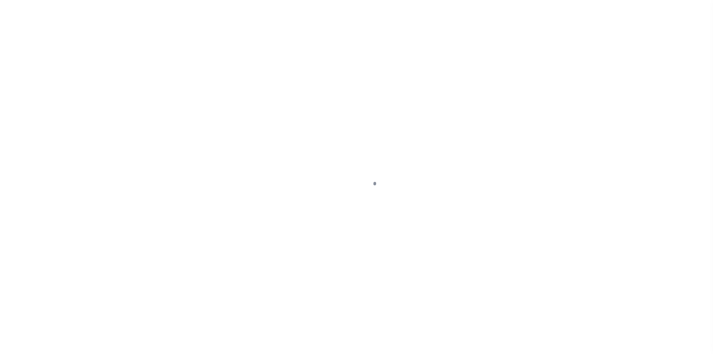
select select "PYD"
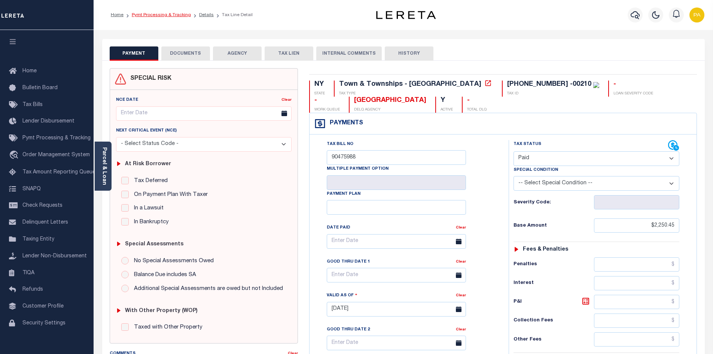
click at [156, 15] on link "Pymt Processing & Tracking" at bounding box center [161, 15] width 59 height 4
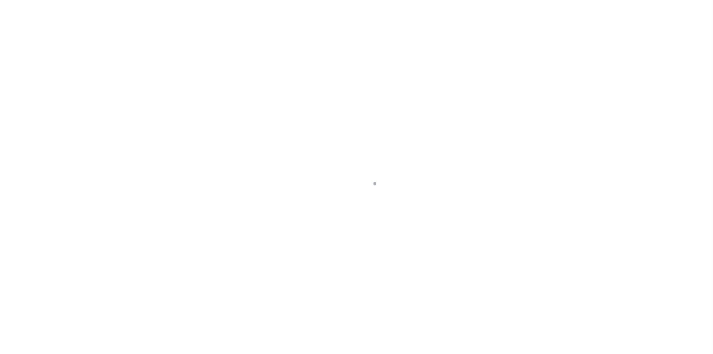
select select "10"
select select "Escrow"
type input "[STREET_ADDRESS][PERSON_NAME]"
type input "39346 00210"
type input "[GEOGRAPHIC_DATA], [GEOGRAPHIC_DATA] 11516"
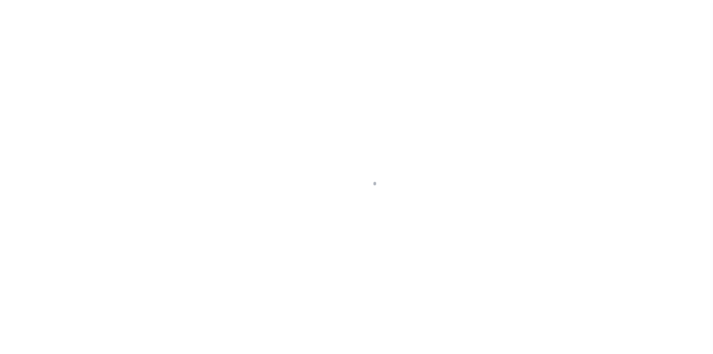
type input "a0kUS000007eBbp"
type input "NY"
select select
type textarea "Liability Limited to Customer Provided Parcel"
select select "25067"
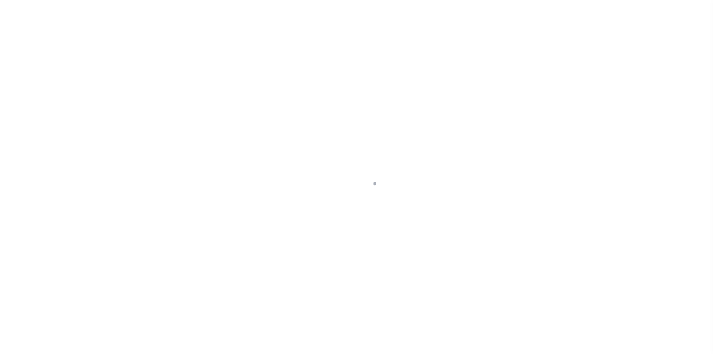
select select
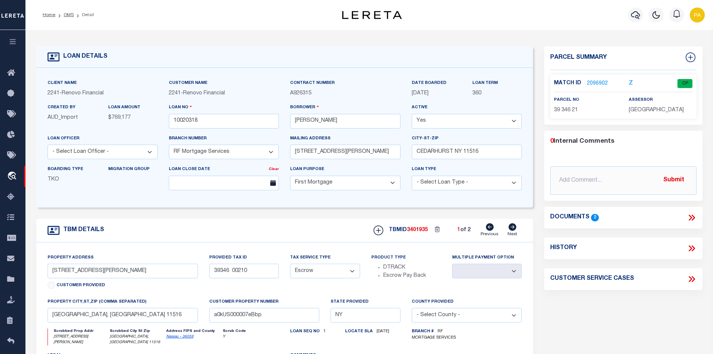
click at [593, 82] on link "2096902" at bounding box center [597, 84] width 21 height 8
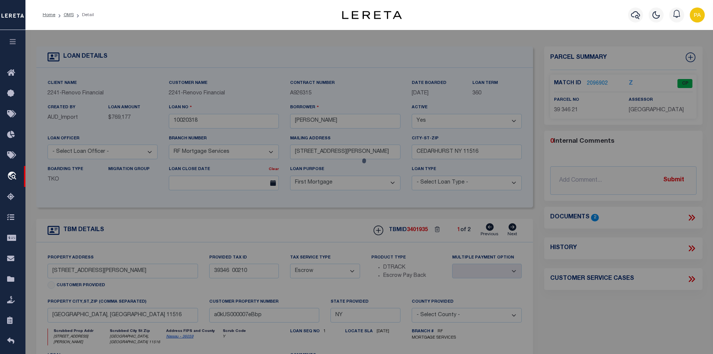
checkbox input "false"
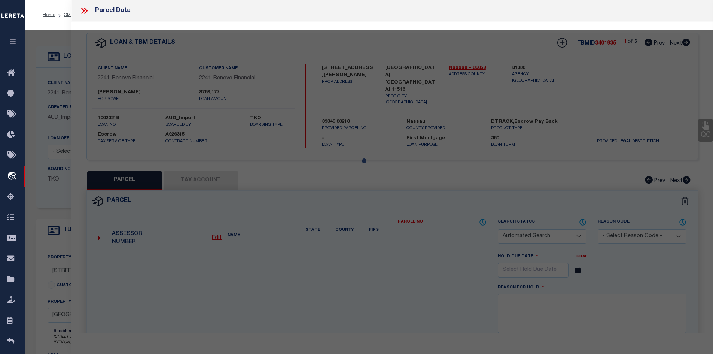
select select "CP"
select select
type input "350 LIVINGSTON PL"
checkbox input "false"
type input "CEDARHURST, NY 11516"
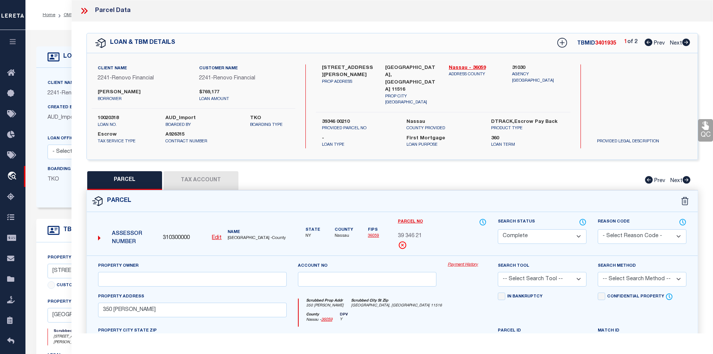
click at [461, 262] on link "Payment History" at bounding box center [467, 265] width 39 height 6
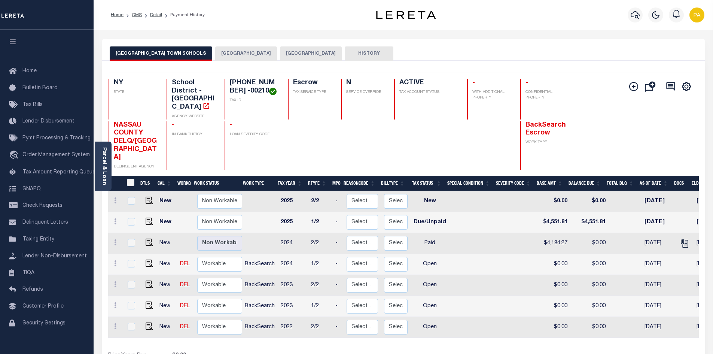
scroll to position [0, 158]
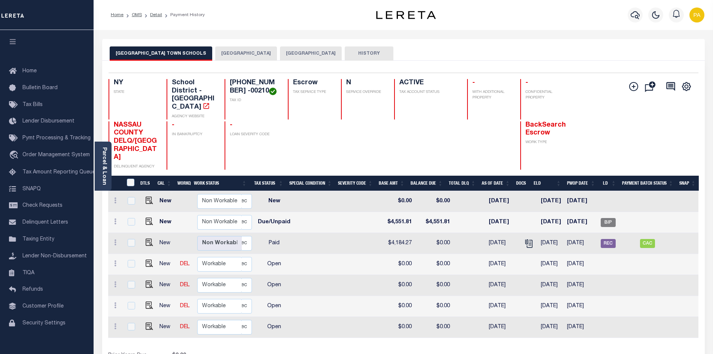
click at [215, 51] on button "[GEOGRAPHIC_DATA]" at bounding box center [246, 53] width 62 height 14
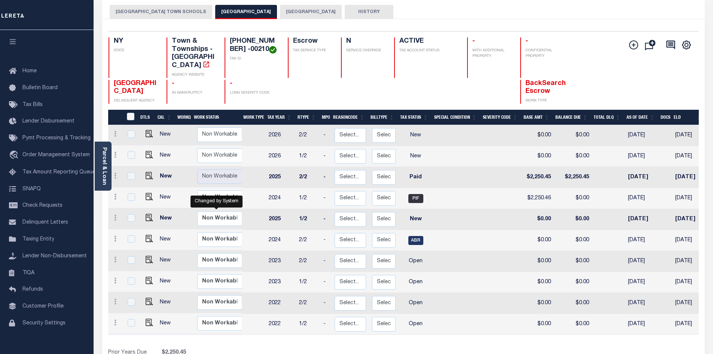
scroll to position [75, 0]
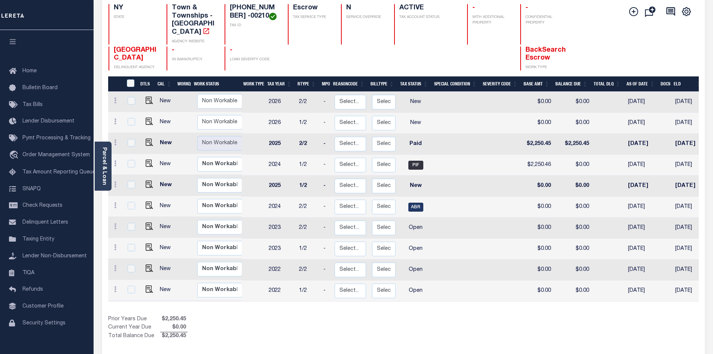
drag, startPoint x: 337, startPoint y: 293, endPoint x: 572, endPoint y: 297, distance: 234.8
click at [571, 300] on div "DTLS CAL WorkQ Work Status Work Type Tax Year RType MPO ReasonCode BillType Tax…" at bounding box center [403, 208] width 591 height 264
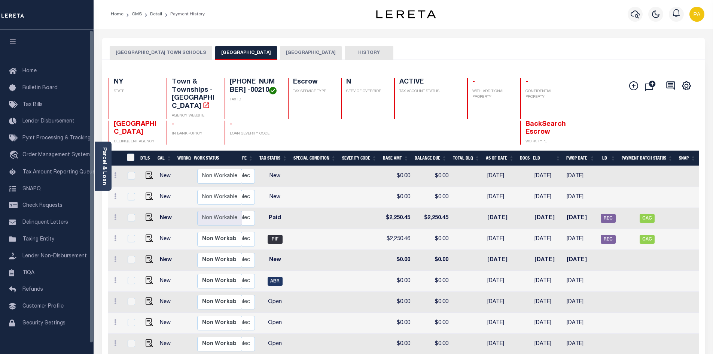
scroll to position [0, 0]
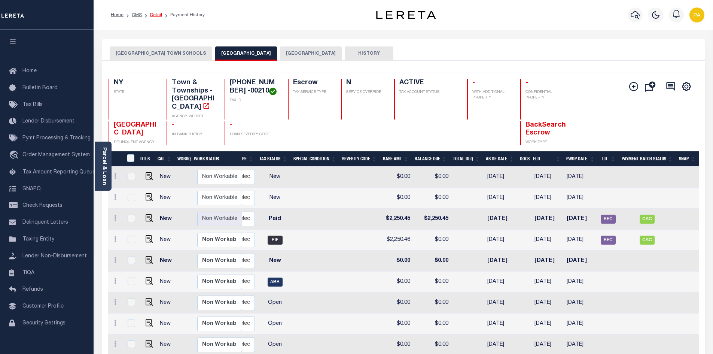
click at [156, 13] on link "Detail" at bounding box center [156, 15] width 12 height 4
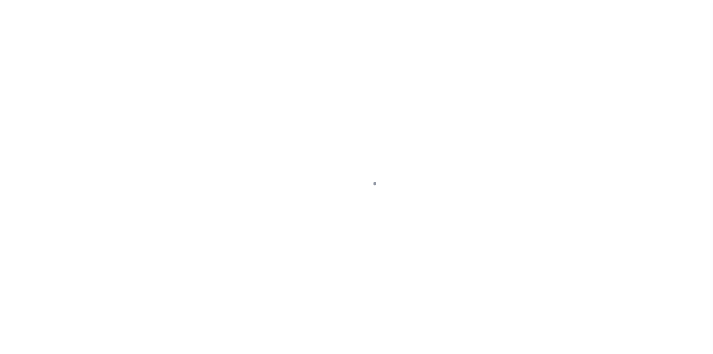
select select "10"
select select "Escrow"
type input "[STREET_ADDRESS][PERSON_NAME]"
type input "39346 00210"
type input "[GEOGRAPHIC_DATA], [GEOGRAPHIC_DATA] 11516"
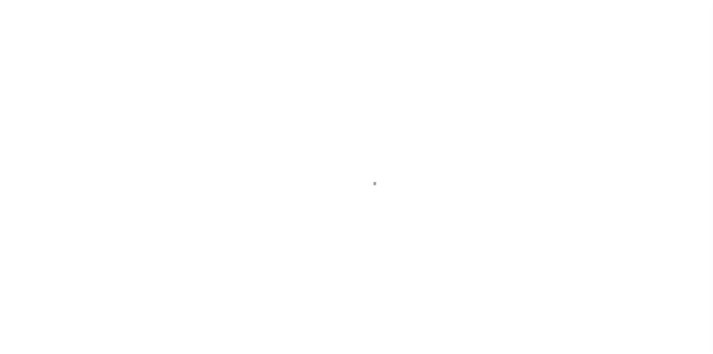
type input "a0kUS000007eBbp"
type input "NY"
select select
type textarea "Liability Limited to Customer Provided Parcel"
select select "25067"
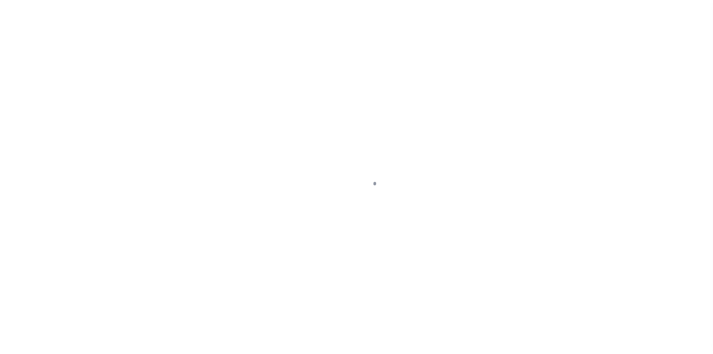
select select
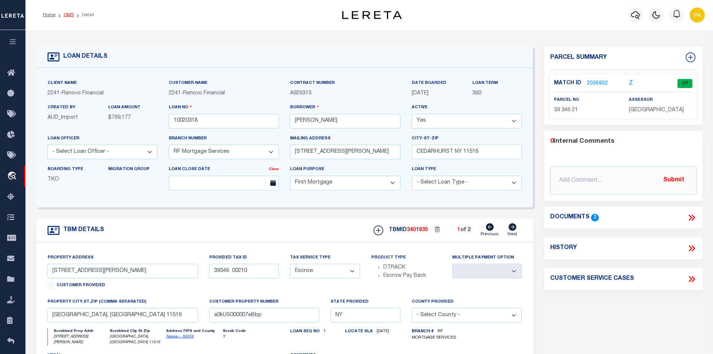
click at [67, 13] on link "OMS" at bounding box center [69, 15] width 10 height 4
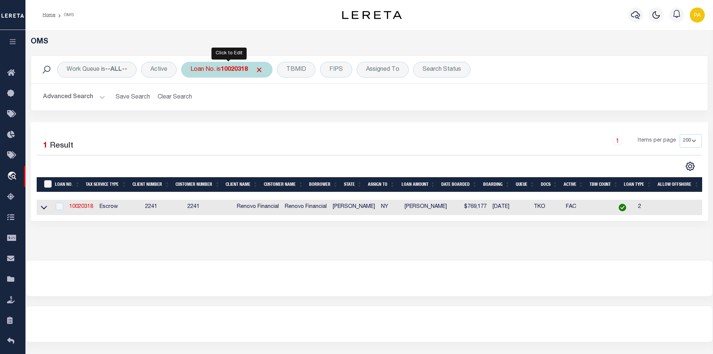
click at [236, 68] on b "10020318" at bounding box center [234, 70] width 27 height 6
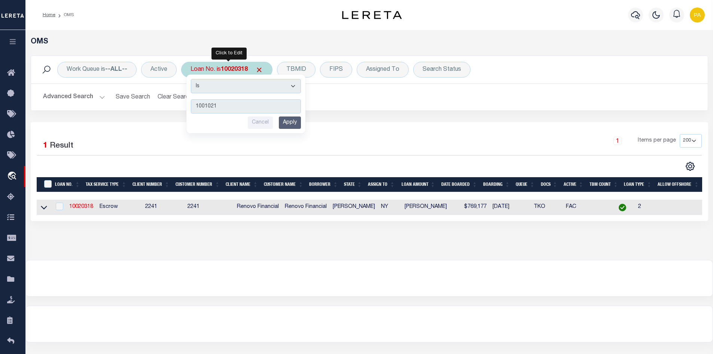
type input "10010216"
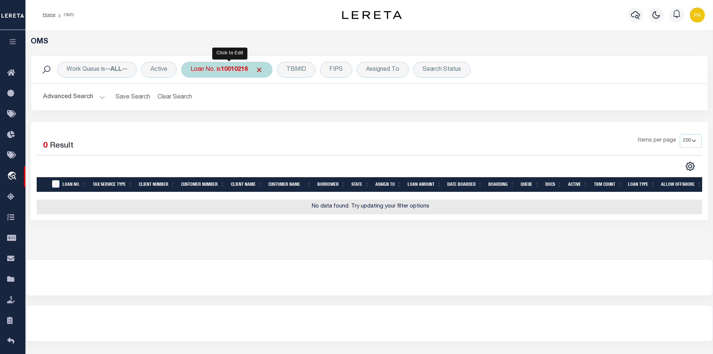
click at [231, 69] on b "10010216" at bounding box center [234, 70] width 27 height 6
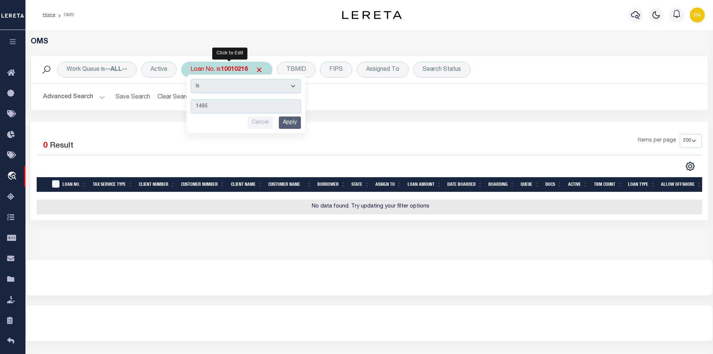
type input "14958"
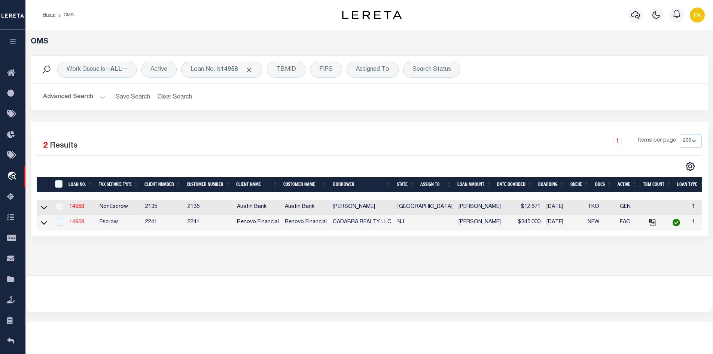
click at [76, 224] on link "14958" at bounding box center [76, 221] width 15 height 5
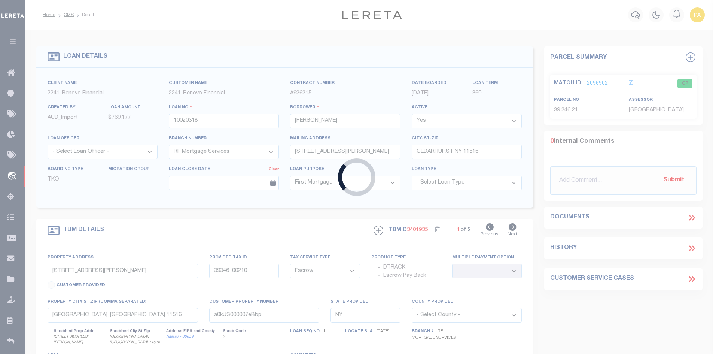
type input "14958"
type input "CADABRA REALTY LLC"
select select "25066"
type input "205 Bromley Estates"
type input "[GEOGRAPHIC_DATA]"
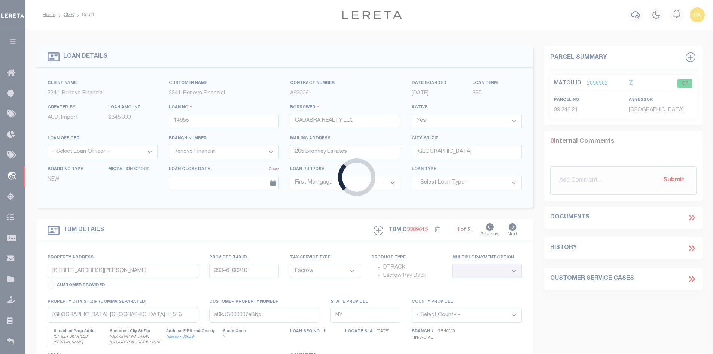
type input "[STREET_ADDRESS][US_STATE]"
select select
type input "Atlantic City, NJ 08401"
type input "a0kUS000006Tqar"
type input "NJ"
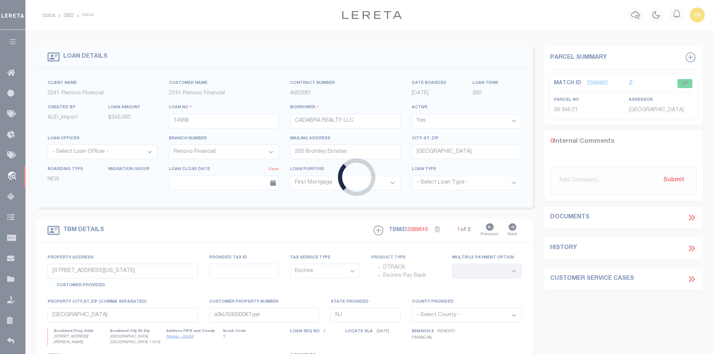
select select
type textarea "LEGAL REQUIRED"
select select "25066"
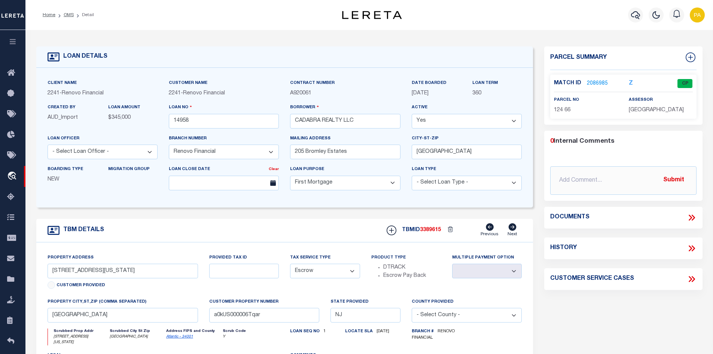
click at [594, 80] on link "2086985" at bounding box center [597, 84] width 21 height 8
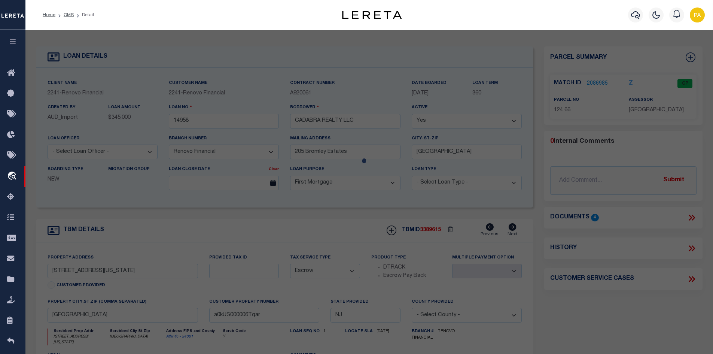
checkbox input "false"
select select "CP"
type input "CADABRA REALTY LLC"
select select "AGW"
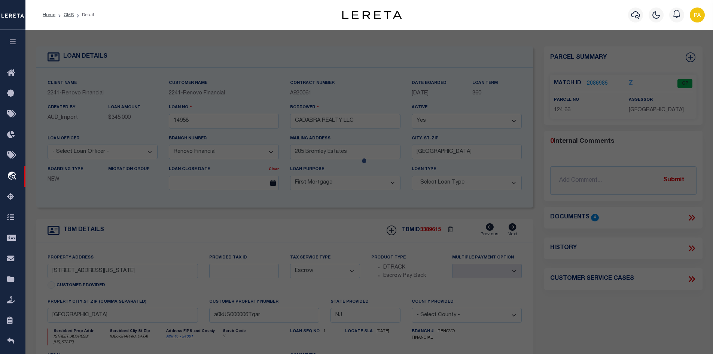
select select
type input "[STREET_ADDRESS][US_STATE]"
checkbox input "false"
type input "[GEOGRAPHIC_DATA]"
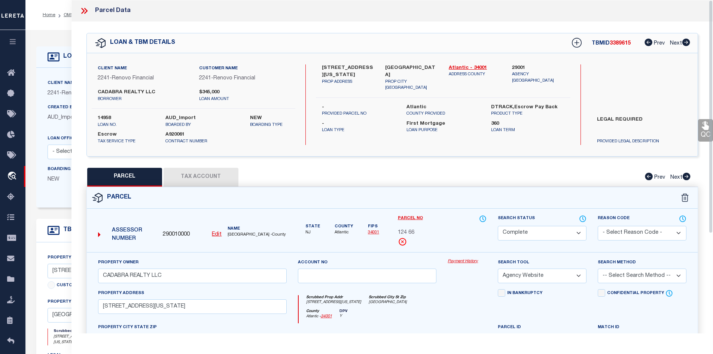
click at [467, 261] on link "Payment History" at bounding box center [467, 261] width 39 height 6
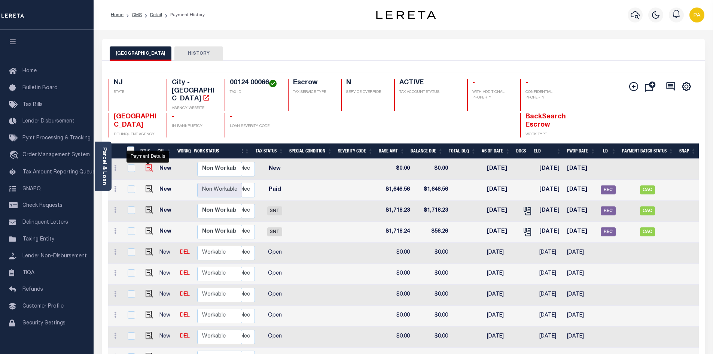
click at [148, 164] on img "" at bounding box center [149, 167] width 7 height 7
checkbox input "true"
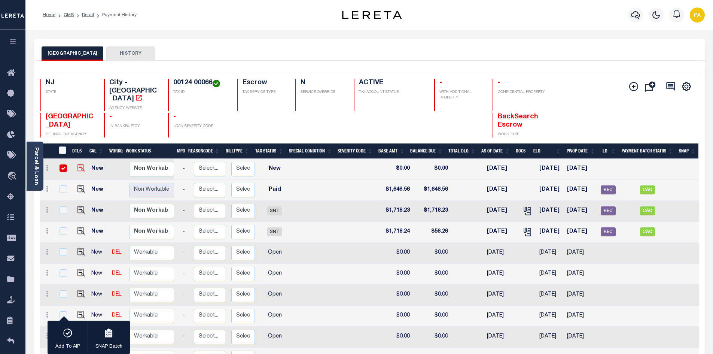
scroll to position [0, 103]
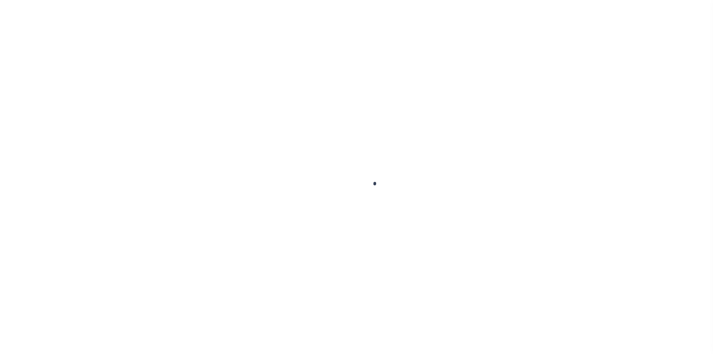
select select "NW2"
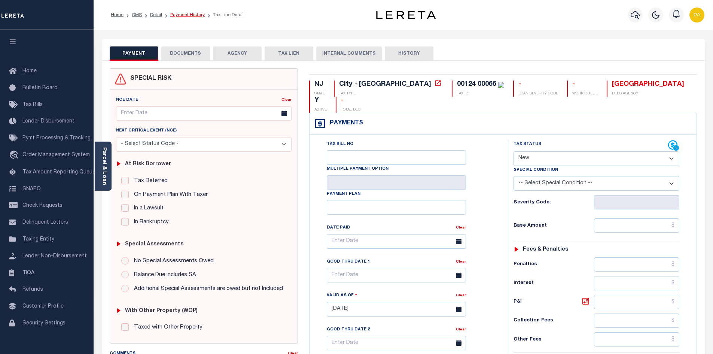
click at [175, 14] on link "Payment History" at bounding box center [187, 15] width 34 height 4
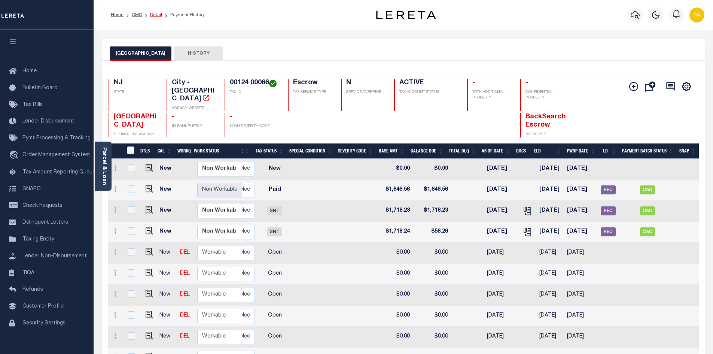
click at [155, 13] on link "Detail" at bounding box center [156, 15] width 12 height 4
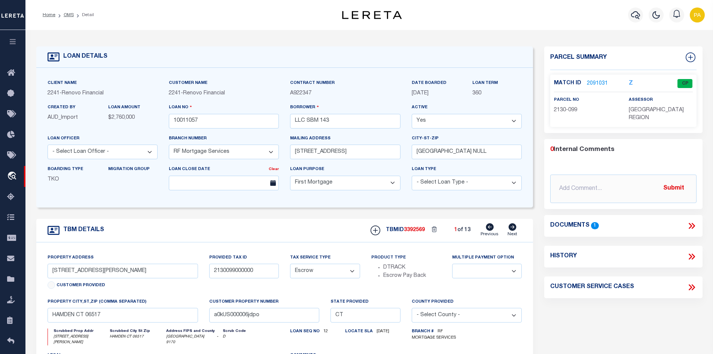
select select "25067"
select select "10"
select select "Escrow"
select select
click at [69, 15] on link "OMS" at bounding box center [69, 15] width 10 height 4
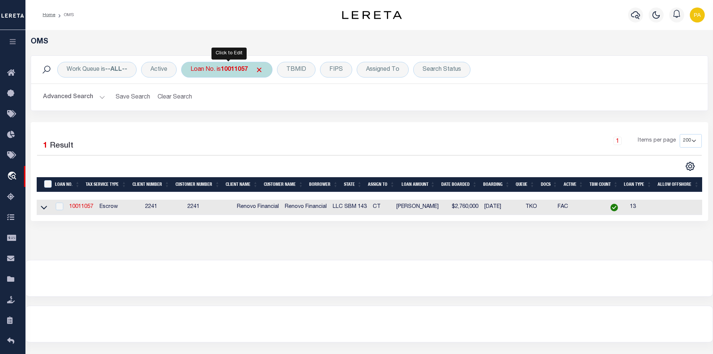
click at [228, 71] on b "10011057" at bounding box center [234, 70] width 27 height 6
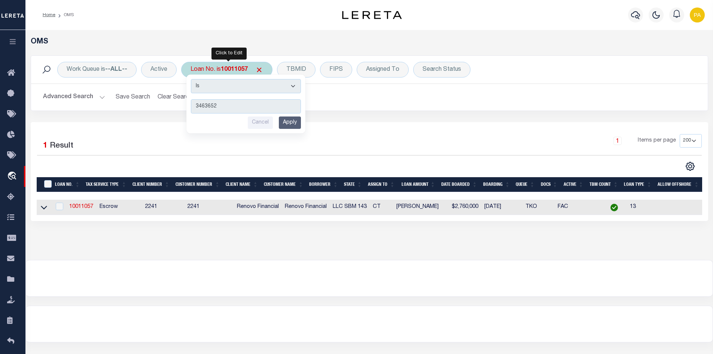
type input "34636520"
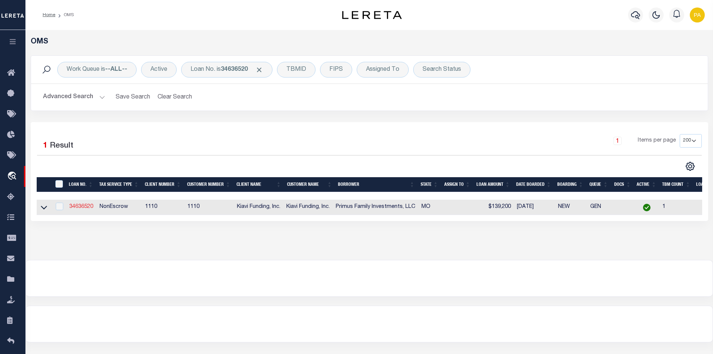
click at [79, 209] on link "34636520" at bounding box center [81, 206] width 24 height 5
type input "34636520"
type input "Primus Family Investments, LLC"
select select
select select "NonEscrow"
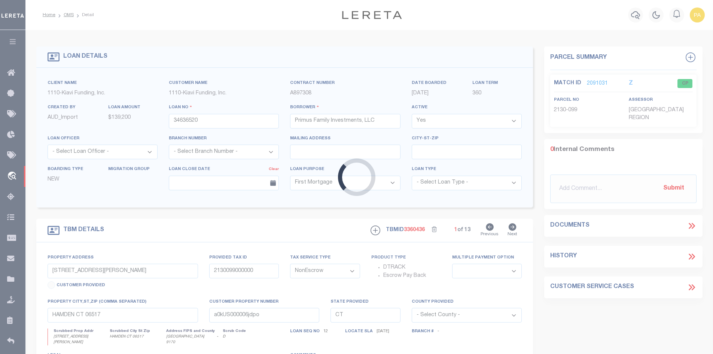
type input "3646 IOWA AVENUE, ST. LOUIS, MO, 63118"
select select
type input "ST. LOUIS MO 63118"
type input "MO"
select select "3485"
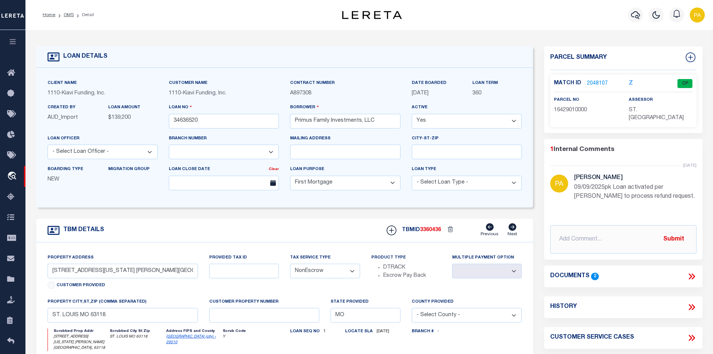
click at [515, 119] on select "Yes No" at bounding box center [467, 121] width 110 height 15
select select "False"
click at [415, 114] on select "Yes No" at bounding box center [467, 121] width 110 height 15
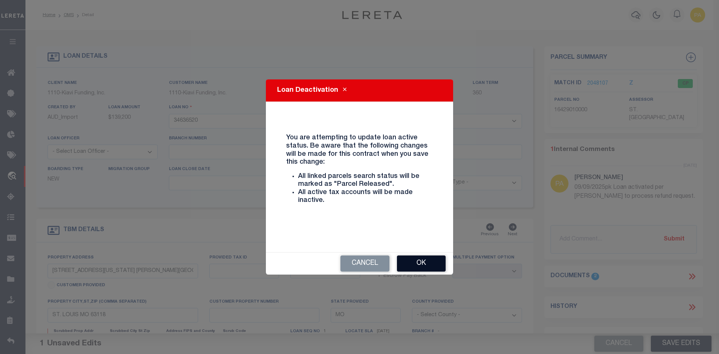
click at [414, 262] on button "Ok" at bounding box center [421, 263] width 49 height 16
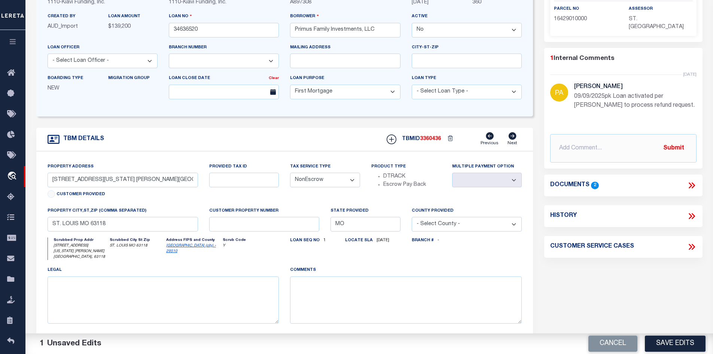
scroll to position [112, 0]
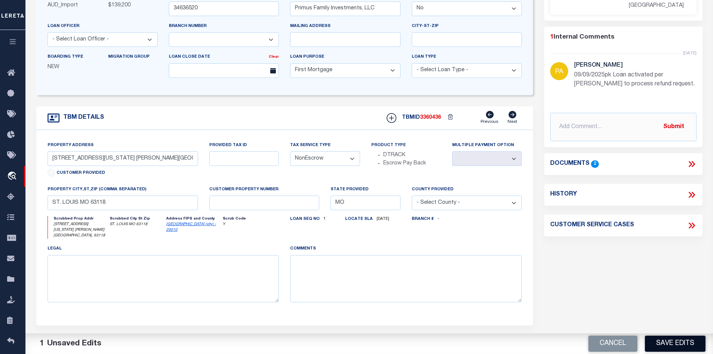
click at [697, 344] on button "Save Edits" at bounding box center [675, 343] width 61 height 16
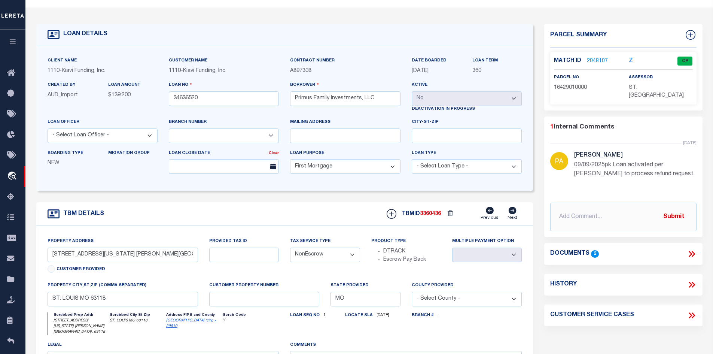
scroll to position [0, 0]
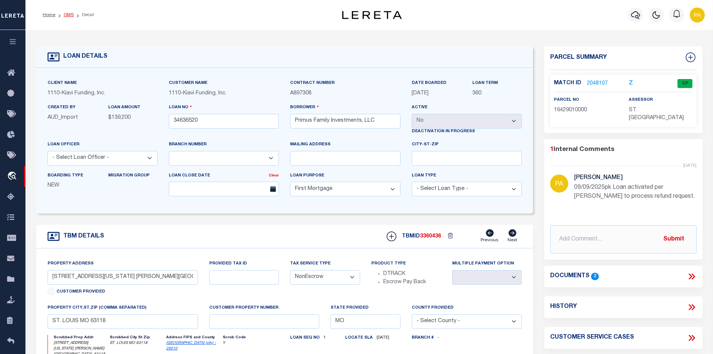
click at [65, 16] on link "OMS" at bounding box center [69, 15] width 10 height 4
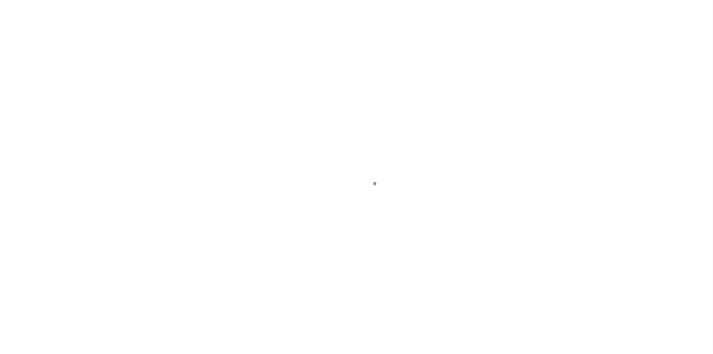
select select "10"
select select "Escrow"
type input "[STREET_ADDRESS][US_STATE]"
select select
type input "[GEOGRAPHIC_DATA]"
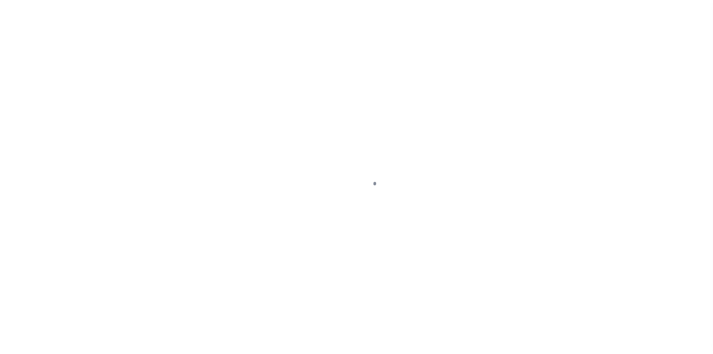
type input "a0kUS000006Tqar"
type input "NJ"
select select
type textarea "LEGAL REQUIRED"
select select "25066"
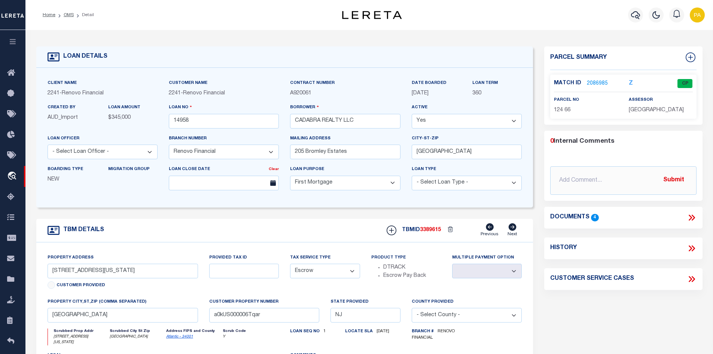
click at [599, 83] on link "2086985" at bounding box center [597, 84] width 21 height 8
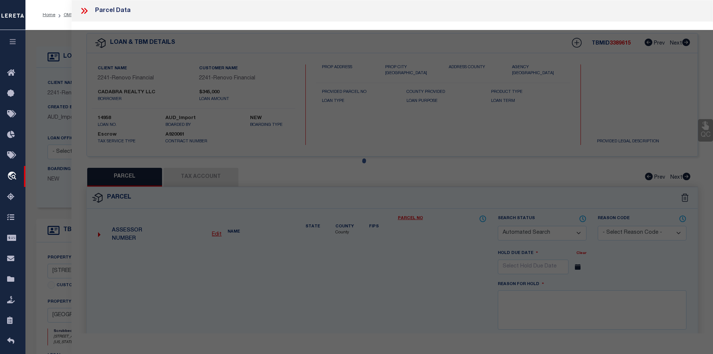
checkbox input "false"
select select "CP"
type input "CADABRA REALTY LLC"
select select "AGW"
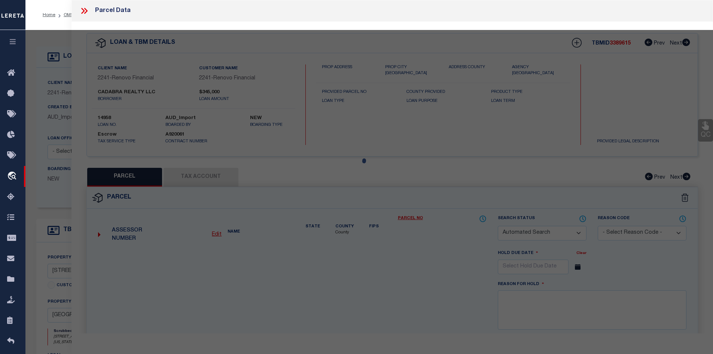
select select
type input "[STREET_ADDRESS][US_STATE]"
checkbox input "false"
type input "[GEOGRAPHIC_DATA]"
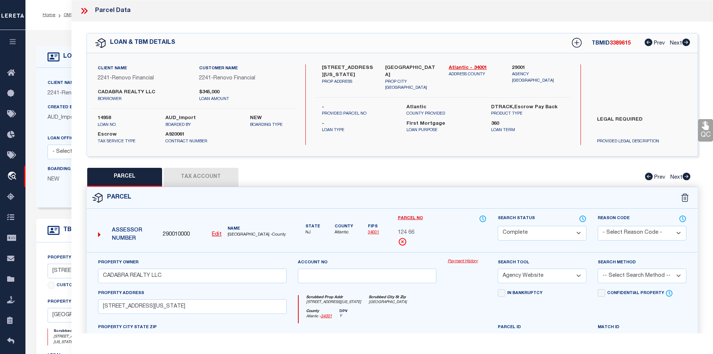
click at [464, 260] on link "Payment History" at bounding box center [467, 261] width 39 height 6
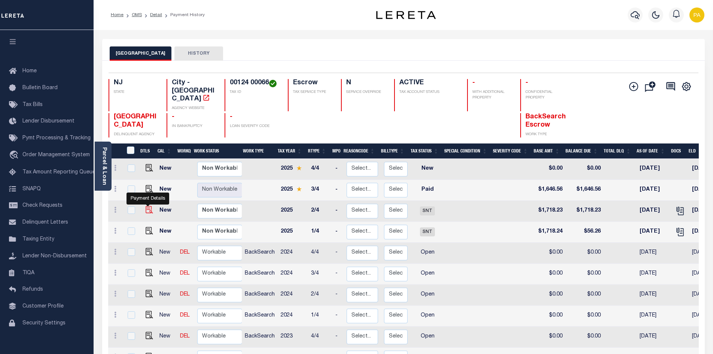
click at [148, 206] on img "" at bounding box center [149, 209] width 7 height 7
checkbox input "true"
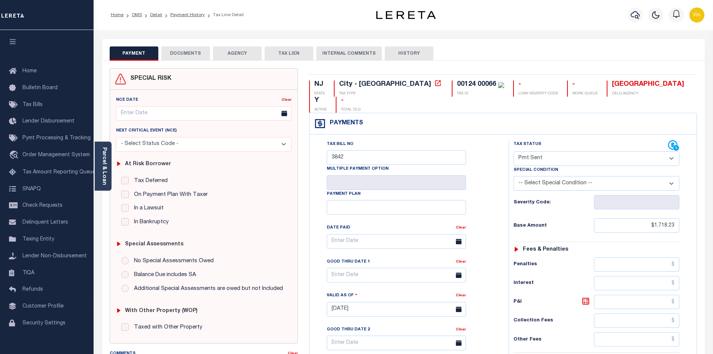
click at [674, 151] on select "- Select Status Code - Open Due/Unpaid Paid Incomplete No Tax Due Internal Refu…" at bounding box center [597, 158] width 166 height 15
select select "PYD"
click at [514, 151] on select "- Select Status Code - Open Due/Unpaid Paid Incomplete No Tax Due Internal Refu…" at bounding box center [597, 158] width 166 height 15
type input "[DATE]"
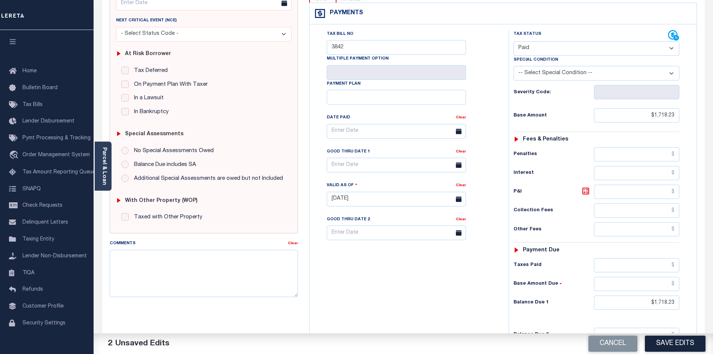
scroll to position [112, 0]
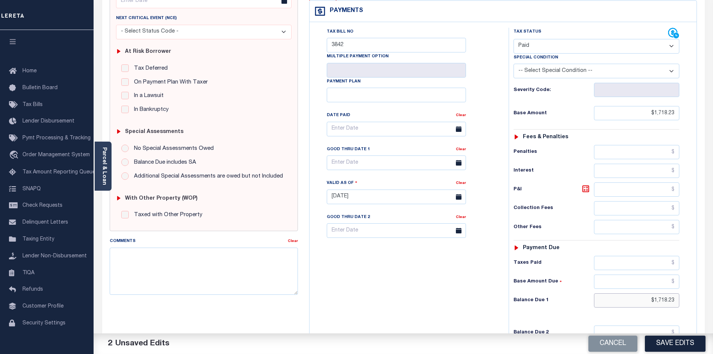
drag, startPoint x: 640, startPoint y: 281, endPoint x: 718, endPoint y: 283, distance: 78.3
click at [713, 283] on html "Home OMS Detail Payment History Tax Line Detail" at bounding box center [356, 171] width 713 height 566
type input "$0.00"
click at [674, 274] on input "text" at bounding box center [636, 281] width 85 height 14
type input "$0.00"
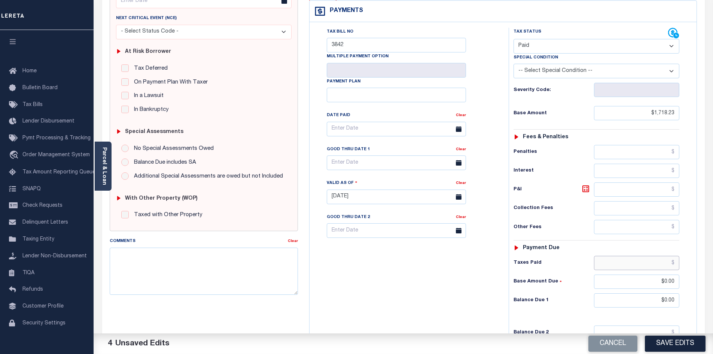
click at [673, 256] on input "text" at bounding box center [636, 263] width 85 height 14
type input "$1,718.23"
click at [126, 258] on textarea "Comments" at bounding box center [204, 270] width 188 height 47
type textarea "10/06/2025 See imaged payment details."
click at [668, 346] on button "Save Edits" at bounding box center [675, 343] width 61 height 16
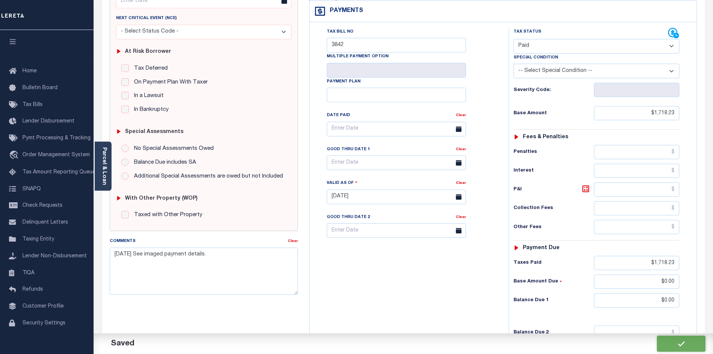
checkbox input "false"
type input "$1,718.23"
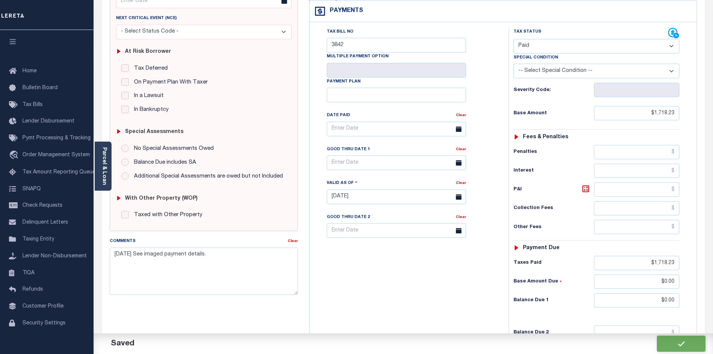
type input "$1,718.23"
type input "$0"
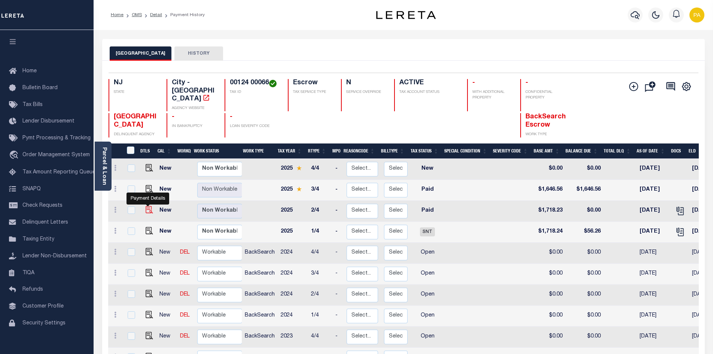
click at [148, 206] on img "" at bounding box center [149, 209] width 7 height 7
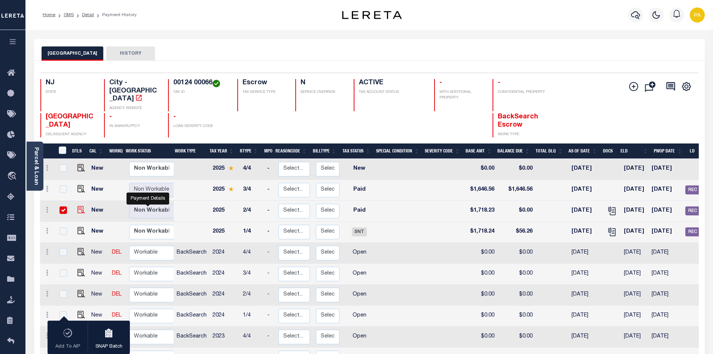
checkbox input "true"
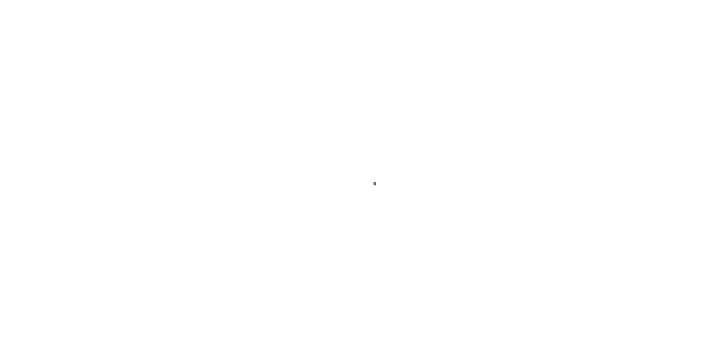
select select "PYD"
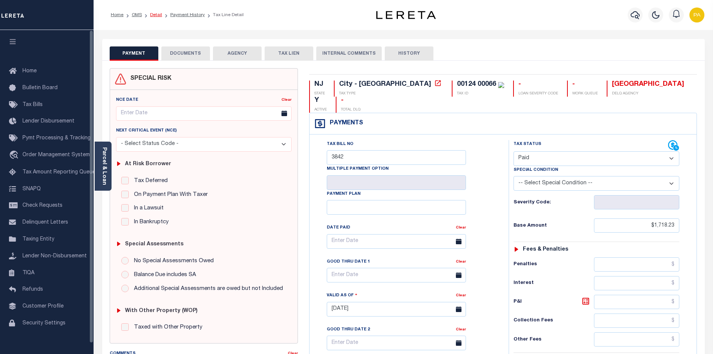
drag, startPoint x: 153, startPoint y: 11, endPoint x: 152, endPoint y: 15, distance: 3.8
click at [153, 13] on ol "Home OMS Detail Payment History Tax Line Detail" at bounding box center [177, 15] width 145 height 16
click at [153, 15] on link "Detail" at bounding box center [156, 15] width 12 height 4
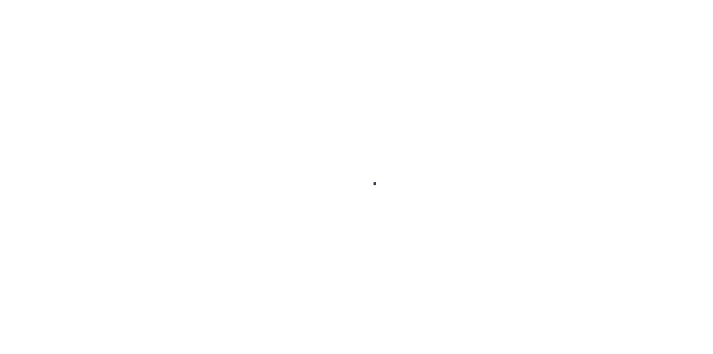
select select "25066"
select select "10"
select select "Escrow"
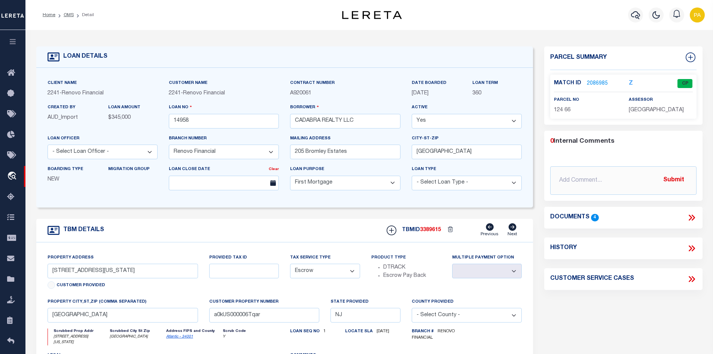
click at [591, 83] on link "2086985" at bounding box center [597, 84] width 21 height 8
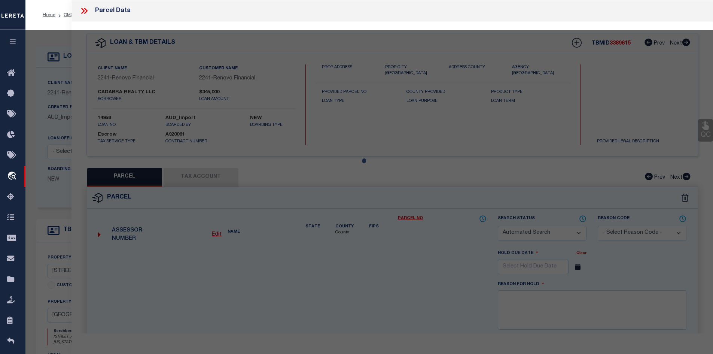
checkbox input "false"
select select "CP"
type input "CADABRA REALTY LLC"
select select "AGW"
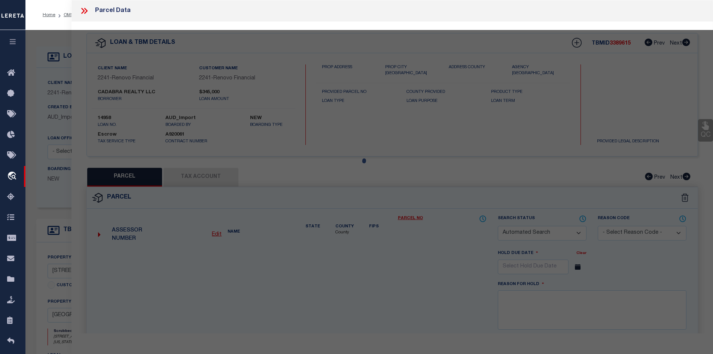
select select
type input "[STREET_ADDRESS][US_STATE]"
checkbox input "false"
type input "[GEOGRAPHIC_DATA]"
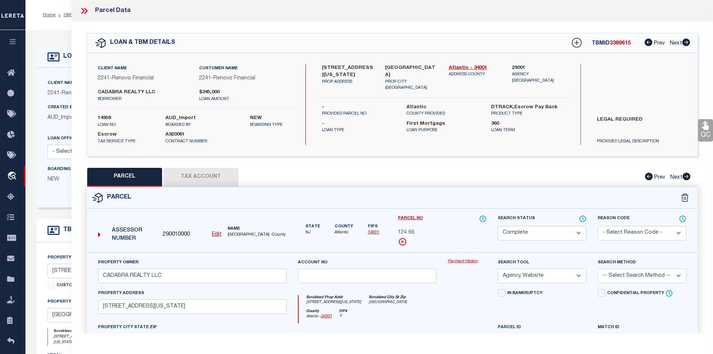
click at [466, 259] on link "Payment History" at bounding box center [467, 261] width 39 height 6
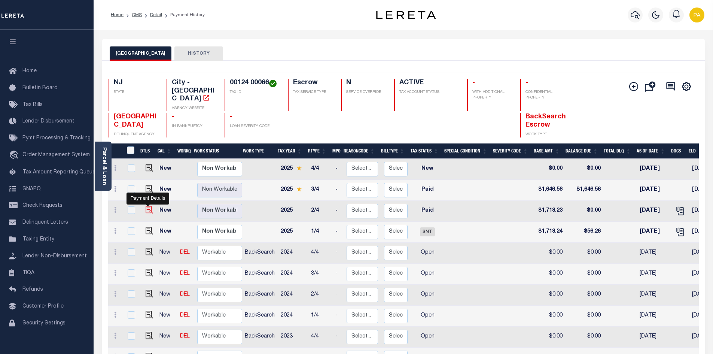
click at [147, 206] on img "" at bounding box center [149, 209] width 7 height 7
checkbox input "true"
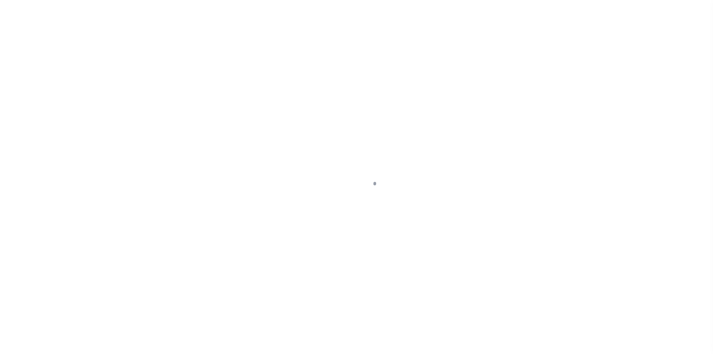
select select "PYD"
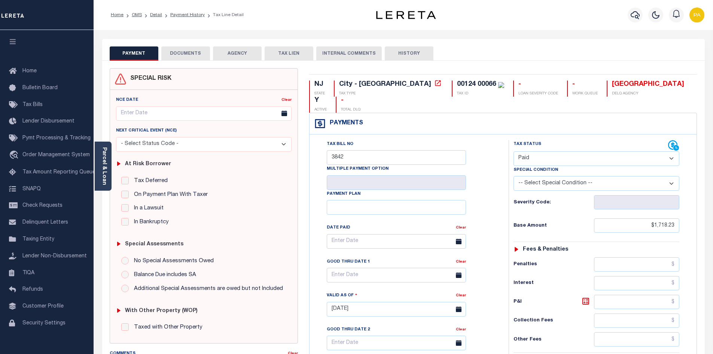
click at [191, 54] on button "DOCUMENTS" at bounding box center [185, 53] width 49 height 14
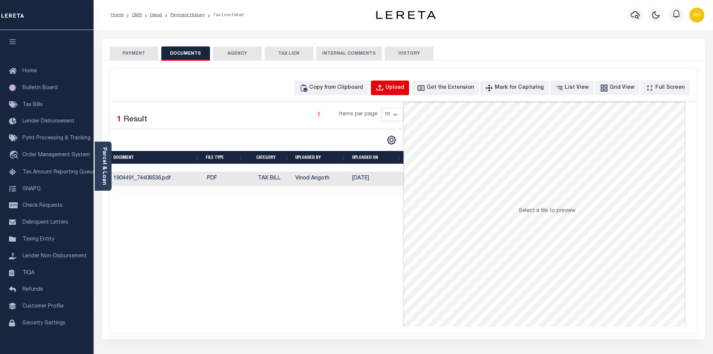
click at [404, 88] on div "Upload" at bounding box center [395, 88] width 19 height 8
select select "POP"
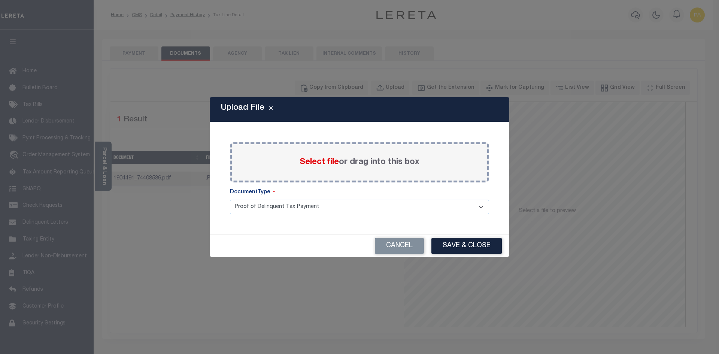
click at [329, 161] on span "Select file" at bounding box center [319, 162] width 39 height 8
click at [0, 0] on input "Select file or drag into this box" at bounding box center [0, 0] width 0 height 0
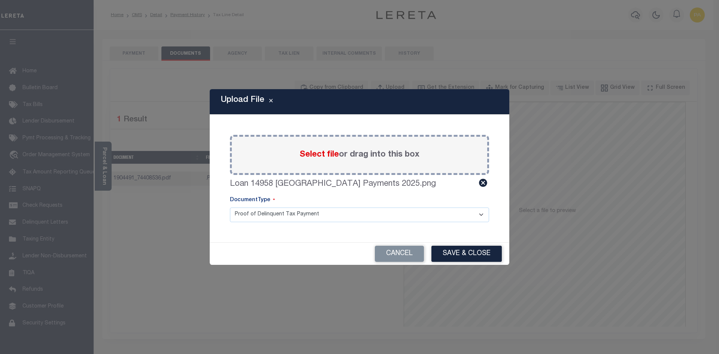
click at [467, 253] on button "Save & Close" at bounding box center [466, 254] width 70 height 16
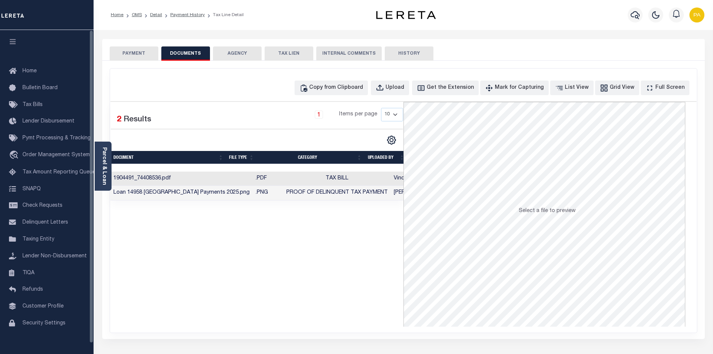
click at [126, 53] on button "PAYMENT" at bounding box center [134, 53] width 49 height 14
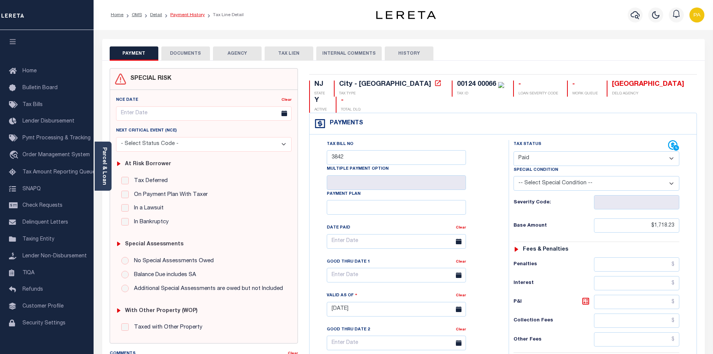
click at [182, 15] on link "Payment History" at bounding box center [187, 15] width 34 height 4
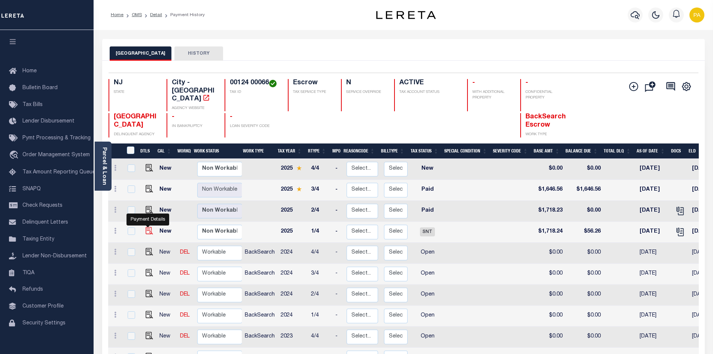
click at [147, 227] on img "" at bounding box center [149, 230] width 7 height 7
checkbox input "true"
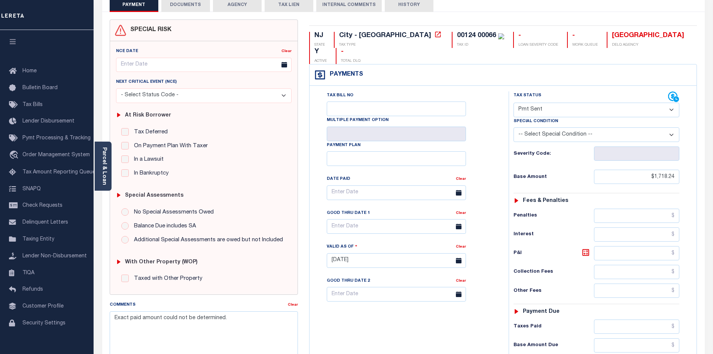
scroll to position [37, 0]
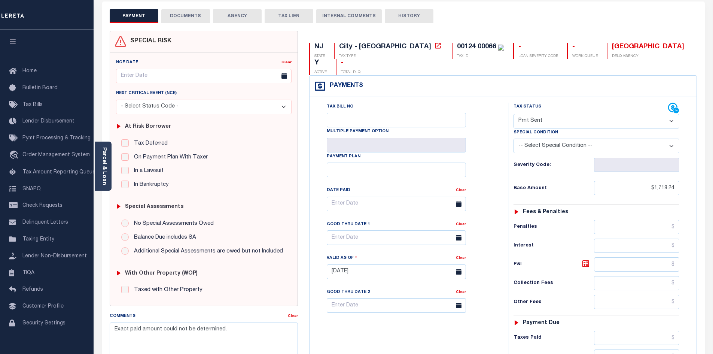
click at [539, 114] on select "- Select Status Code - Open Due/Unpaid Paid Incomplete No Tax Due Internal Refu…" at bounding box center [597, 121] width 166 height 15
select select "PYD"
click at [514, 114] on select "- Select Status Code - Open Due/Unpaid Paid Incomplete No Tax Due Internal Refu…" at bounding box center [597, 121] width 166 height 15
type input "[DATE]"
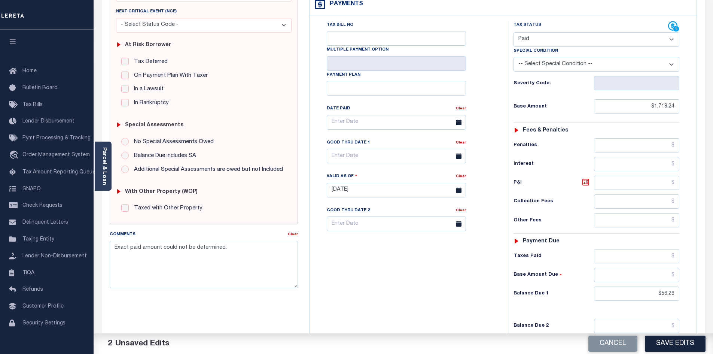
scroll to position [187, 0]
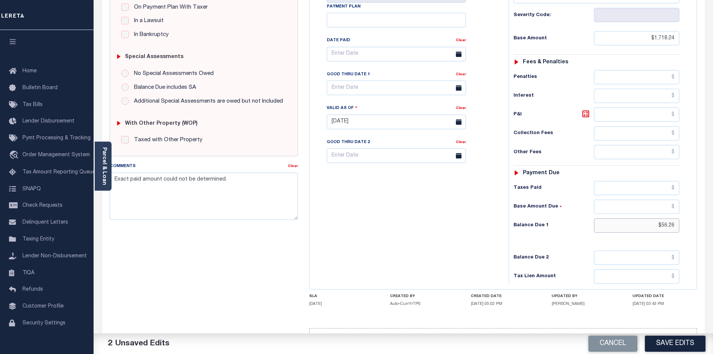
drag, startPoint x: 669, startPoint y: 212, endPoint x: 718, endPoint y: 220, distance: 50.4
click at [713, 222] on html "Home OMS Detail Payment History Tax Line Detail" at bounding box center [356, 96] width 713 height 566
type input "$0.00"
click at [677, 200] on input "text" at bounding box center [636, 207] width 85 height 14
type input "$0.00"
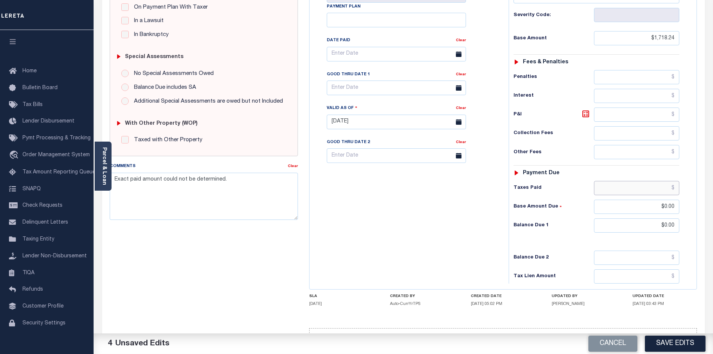
click at [677, 181] on input "text" at bounding box center [636, 188] width 85 height 14
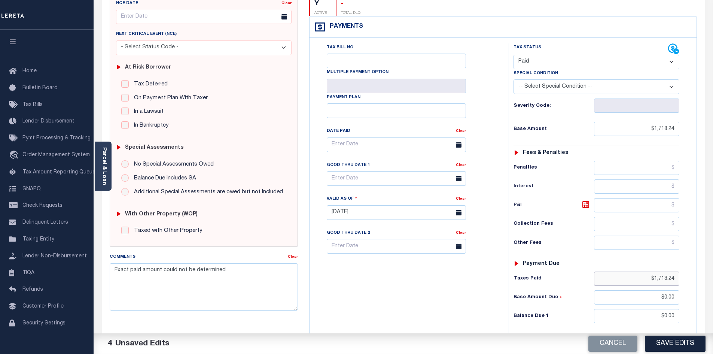
scroll to position [0, 0]
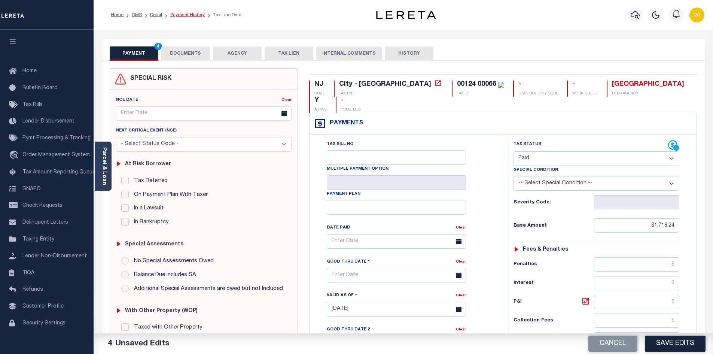
type input "$1,718.24"
click at [181, 13] on link "Payment History" at bounding box center [187, 15] width 34 height 4
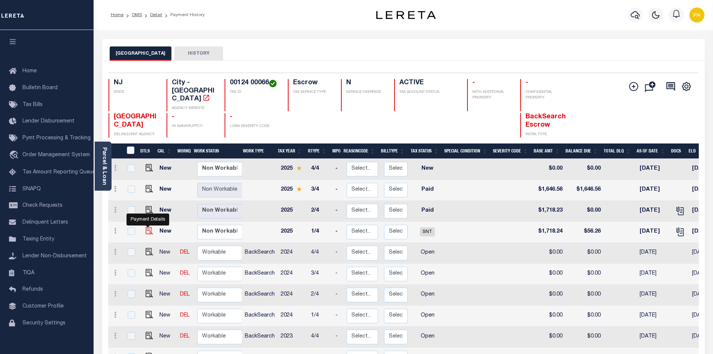
click at [148, 227] on img "" at bounding box center [149, 230] width 7 height 7
checkbox input "true"
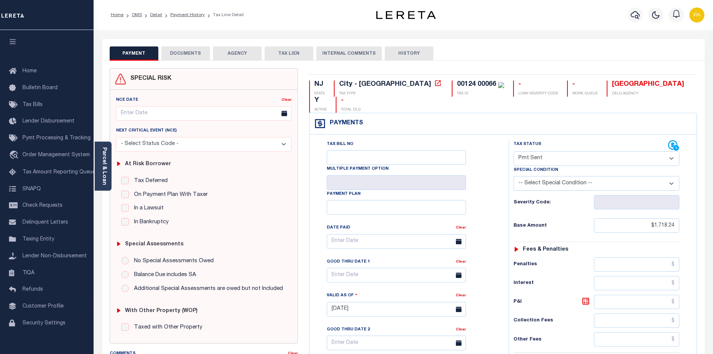
click at [672, 151] on select "- Select Status Code - Open Due/Unpaid Paid Incomplete No Tax Due Internal Refu…" at bounding box center [597, 158] width 166 height 15
select select "PYD"
click at [514, 151] on select "- Select Status Code - Open Due/Unpaid Paid Incomplete No Tax Due Internal Refu…" at bounding box center [597, 158] width 166 height 15
type input "[DATE]"
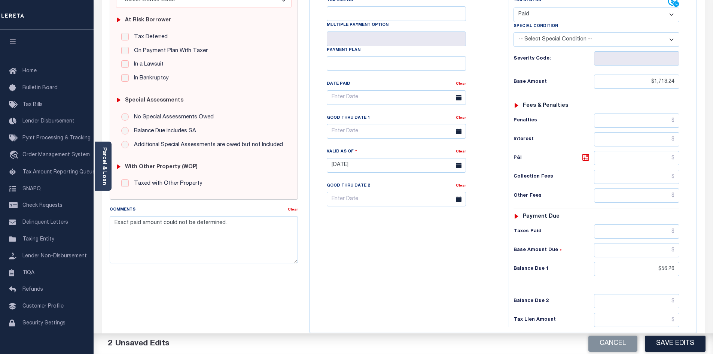
scroll to position [150, 0]
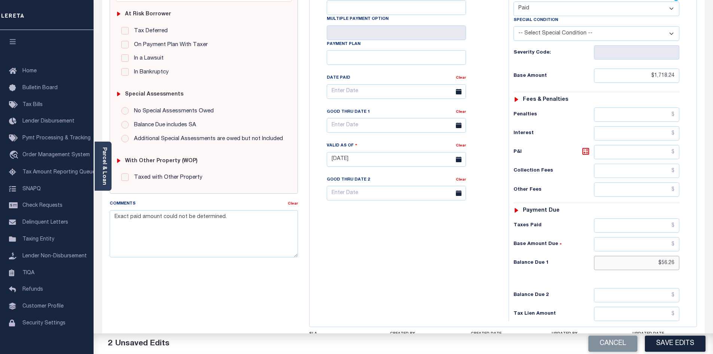
drag, startPoint x: 657, startPoint y: 250, endPoint x: 718, endPoint y: 243, distance: 61.9
click at [713, 245] on html "Home OMS Detail Payment History Tax Line Detail" at bounding box center [356, 133] width 713 height 566
type input "$0.00"
click at [674, 237] on input "text" at bounding box center [636, 244] width 85 height 14
type input "$0.00"
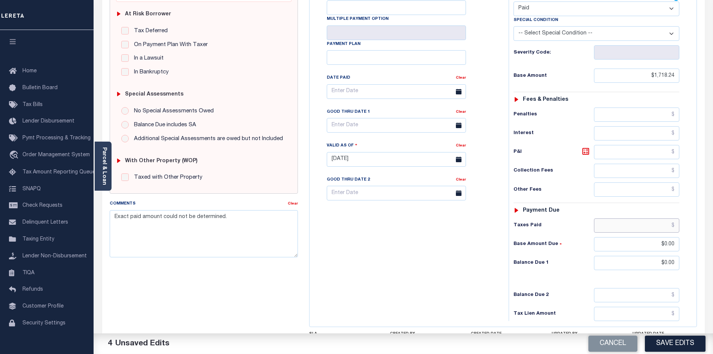
click at [677, 218] on input "text" at bounding box center [636, 225] width 85 height 14
type input "$1,718.24"
click at [112, 216] on textarea "Exact paid amount could not be determined." at bounding box center [204, 233] width 188 height 47
click at [116, 222] on textarea "10/06/2025pk See imaged payment document. Exact paid amount could not be determ…" at bounding box center [204, 233] width 188 height 47
type textarea "10/06/2025pk See imaged payment document. Exact paid amount could not be determ…"
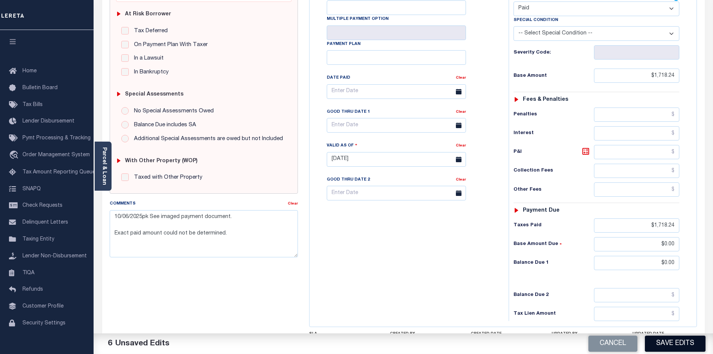
click at [672, 347] on button "Save Edits" at bounding box center [675, 343] width 61 height 16
checkbox input "false"
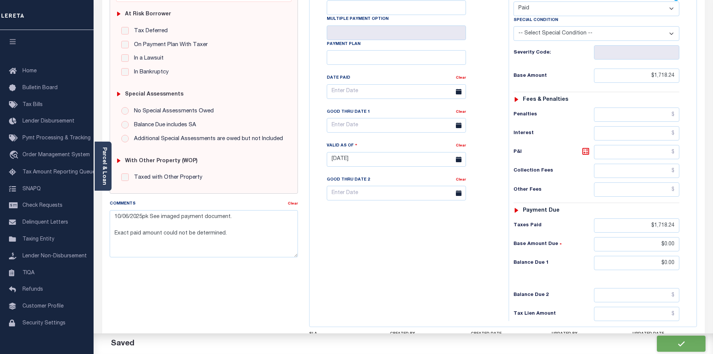
type textarea "10/06/2025pk See imaged payment document. Exact paid amount could not be determ…"
type input "$1,718.24"
type input "$0"
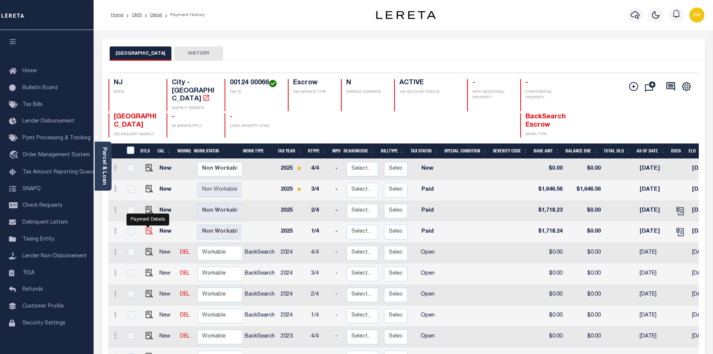
click at [147, 227] on img "" at bounding box center [149, 230] width 7 height 7
checkbox input "true"
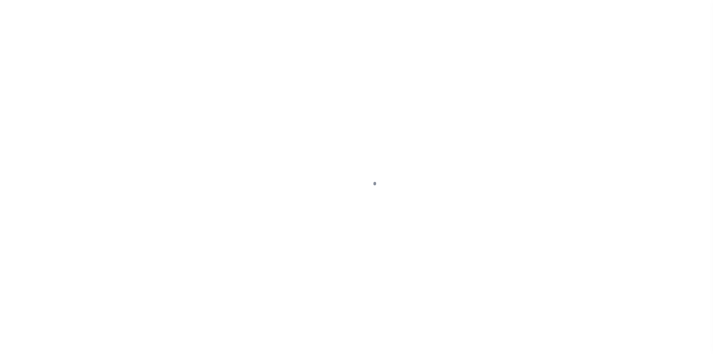
select select "PYD"
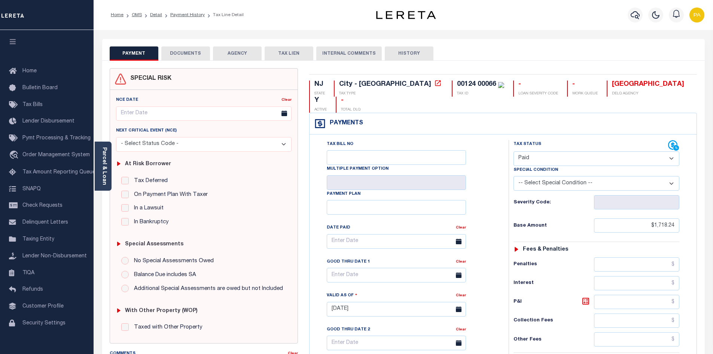
click at [189, 54] on button "DOCUMENTS" at bounding box center [185, 53] width 49 height 14
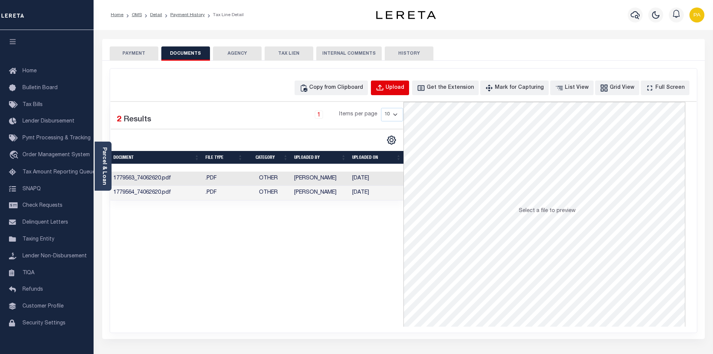
click at [404, 87] on div "Upload" at bounding box center [395, 88] width 19 height 8
select select "POP"
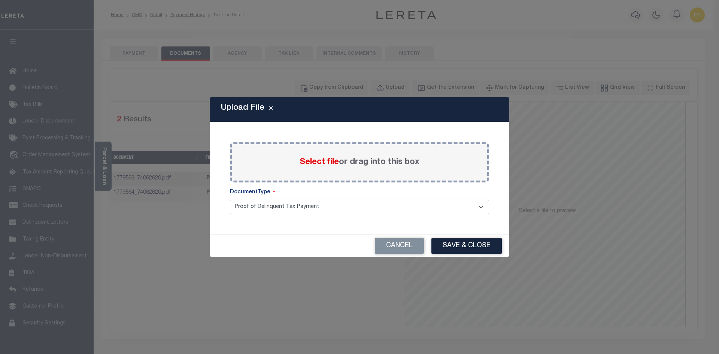
click at [324, 164] on span "Select file" at bounding box center [319, 162] width 39 height 8
click at [0, 0] on input "Select file or drag into this box" at bounding box center [0, 0] width 0 height 0
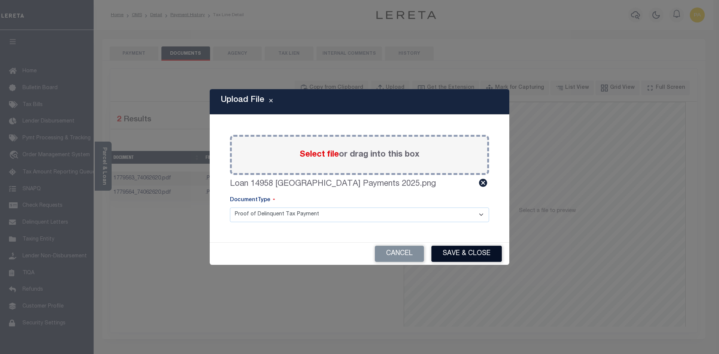
click at [468, 255] on button "Save & Close" at bounding box center [466, 254] width 70 height 16
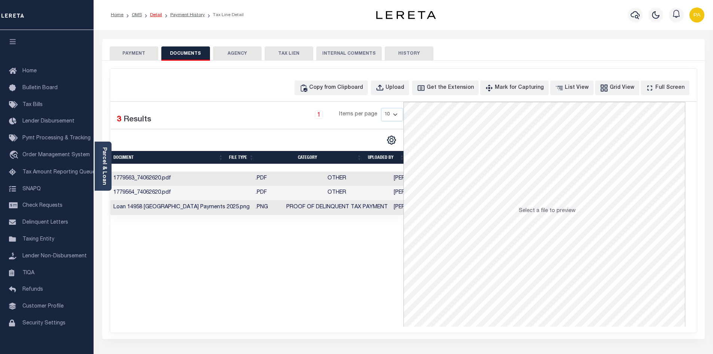
click at [151, 15] on link "Detail" at bounding box center [156, 15] width 12 height 4
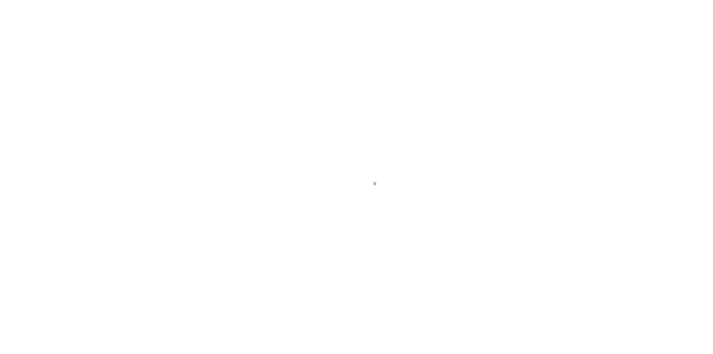
select select "25066"
select select "10"
select select "Escrow"
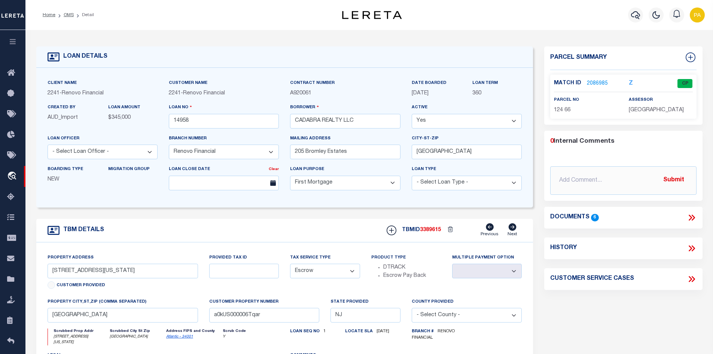
click at [83, 20] on ol "Home OMS Detail" at bounding box center [68, 15] width 63 height 16
click at [70, 14] on link "OMS" at bounding box center [69, 15] width 10 height 4
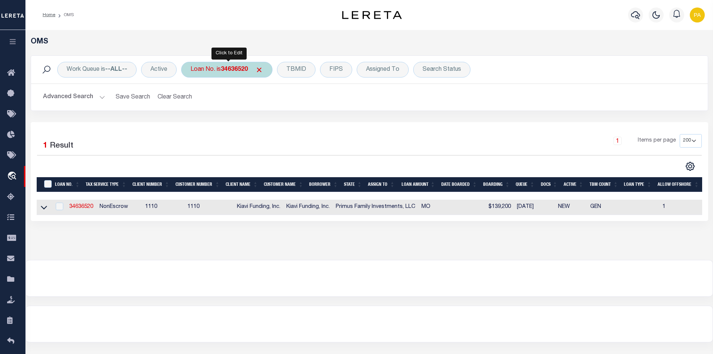
click at [228, 68] on b "34636520" at bounding box center [234, 70] width 27 height 6
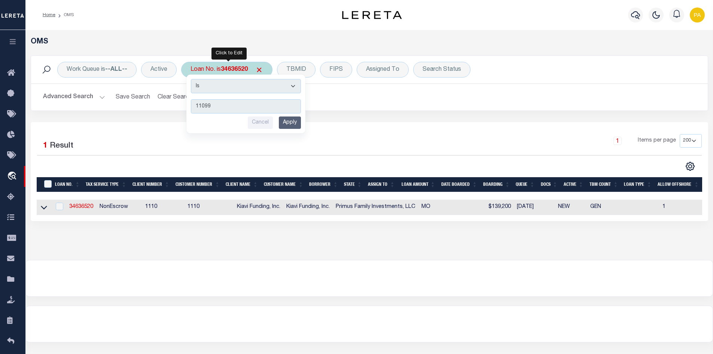
type input "110990"
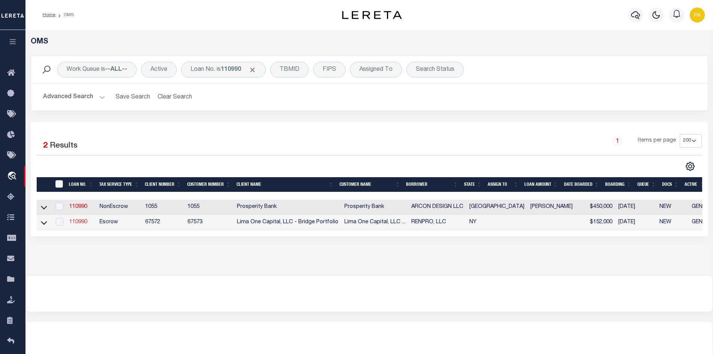
click at [74, 223] on link "110990" at bounding box center [78, 221] width 18 height 5
type input "110990"
type input "RENPRO, LLC"
select select
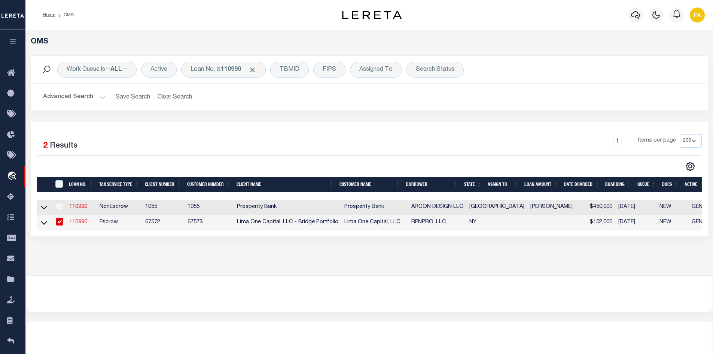
select select
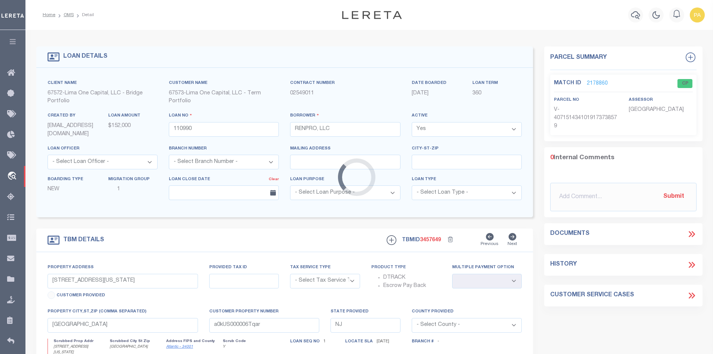
type input "18-20 WHEELER ST"
radio input "true"
select select "Escrow"
type input "AUBURN NY 13021"
type input "110990-1"
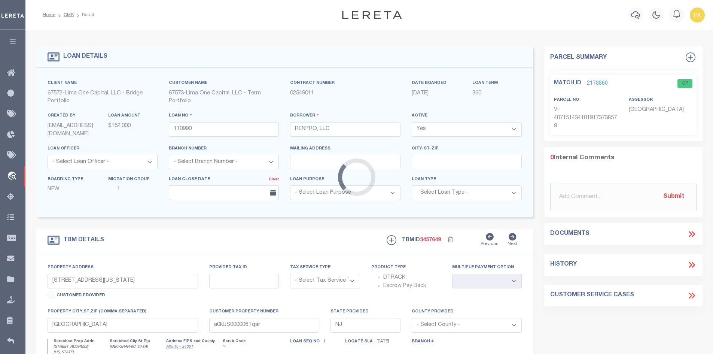
type input "NY"
select select "4"
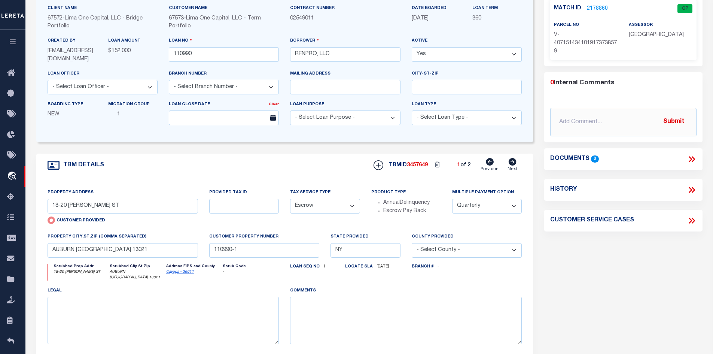
scroll to position [37, 0]
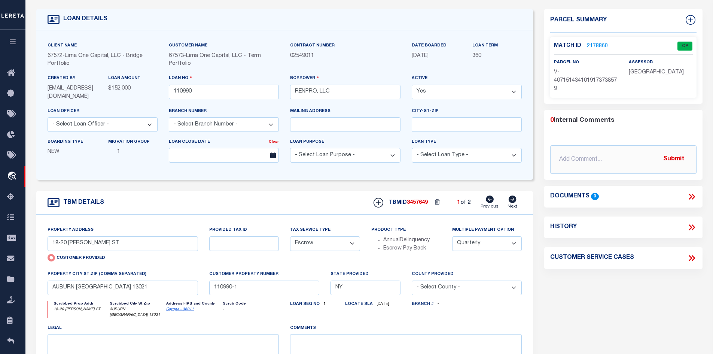
click at [511, 200] on icon at bounding box center [513, 198] width 8 height 7
type input "16-18 GAYLORD ST"
radio input "false"
type input "110990-2"
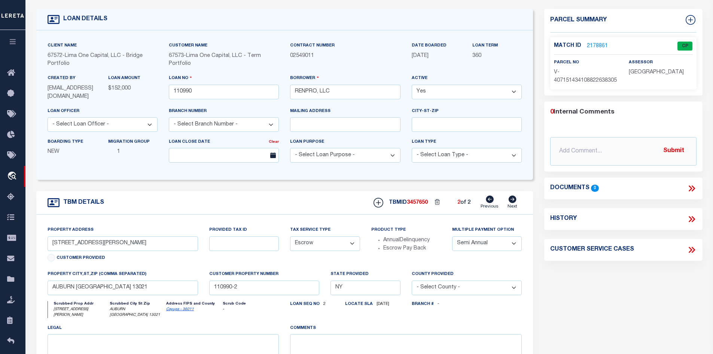
click at [489, 200] on icon at bounding box center [490, 198] width 8 height 7
type input "18-20 WHEELER ST"
radio input "true"
type input "110990-1"
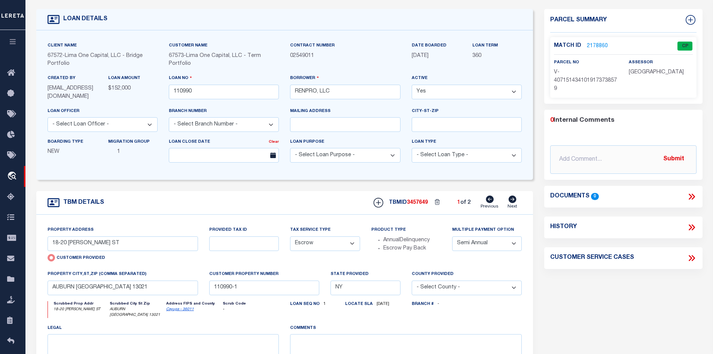
click at [596, 47] on link "2178860" at bounding box center [597, 46] width 21 height 8
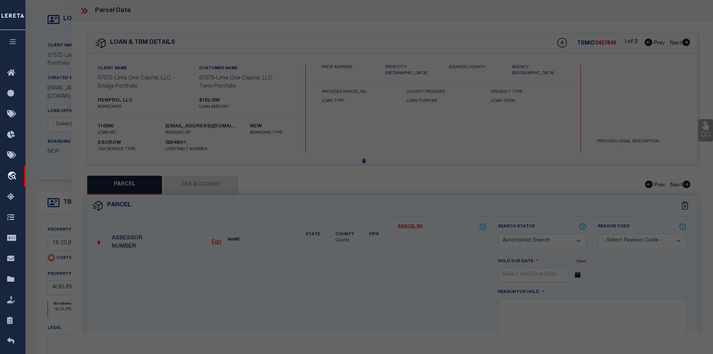
checkbox input "false"
select select "CP"
select select "AGW"
select select
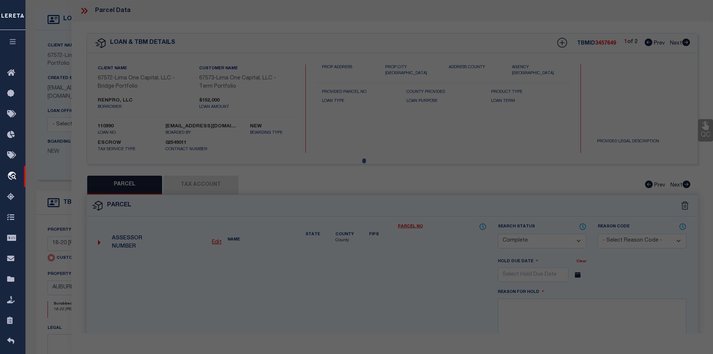
type input "18-20 WHEELER ST"
checkbox input "false"
type input "AUBURN NY 13021"
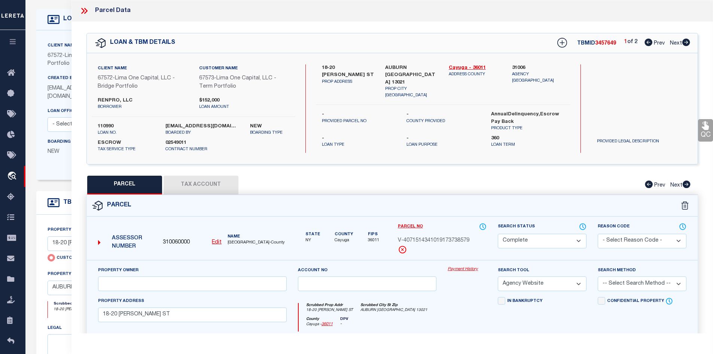
click at [456, 268] on link "Payment History" at bounding box center [467, 269] width 39 height 6
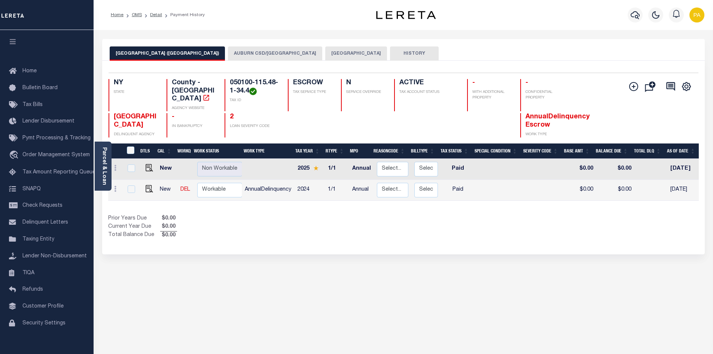
drag, startPoint x: 304, startPoint y: 50, endPoint x: 305, endPoint y: 57, distance: 7.0
click at [325, 51] on button "[GEOGRAPHIC_DATA]" at bounding box center [356, 53] width 62 height 14
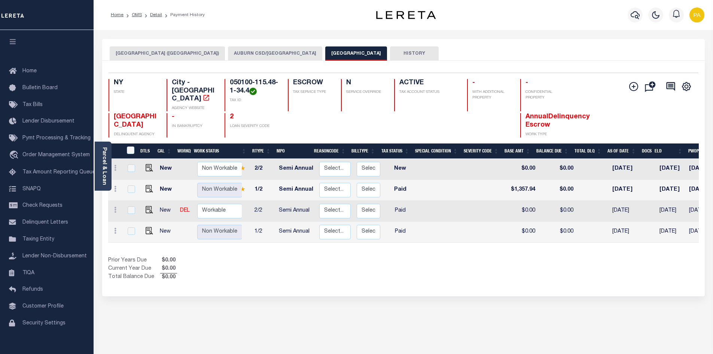
scroll to position [0, 67]
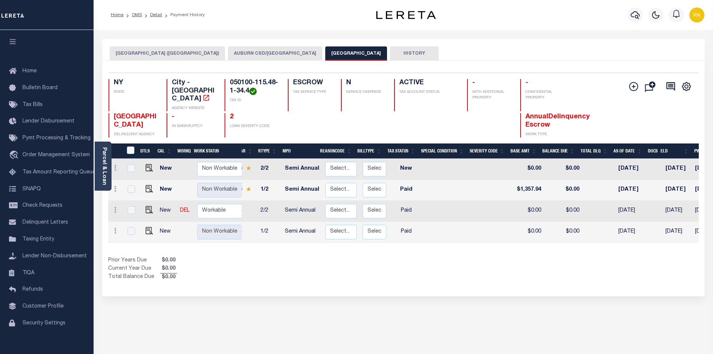
click at [228, 54] on button "AUBURN CSD/[GEOGRAPHIC_DATA]" at bounding box center [275, 53] width 94 height 14
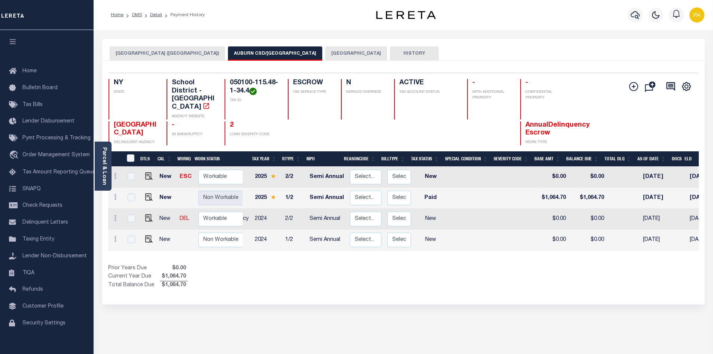
scroll to position [0, 0]
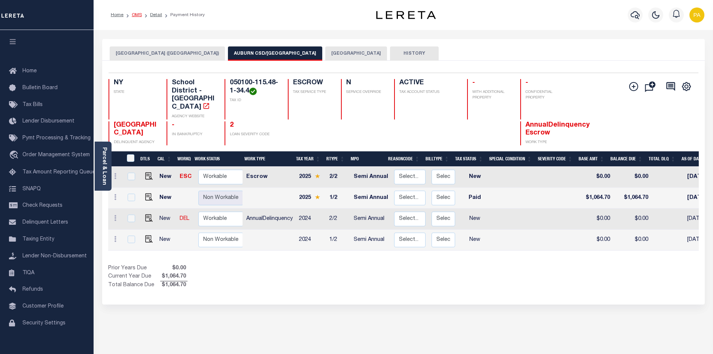
click at [136, 13] on link "OMS" at bounding box center [137, 15] width 10 height 4
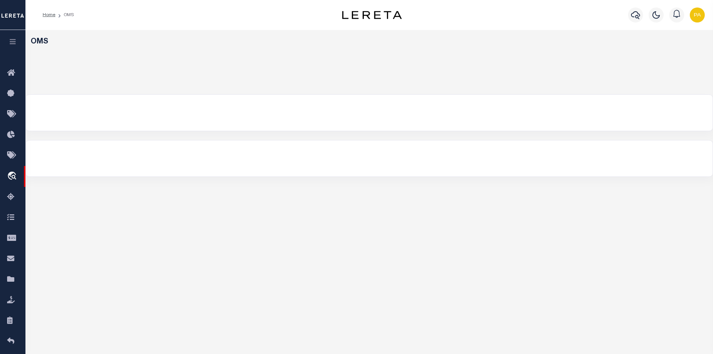
select select "200"
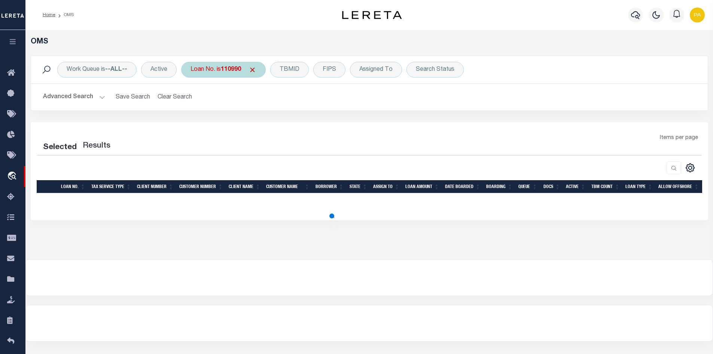
select select "200"
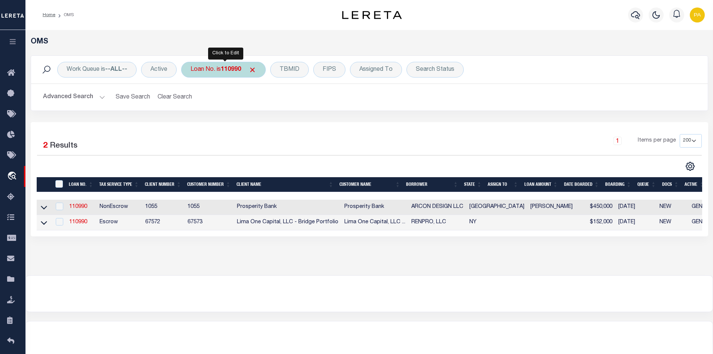
click at [228, 70] on b "110990" at bounding box center [231, 70] width 20 height 6
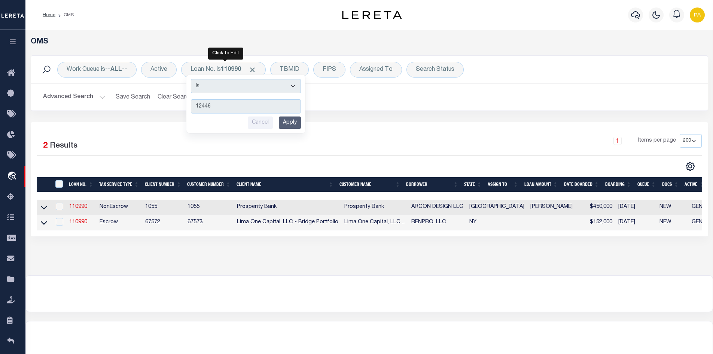
type input "124463"
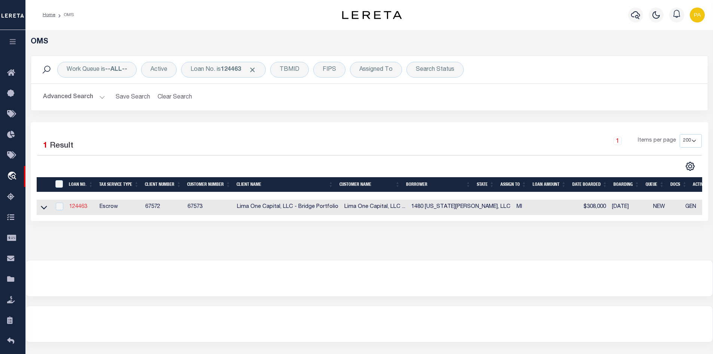
click at [76, 209] on link "124463" at bounding box center [78, 206] width 18 height 5
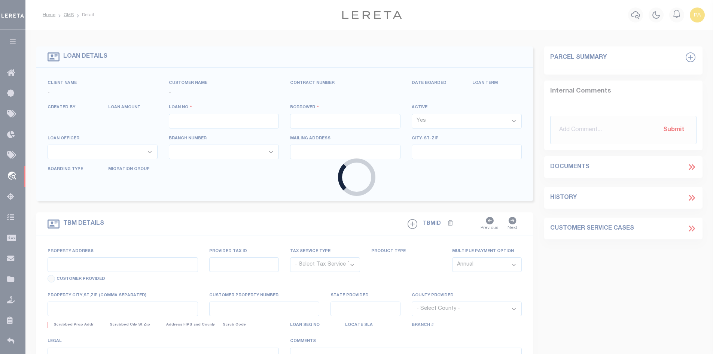
type input "124463"
type input "1480 VIRGINIA PARK, LLC"
select select
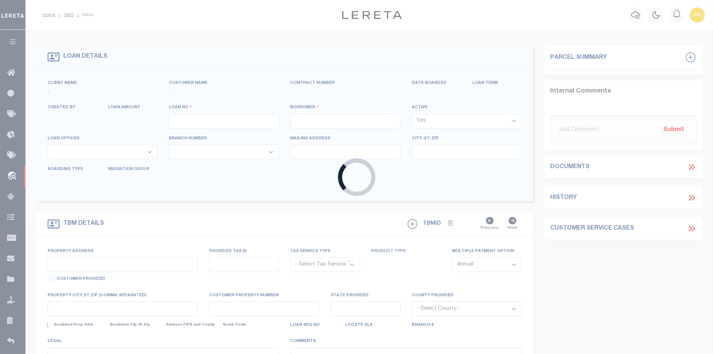
select select
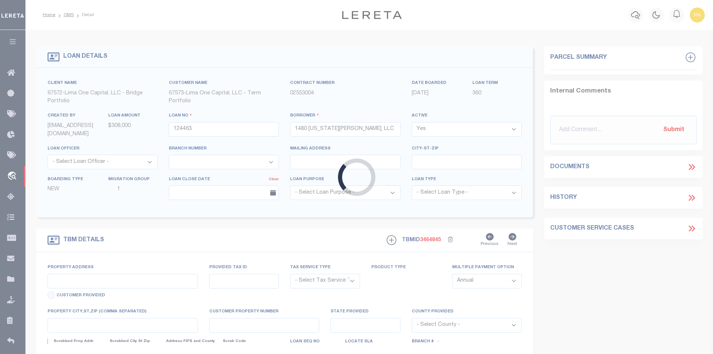
type input "1480 VIRGINIA PARK STREET"
radio input "true"
select select "Escrow"
type input "DETROIT MI 48206"
type input "124463-1"
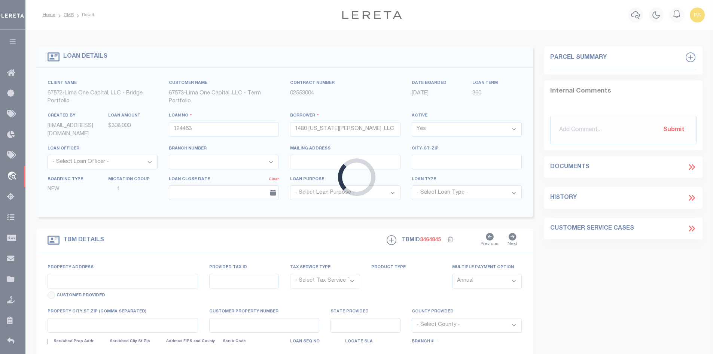
type input "MI"
type textarea "COLLECTOR: ENTITY: PARCEL: 6001802"
select select "2"
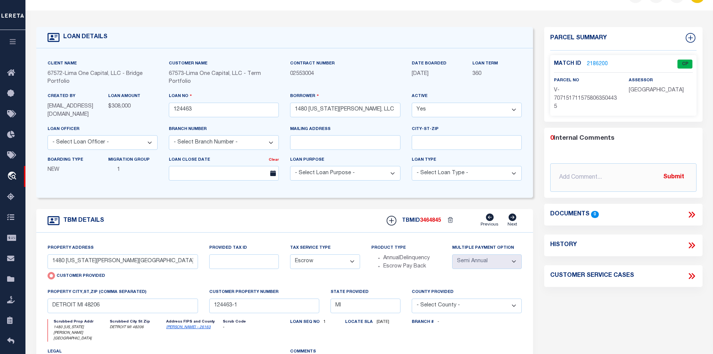
scroll to position [37, 0]
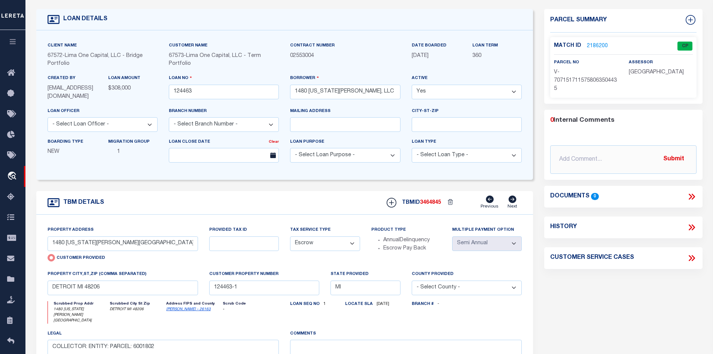
click at [601, 47] on link "2186200" at bounding box center [597, 46] width 21 height 8
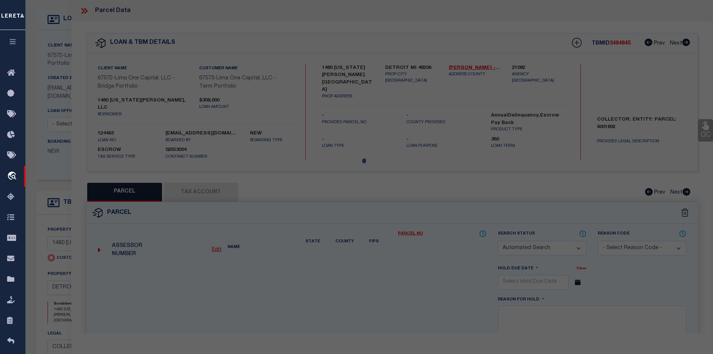
checkbox input "false"
select select "CP"
type input "1480 VIRGINIA PARK STREET"
checkbox input "false"
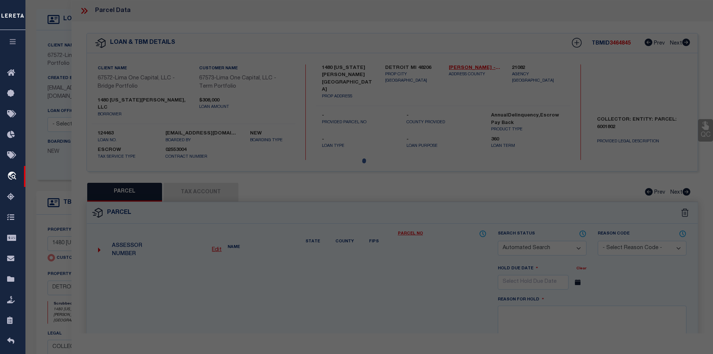
type input "DETROIT MI 48206"
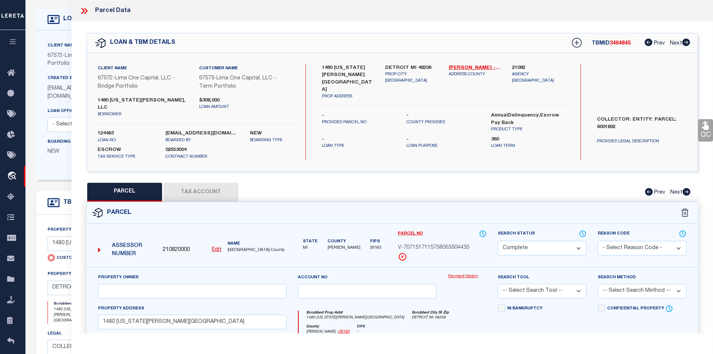
click at [202, 187] on button "Tax Account" at bounding box center [201, 192] width 75 height 19
select select "100"
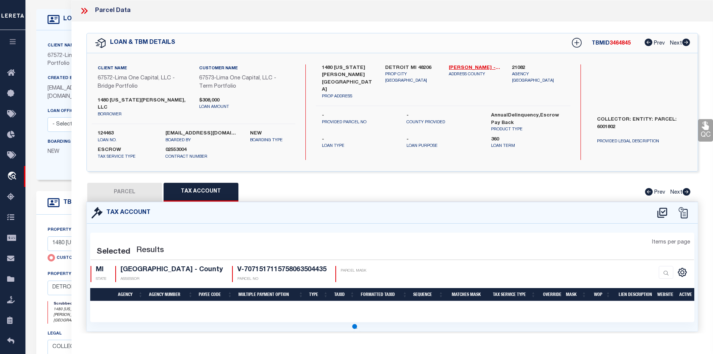
select select "100"
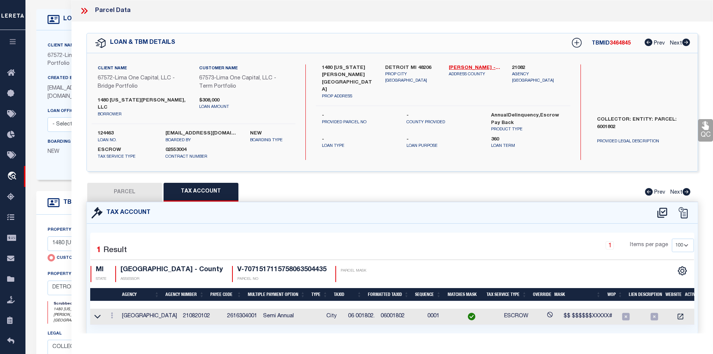
click at [86, 13] on icon at bounding box center [84, 11] width 10 height 10
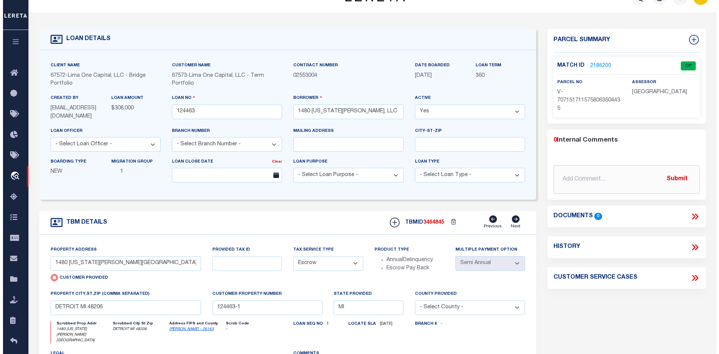
scroll to position [0, 0]
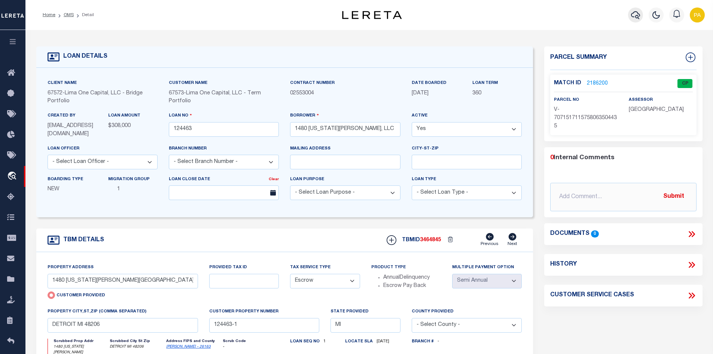
click at [635, 13] on icon "button" at bounding box center [635, 14] width 9 height 9
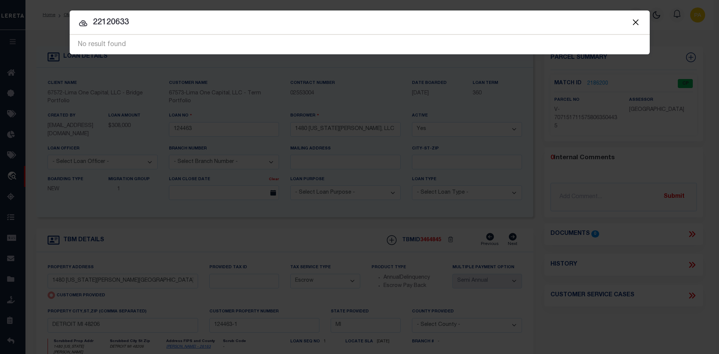
drag, startPoint x: 149, startPoint y: 25, endPoint x: 66, endPoint y: 18, distance: 83.1
click at [66, 18] on div "Include Loans TBM Customers Borrowers Payments (Lender Non-Disb) Payments (Lend…" at bounding box center [359, 177] width 719 height 354
type input "12850 RIVERDALE"
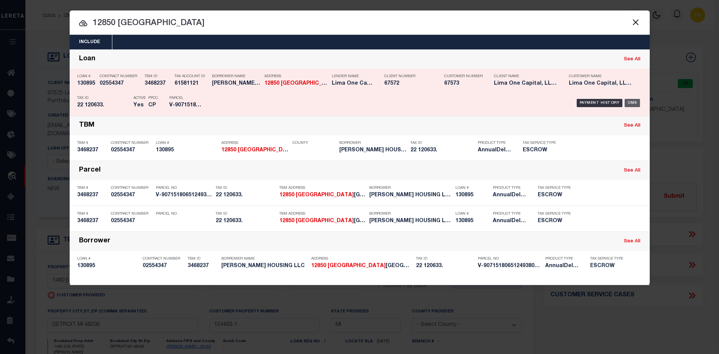
click at [635, 103] on div "OMS" at bounding box center [631, 103] width 15 height 8
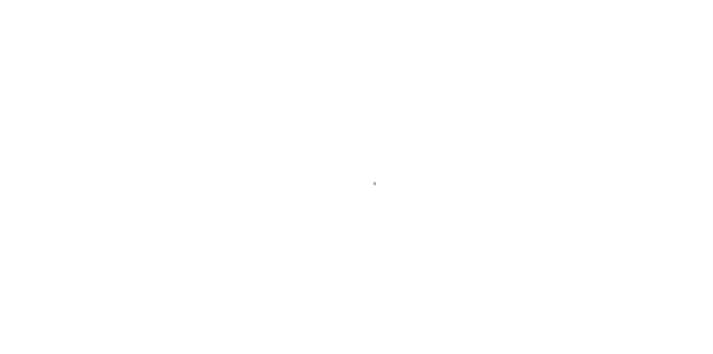
type input "[STREET_ADDRESS]"
radio input "true"
select select "Escrow"
type input "DETROIT MI 48223"
type input "130895-1"
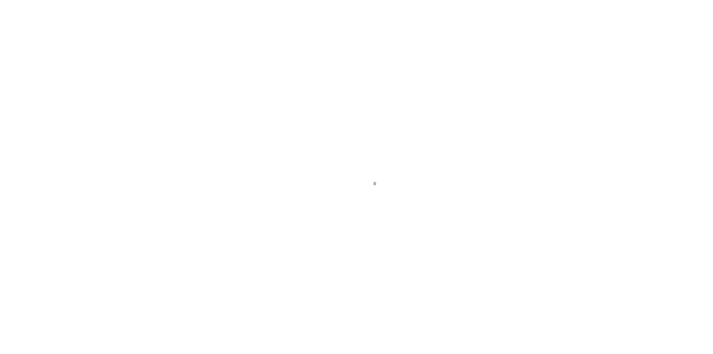
type input "MI"
type textarea "COLLECTOR: ENTITY: PARCEL: 22120633"
select select "2"
